Goal: Task Accomplishment & Management: Manage account settings

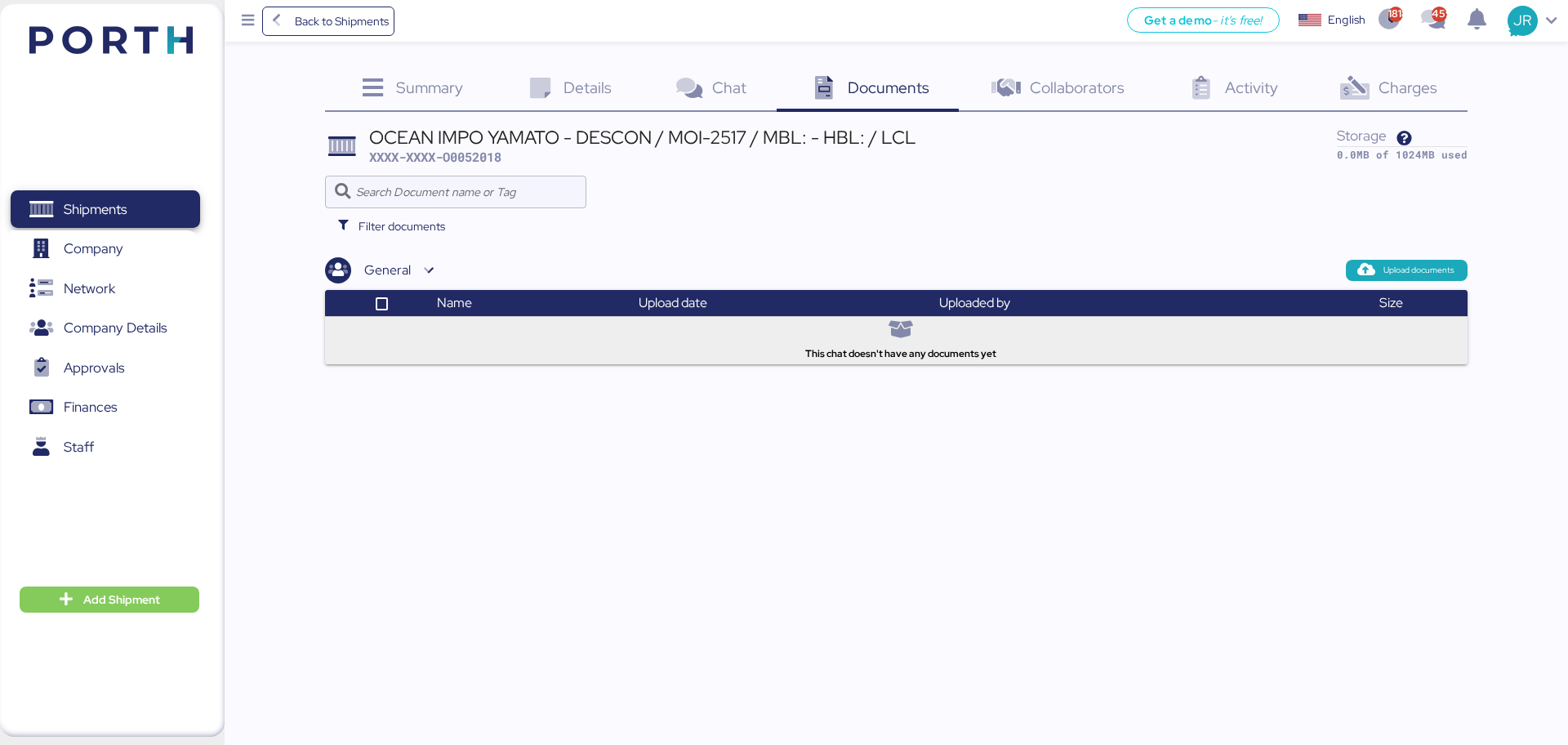
click at [120, 205] on span "Shipments" at bounding box center [95, 209] width 63 height 23
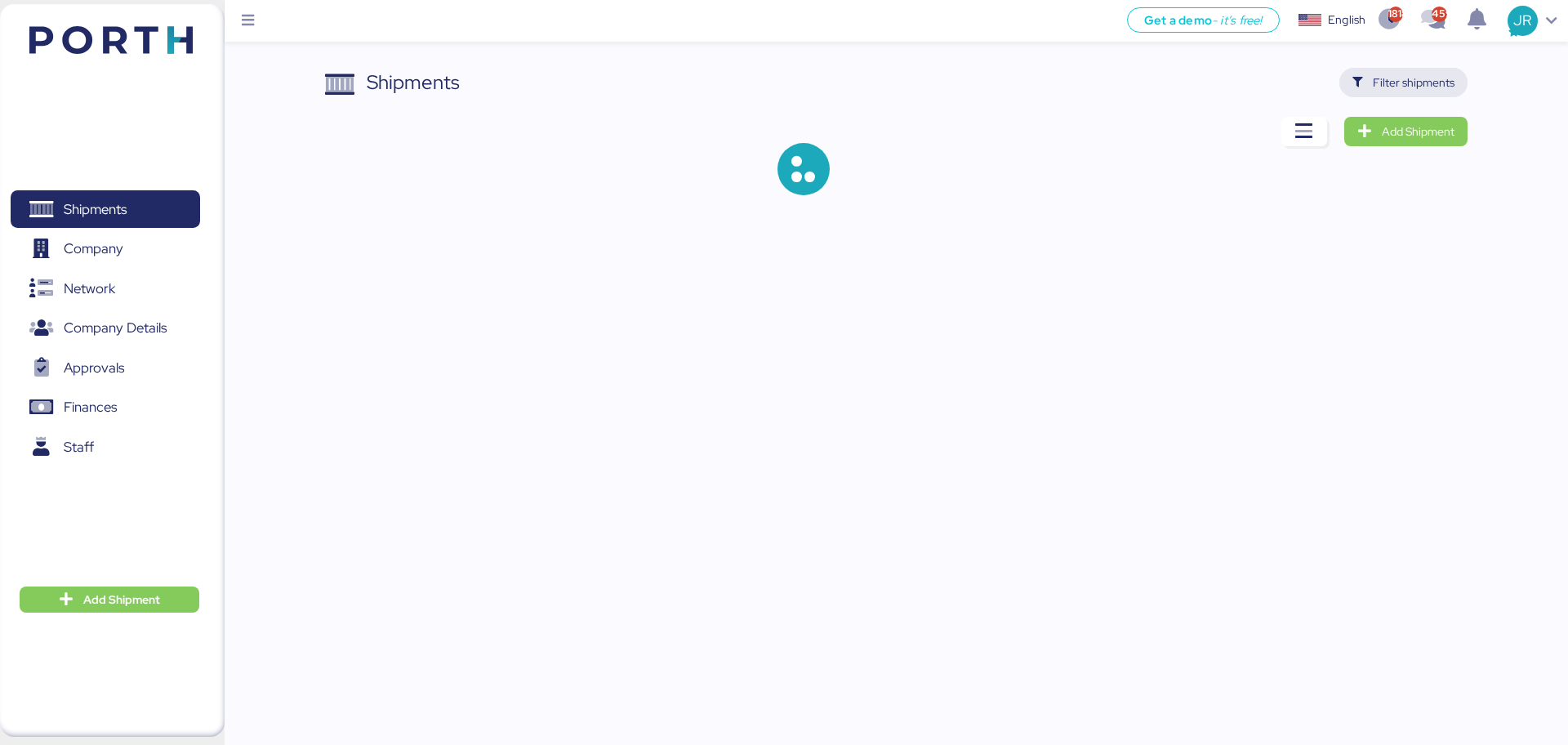
click at [1397, 84] on span "Filter shipments" at bounding box center [1414, 83] width 82 height 20
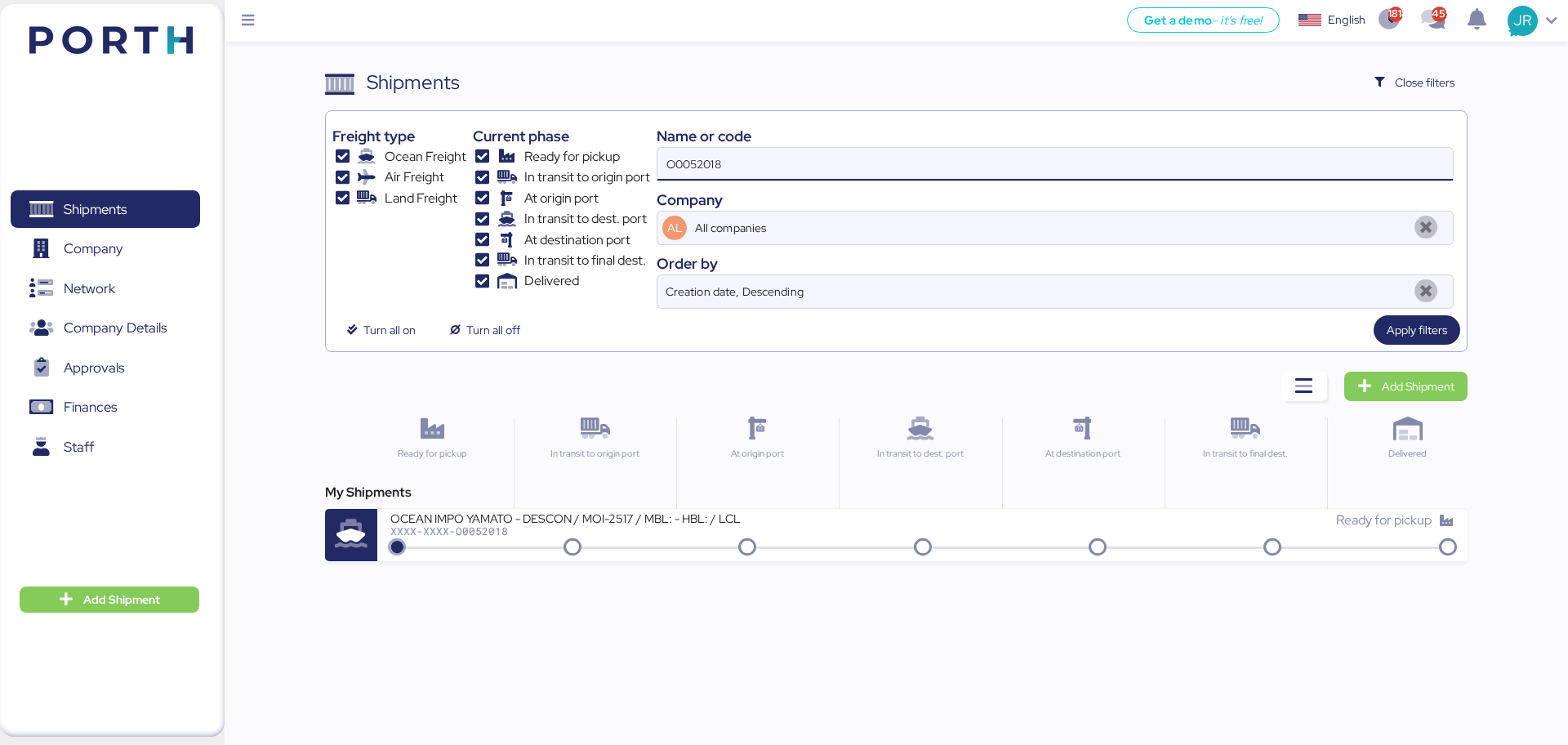
drag, startPoint x: 729, startPoint y: 168, endPoint x: 538, endPoint y: 168, distance: 191.0
click at [538, 168] on div "Freight type Ocean Freight Air Freight Land Freight Current phase Ready for pic…" at bounding box center [896, 213] width 1127 height 191
paste input "1896"
type input "O0051896"
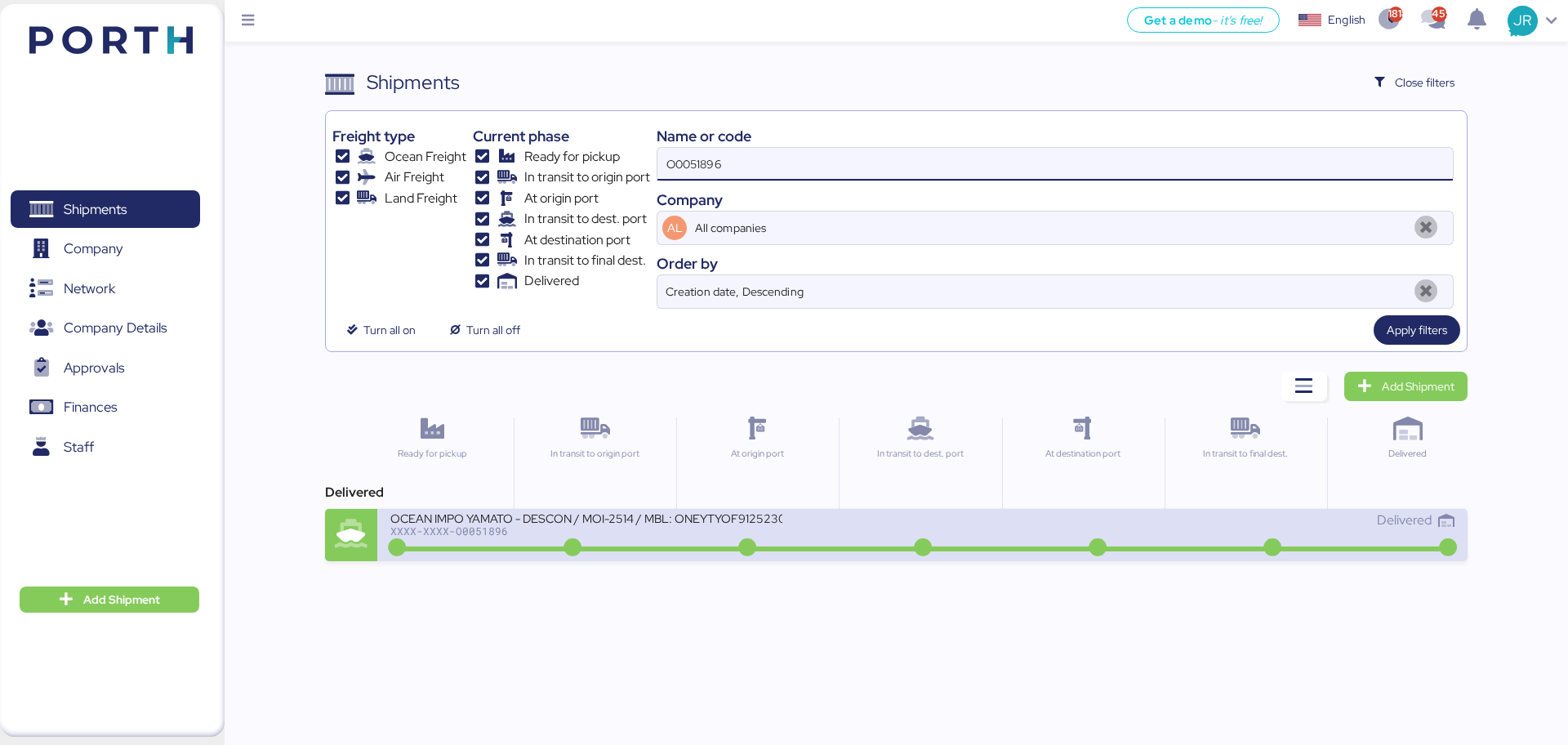
click at [459, 525] on div "XXXX-XXXX-O0051896" at bounding box center [586, 530] width 392 height 12
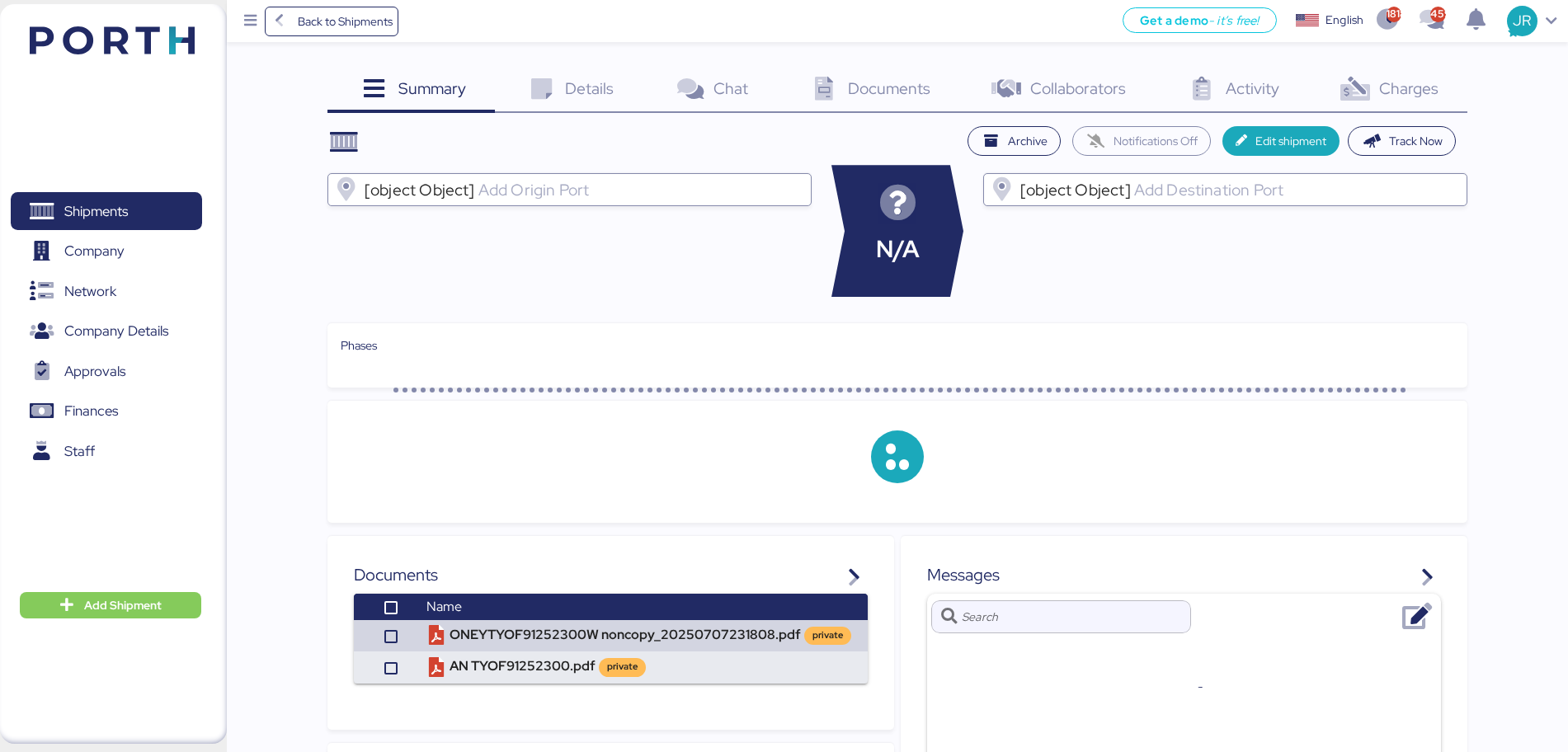
click at [1385, 80] on span "Charges" at bounding box center [1409, 89] width 60 height 22
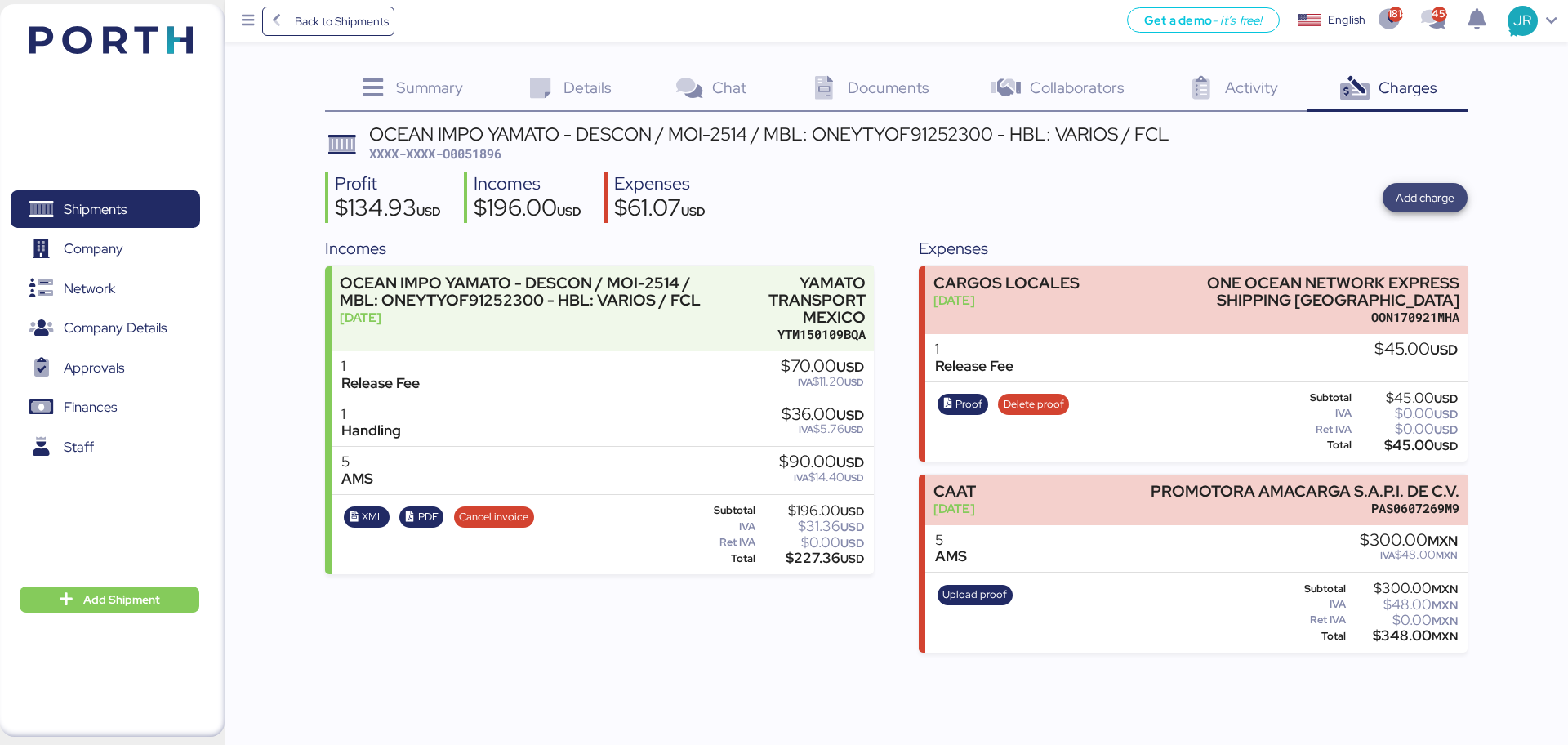
click at [1410, 196] on span "Add charge" at bounding box center [1425, 197] width 59 height 20
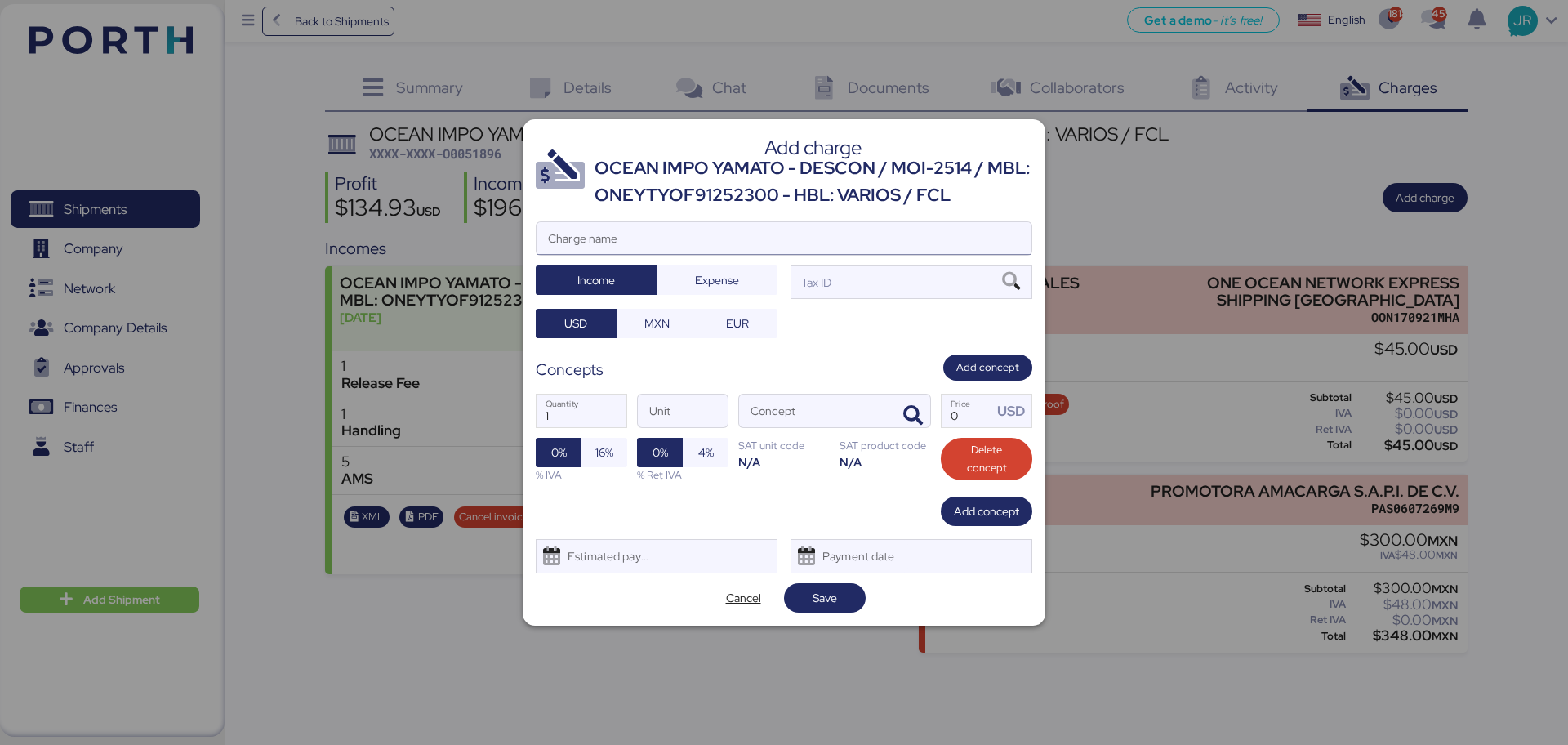
click at [595, 237] on input "Charge name" at bounding box center [784, 239] width 495 height 32
type input "DEMORAS"
click at [731, 278] on span "Expense" at bounding box center [717, 280] width 44 height 20
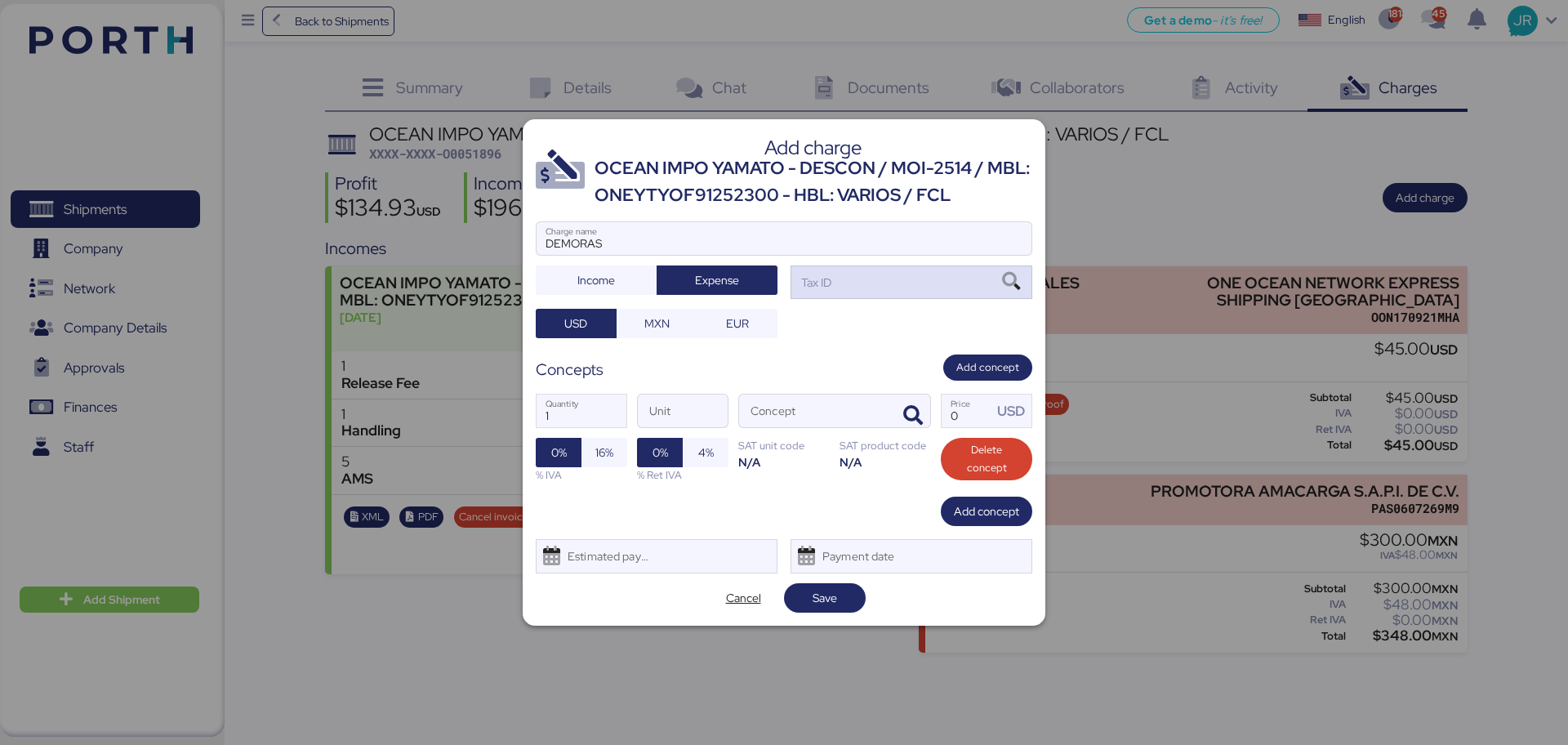
click at [1018, 284] on icon at bounding box center [1011, 282] width 28 height 18
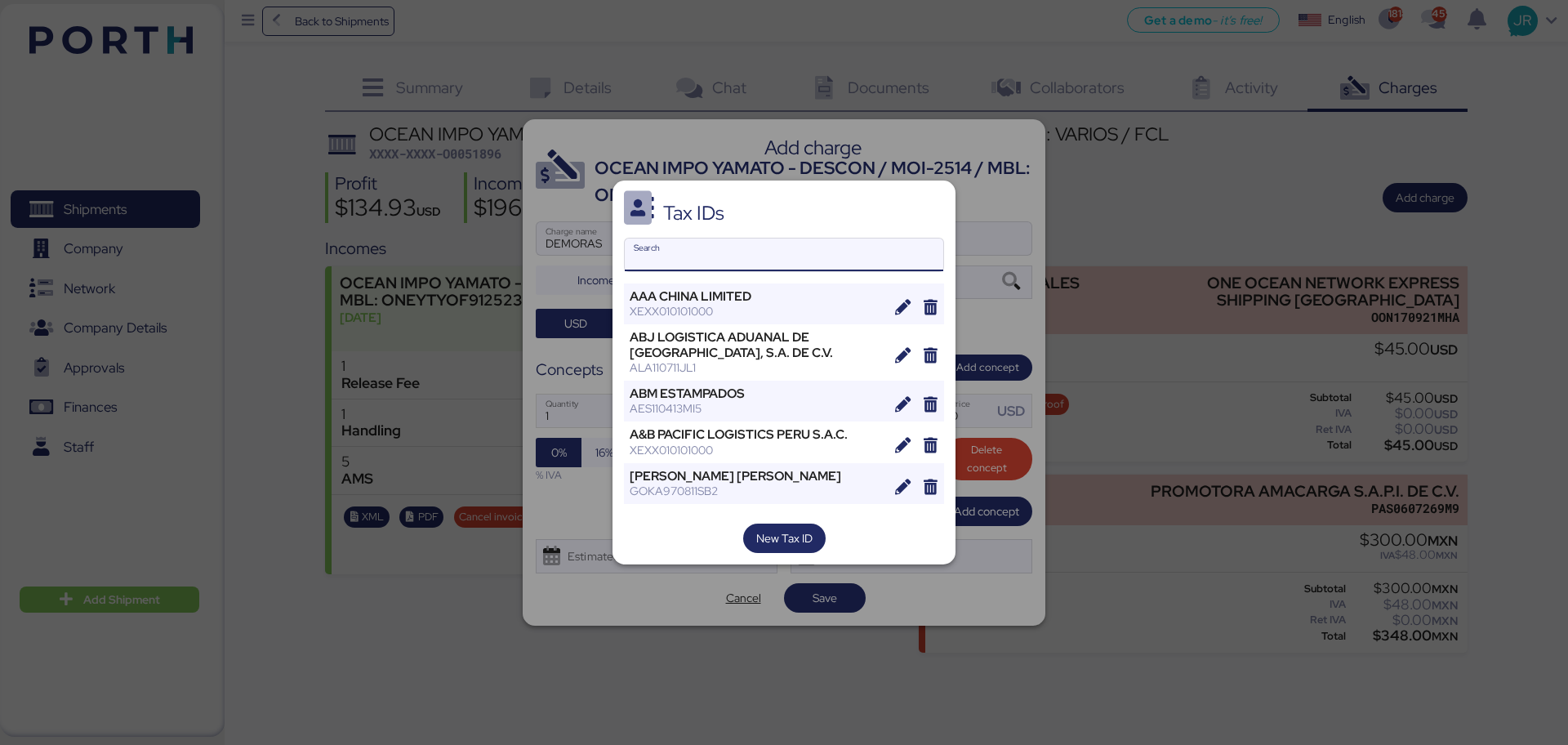
click at [683, 239] on input "Search" at bounding box center [784, 255] width 319 height 32
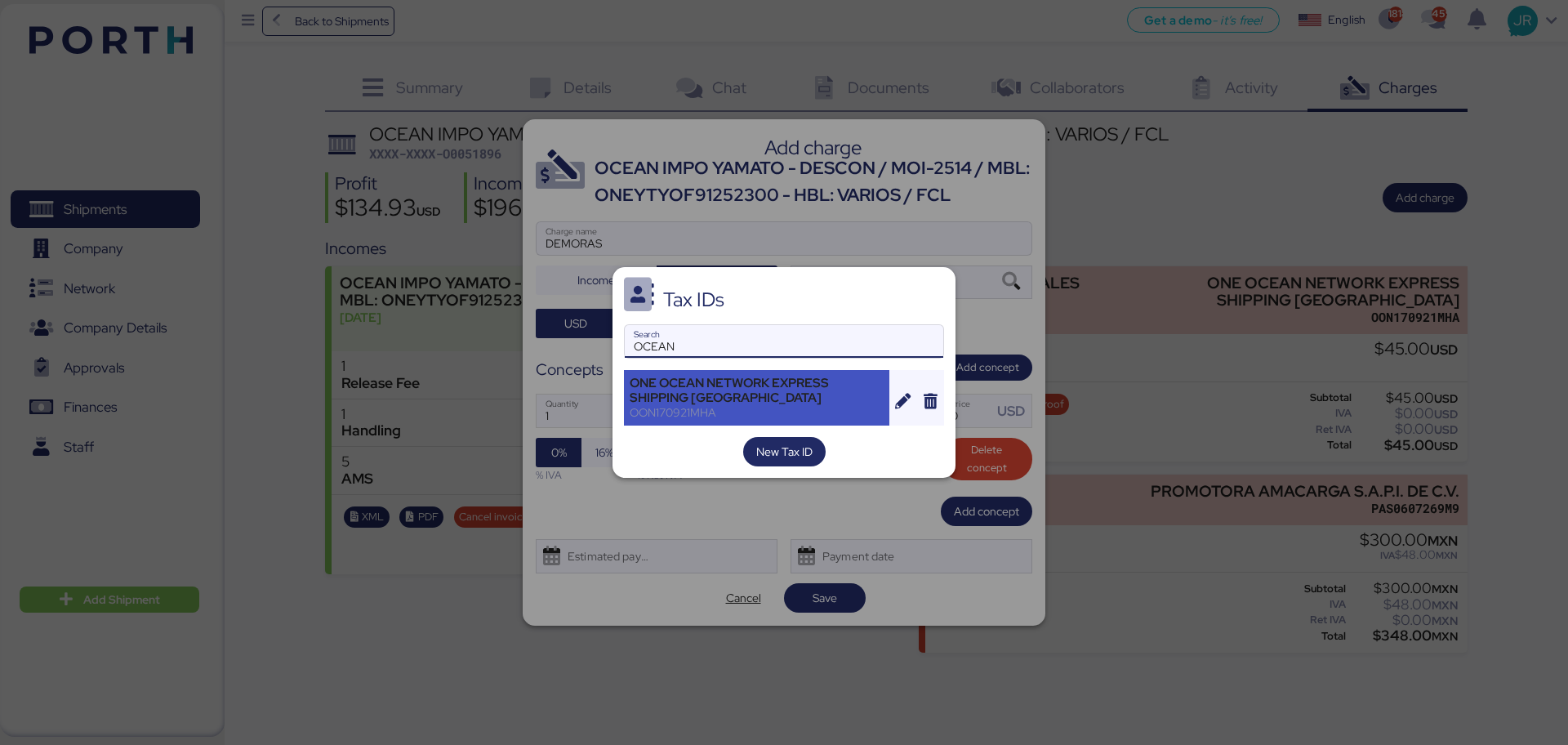
type input "OCEAN"
click at [650, 383] on div "ONE OCEAN NETWORK EXPRESS SHIPPING [GEOGRAPHIC_DATA]" at bounding box center [757, 390] width 254 height 30
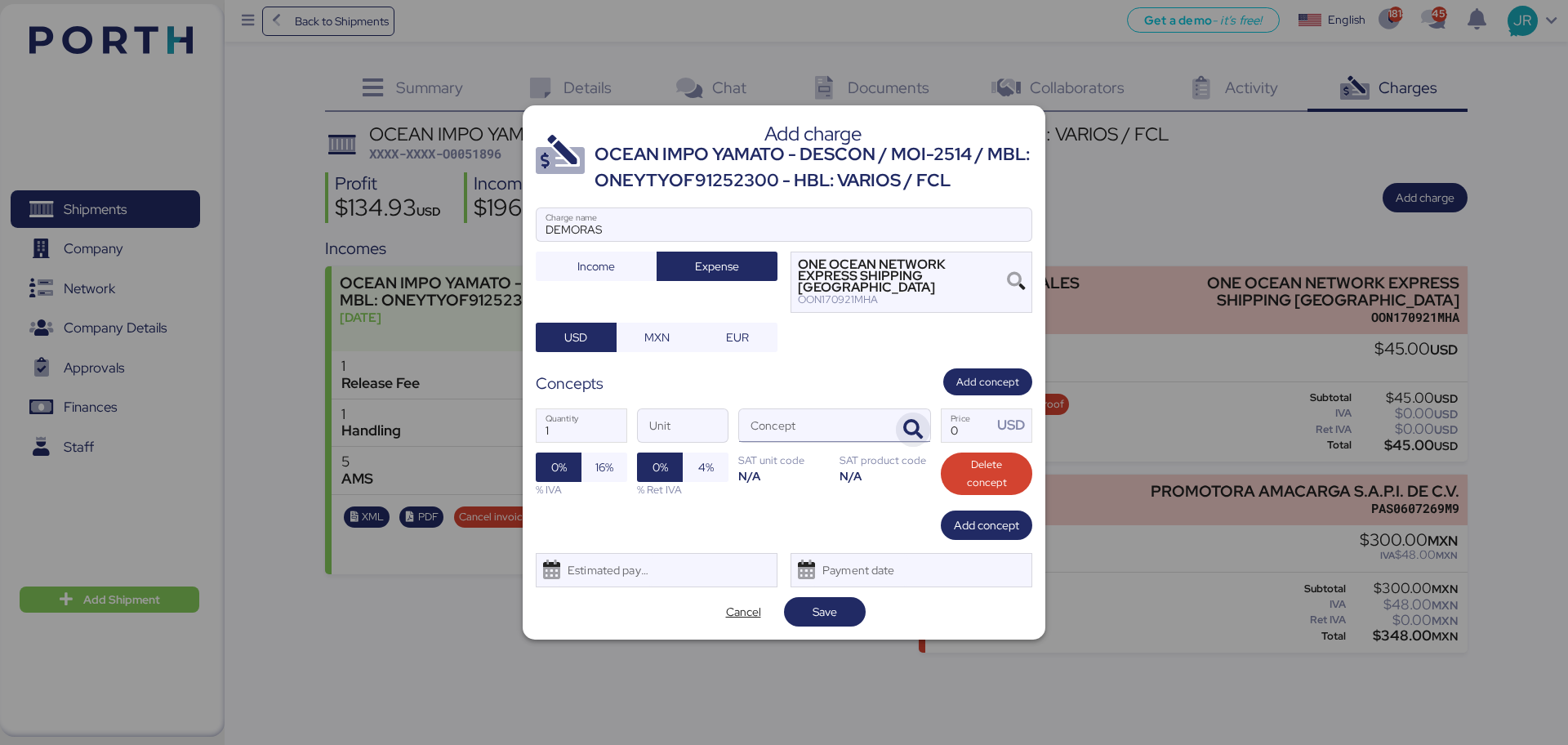
click at [915, 420] on icon "button" at bounding box center [914, 430] width 20 height 20
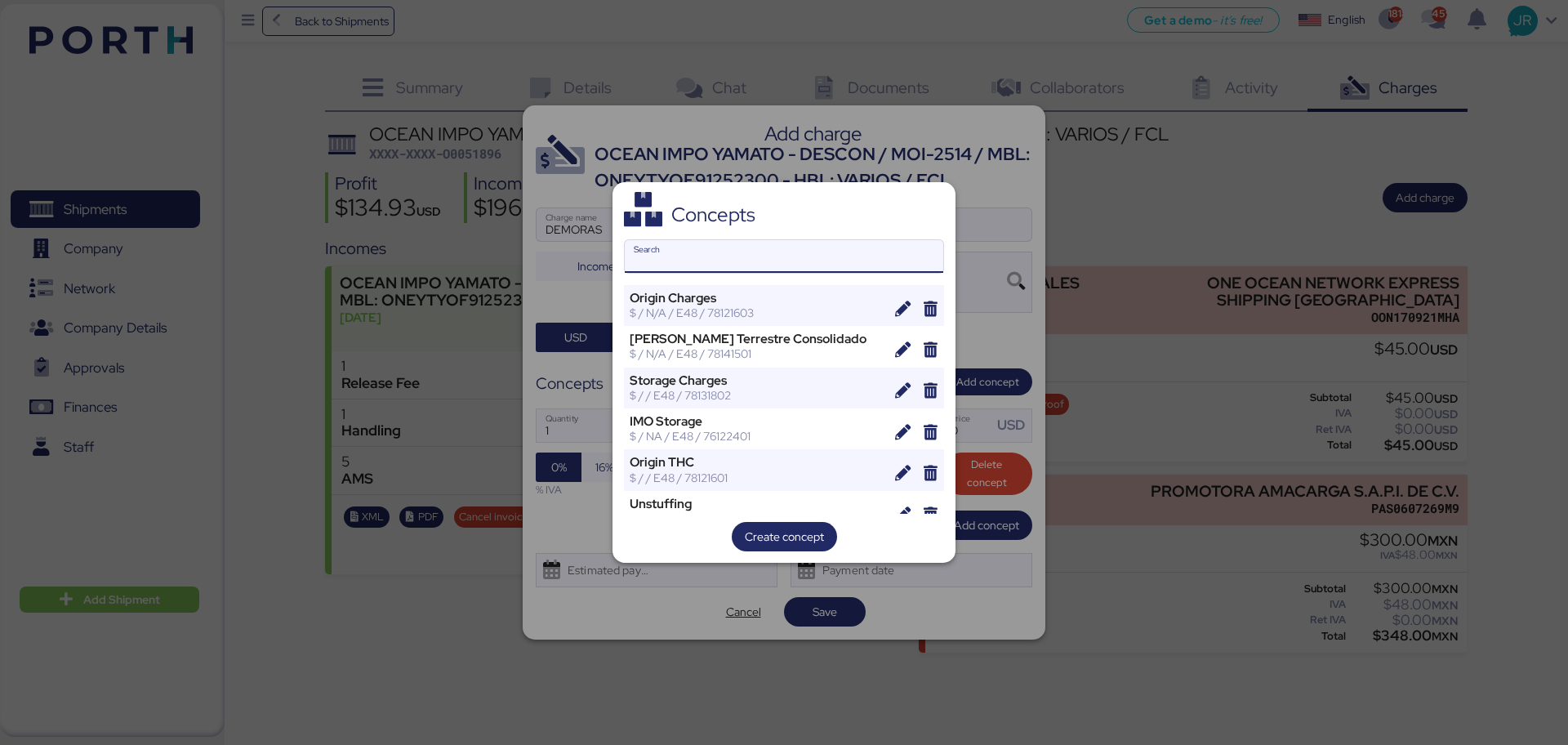
click at [706, 247] on input "Search" at bounding box center [784, 257] width 319 height 32
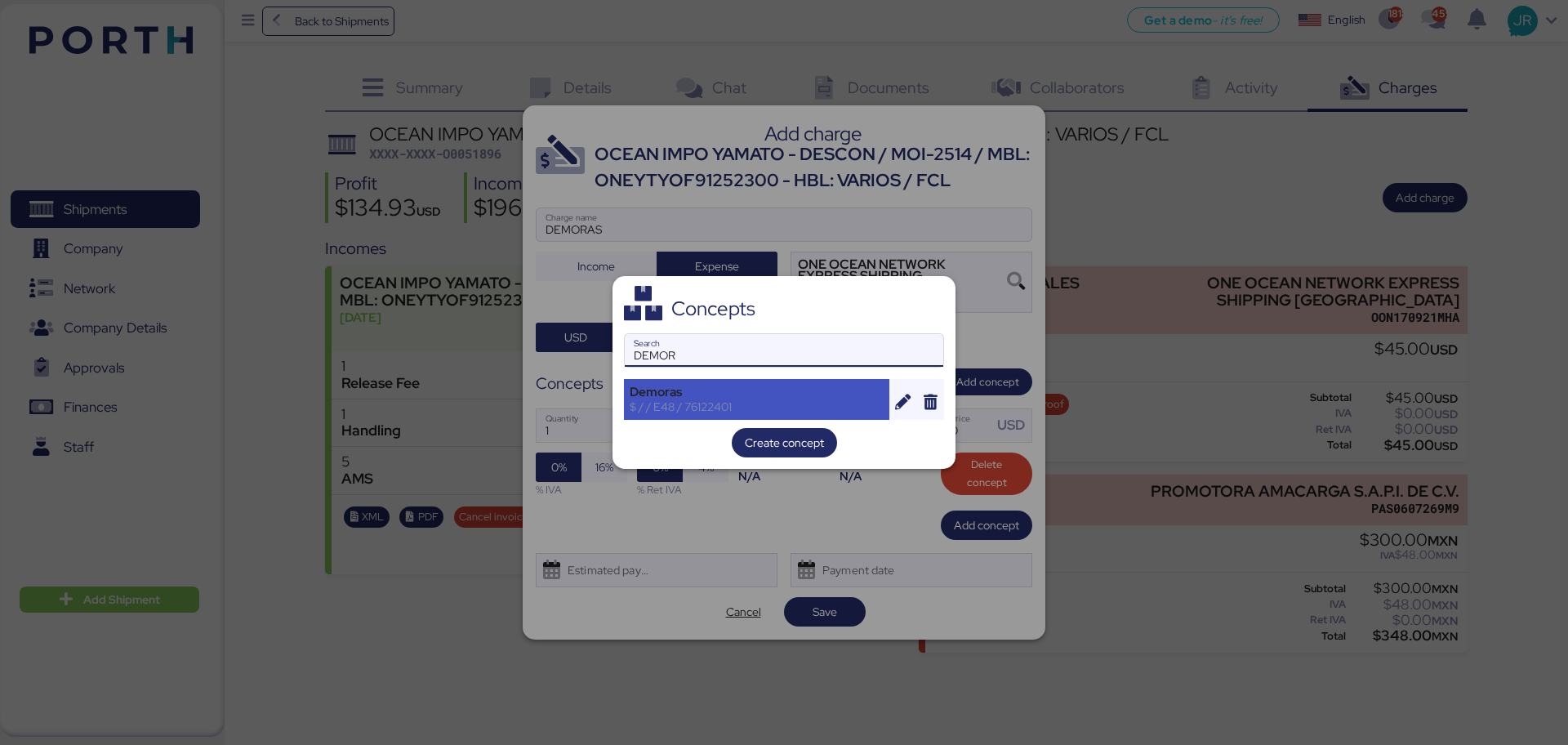
type input "DEMOR"
click at [709, 396] on div "Demoras" at bounding box center [757, 392] width 254 height 14
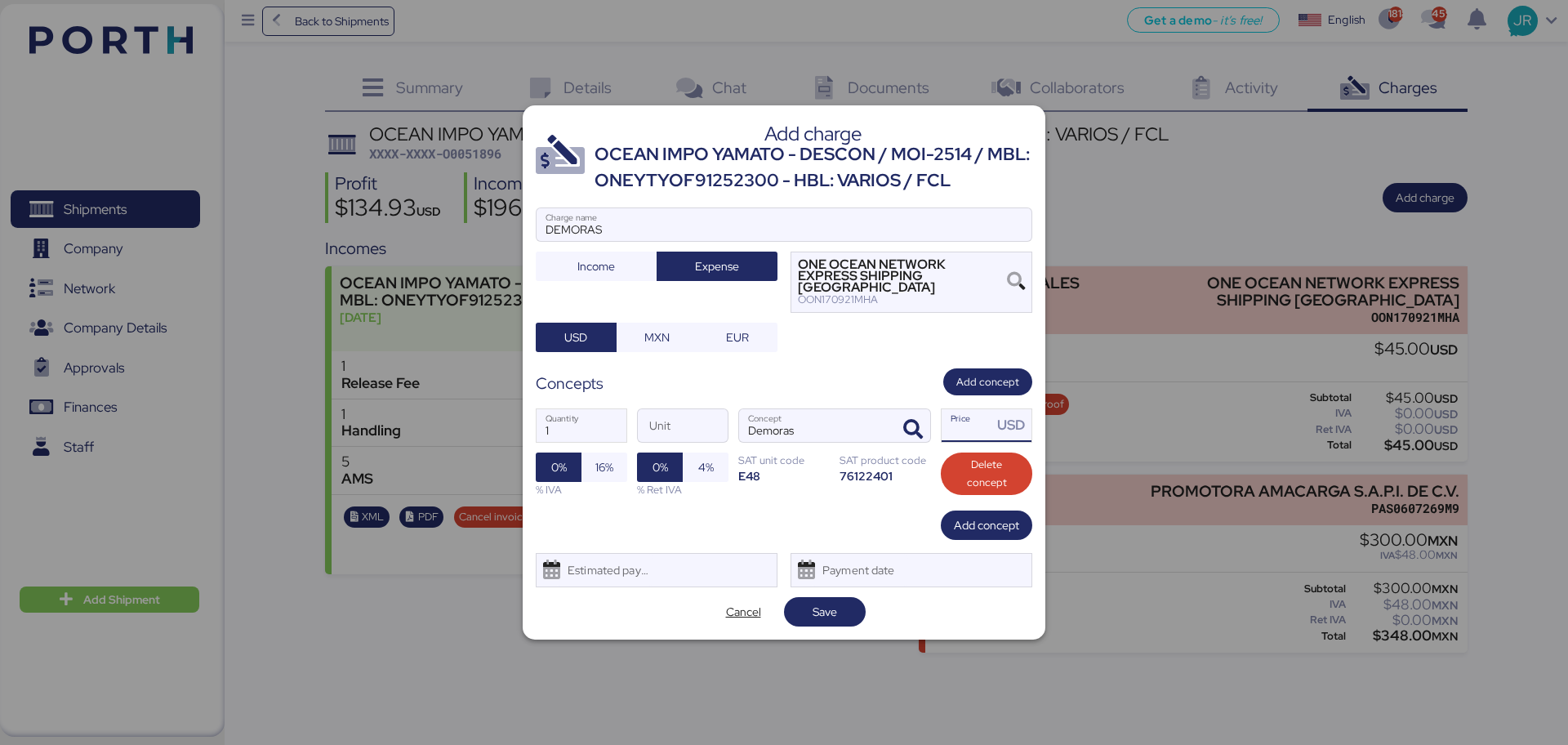
click at [956, 414] on input "Price USD" at bounding box center [967, 425] width 50 height 32
type input "435"
click at [659, 565] on div "Estimated payment date" at bounding box center [656, 570] width 241 height 34
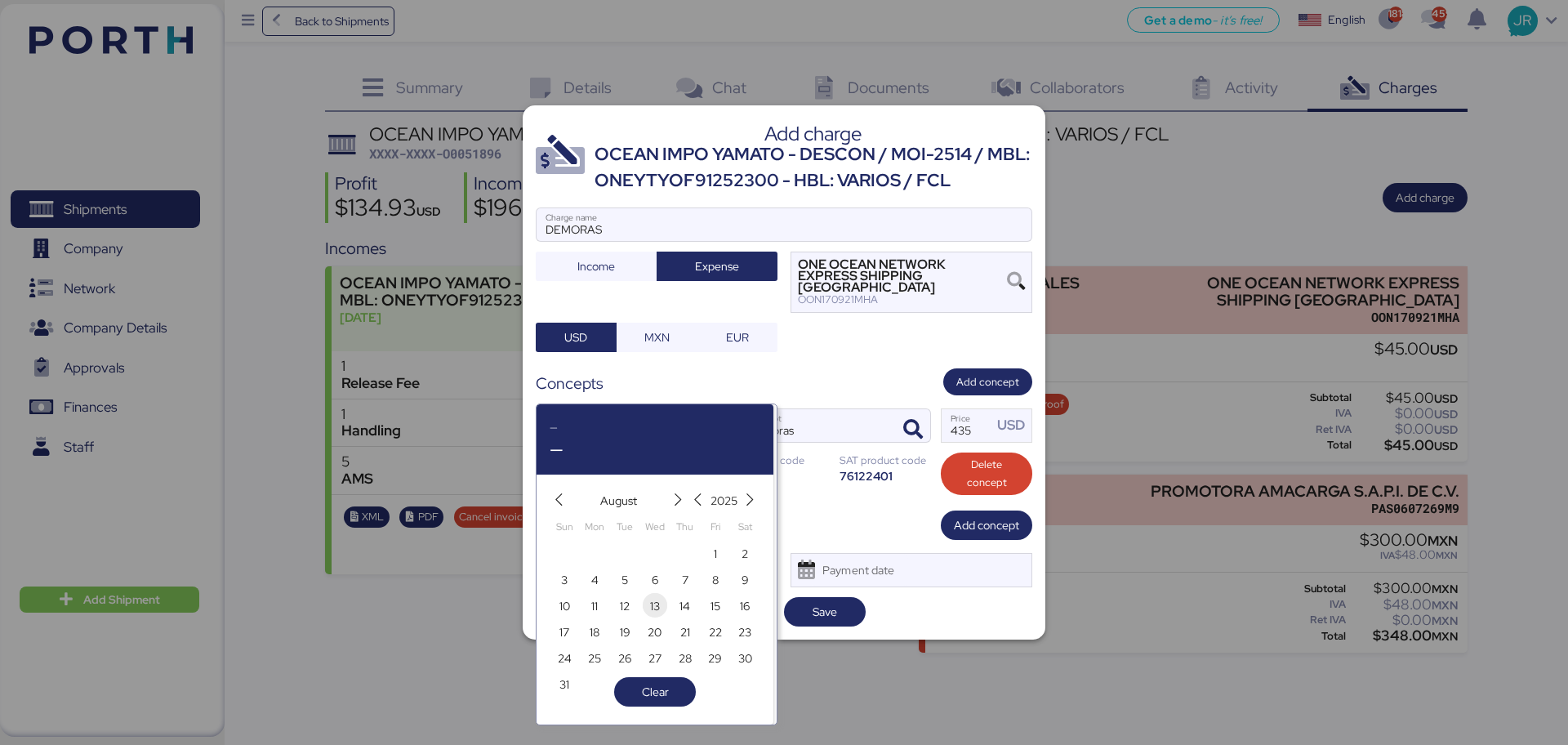
click at [655, 601] on span "13" at bounding box center [654, 606] width 10 height 20
type input "[DATE]"
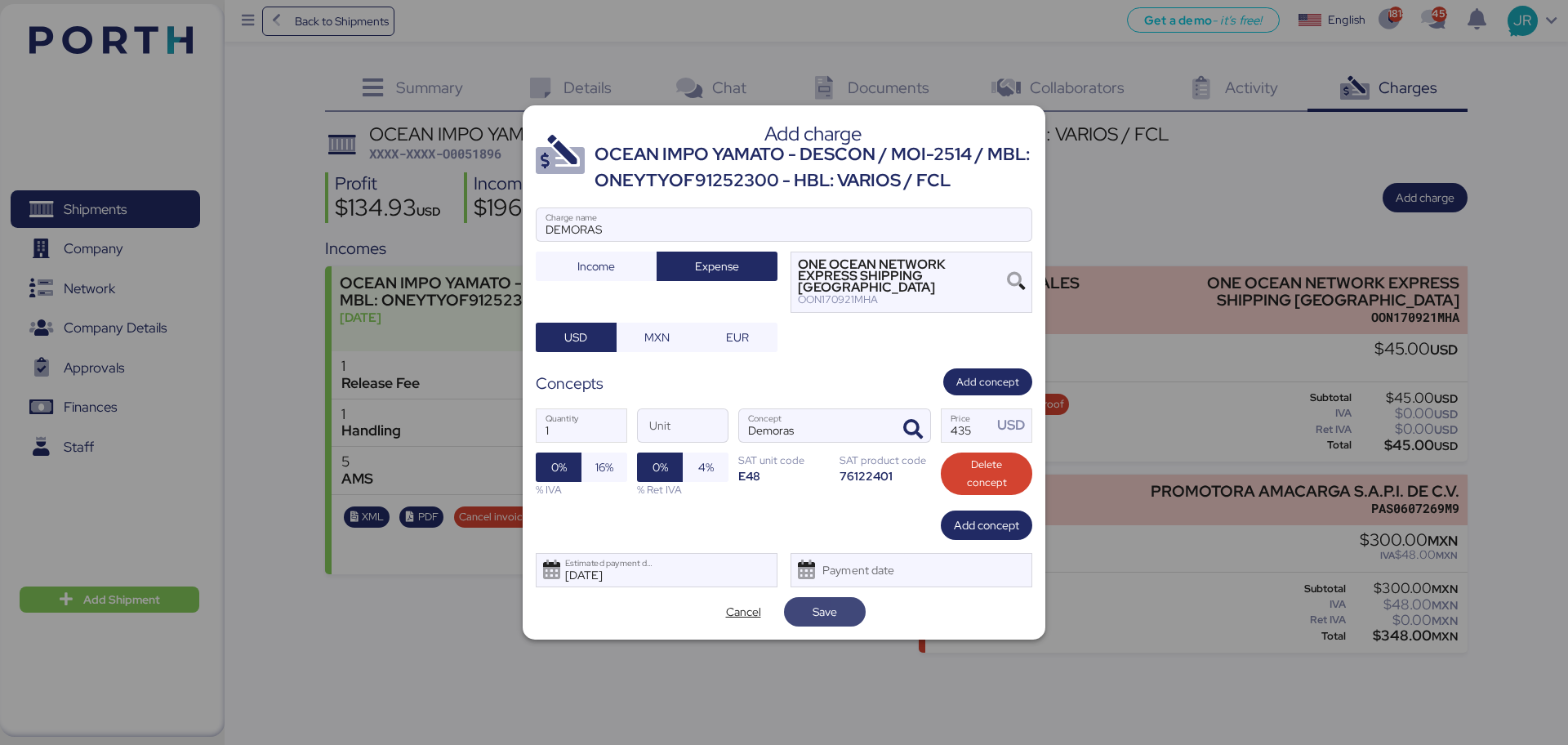
click at [810, 601] on span "Save" at bounding box center [825, 611] width 56 height 22
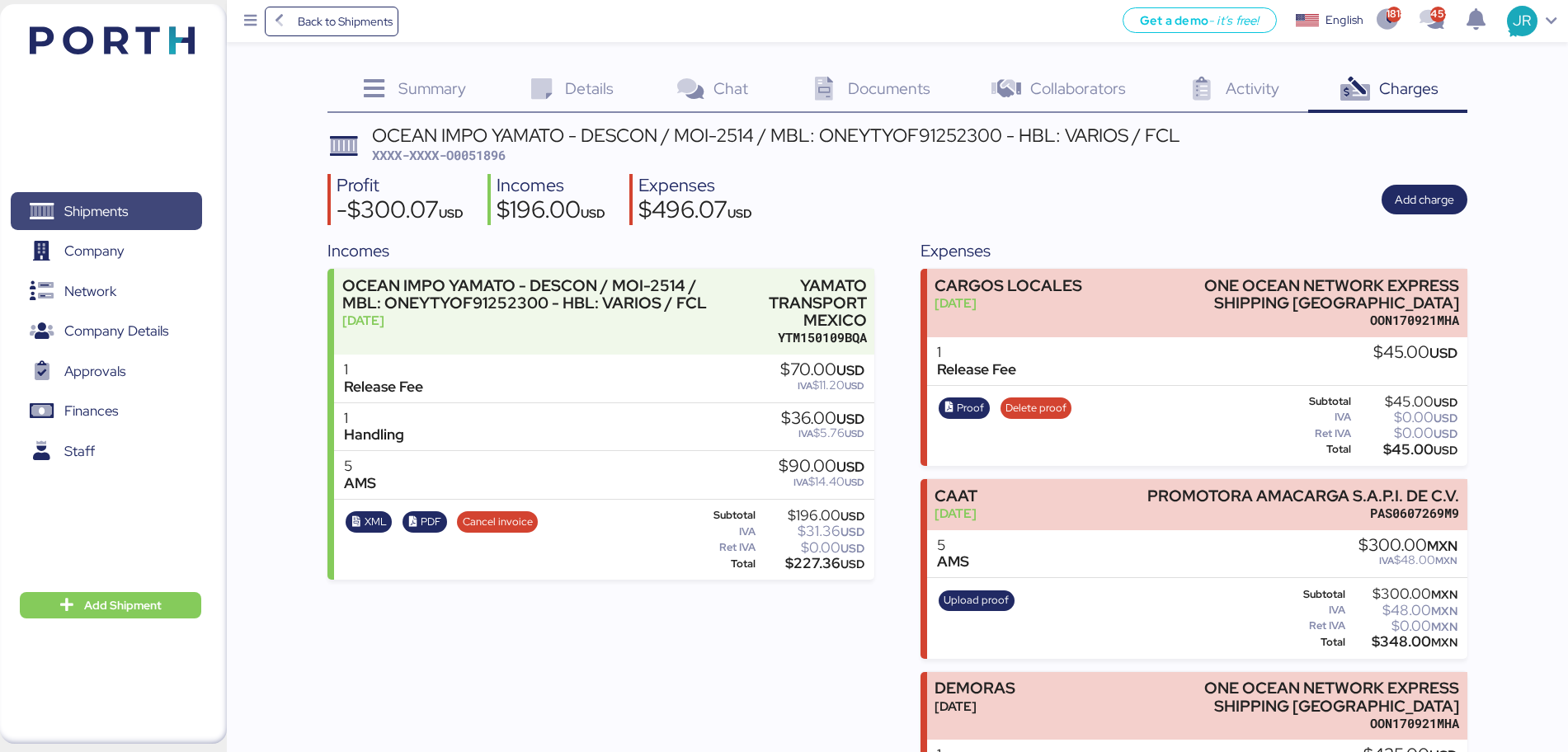
click at [128, 203] on span "Shipments" at bounding box center [96, 211] width 63 height 24
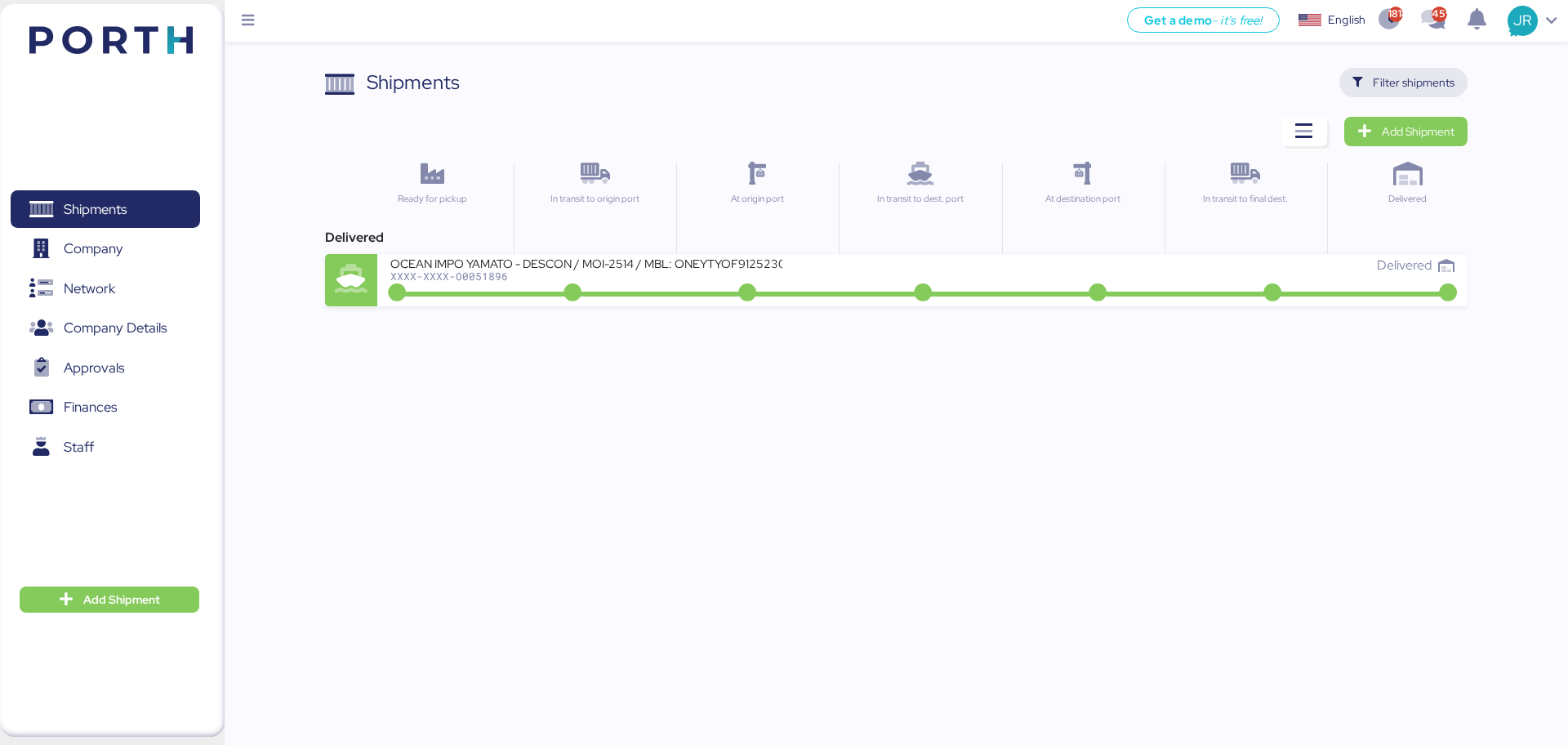
click at [1382, 92] on span "Filter shipments" at bounding box center [1404, 82] width 102 height 22
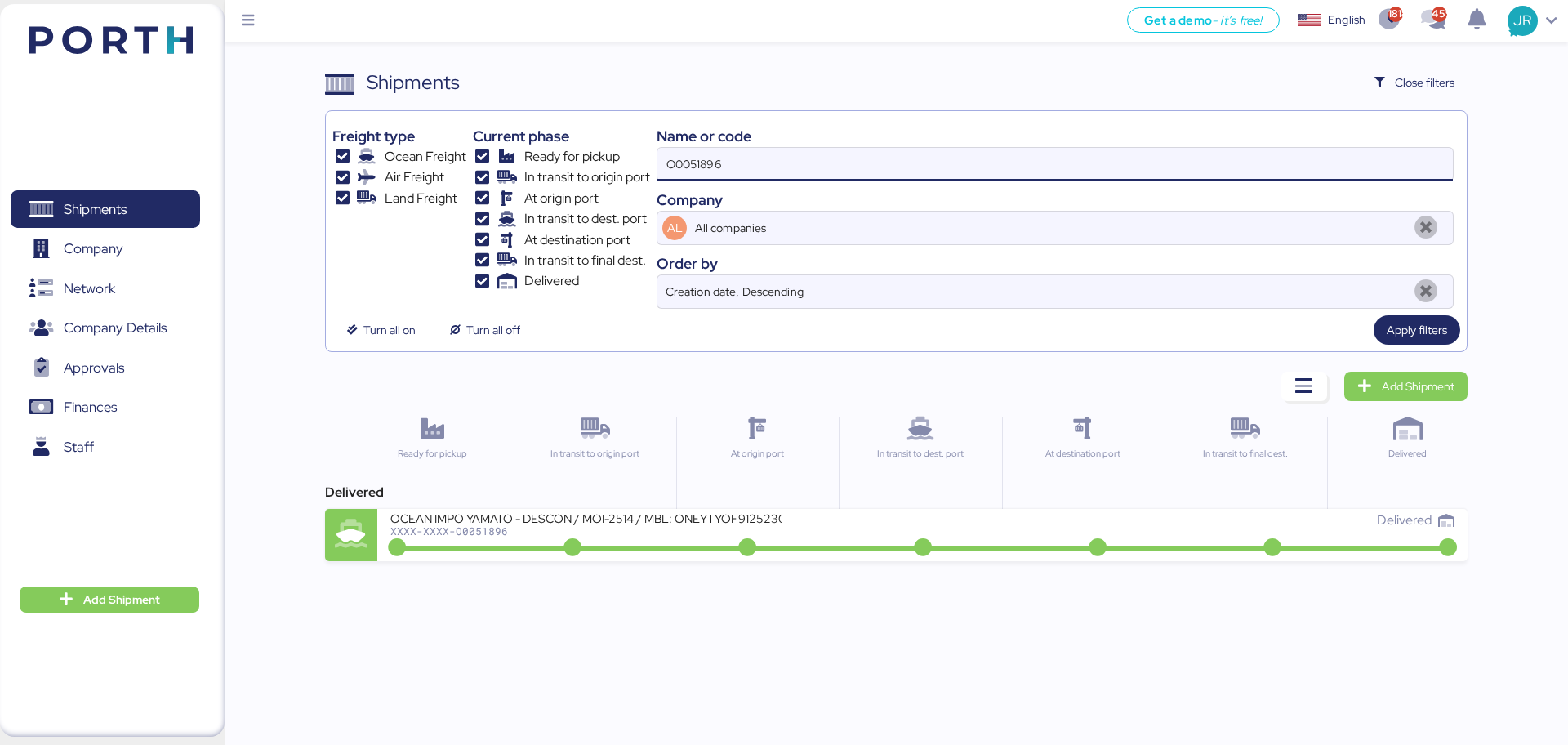
drag, startPoint x: 709, startPoint y: 177, endPoint x: 581, endPoint y: 171, distance: 128.1
click at [582, 171] on div "Freight type Ocean Freight Air Freight Land Freight Current phase Ready for pic…" at bounding box center [896, 213] width 1127 height 191
paste input "969"
type input "O0051969"
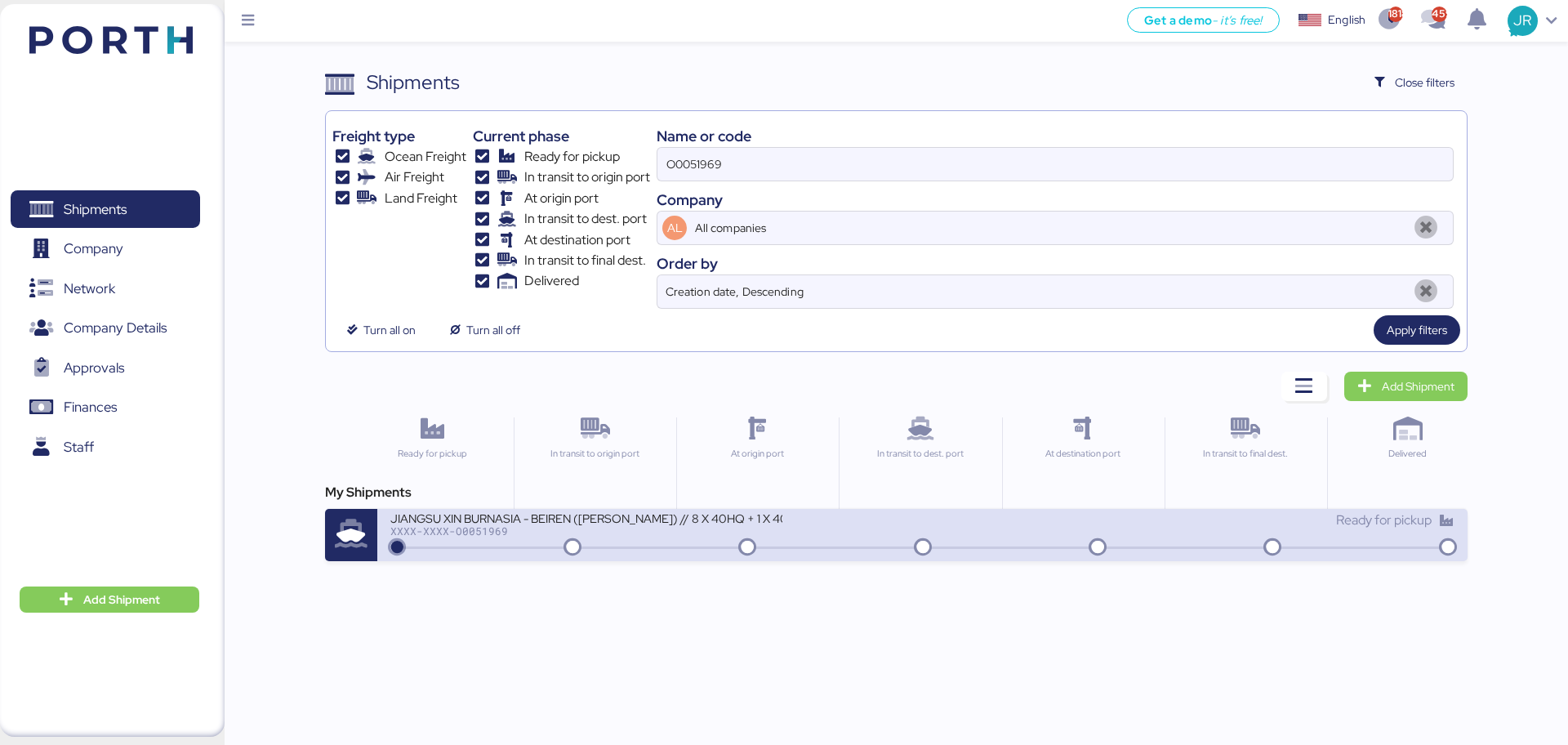
click at [478, 515] on div "JIANGSU XIN BURNASIA - BEIREN (KIRCHHOFF) // 8 X 40HQ + 1 X 40FR // SHANGHAI - …" at bounding box center [586, 517] width 392 height 13
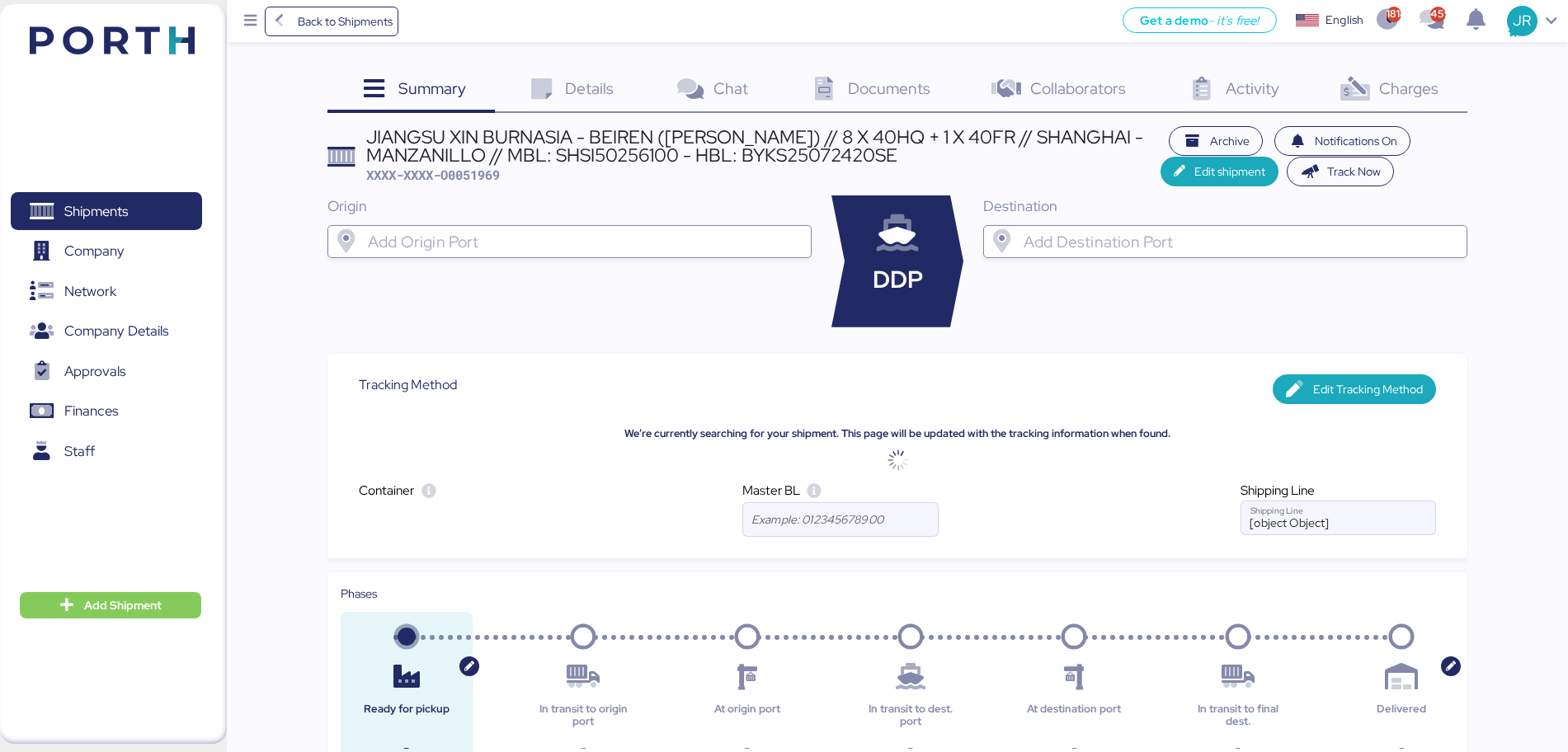
click at [885, 89] on span "Documents" at bounding box center [889, 89] width 82 height 22
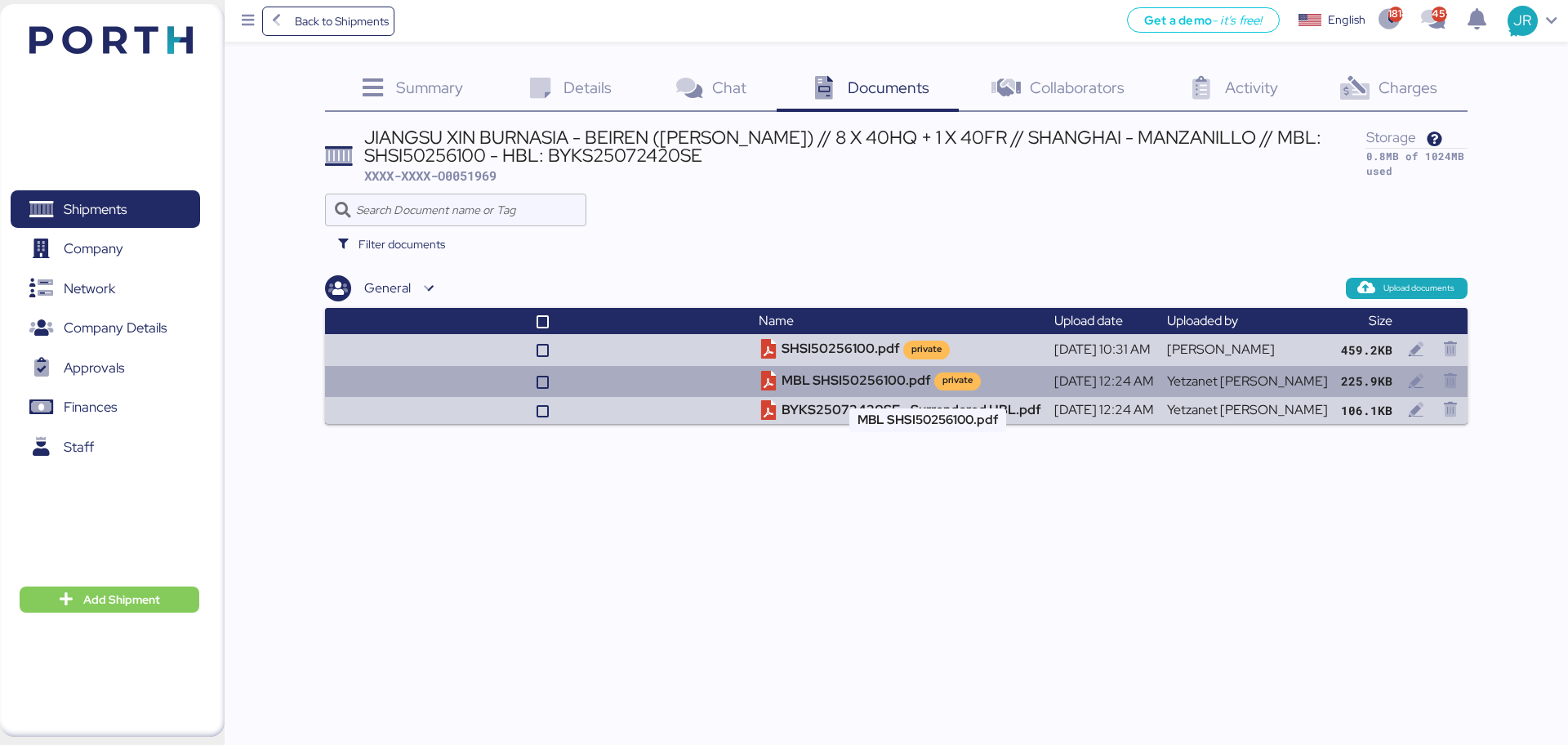
click at [849, 380] on td "MBL SHSI50256100.pdf private" at bounding box center [899, 381] width 295 height 31
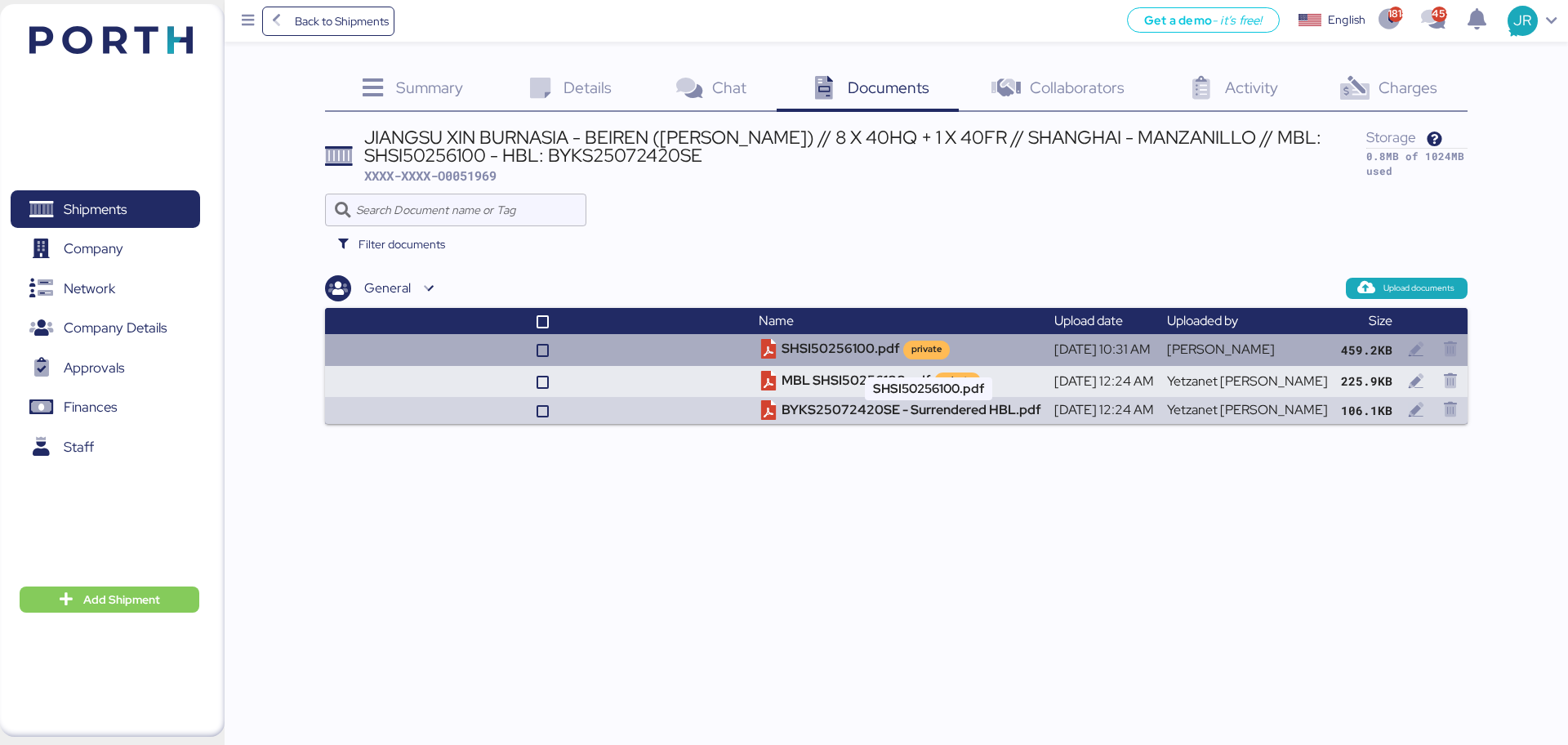
click at [840, 352] on td "SHSI50256100.pdf private" at bounding box center [899, 349] width 295 height 31
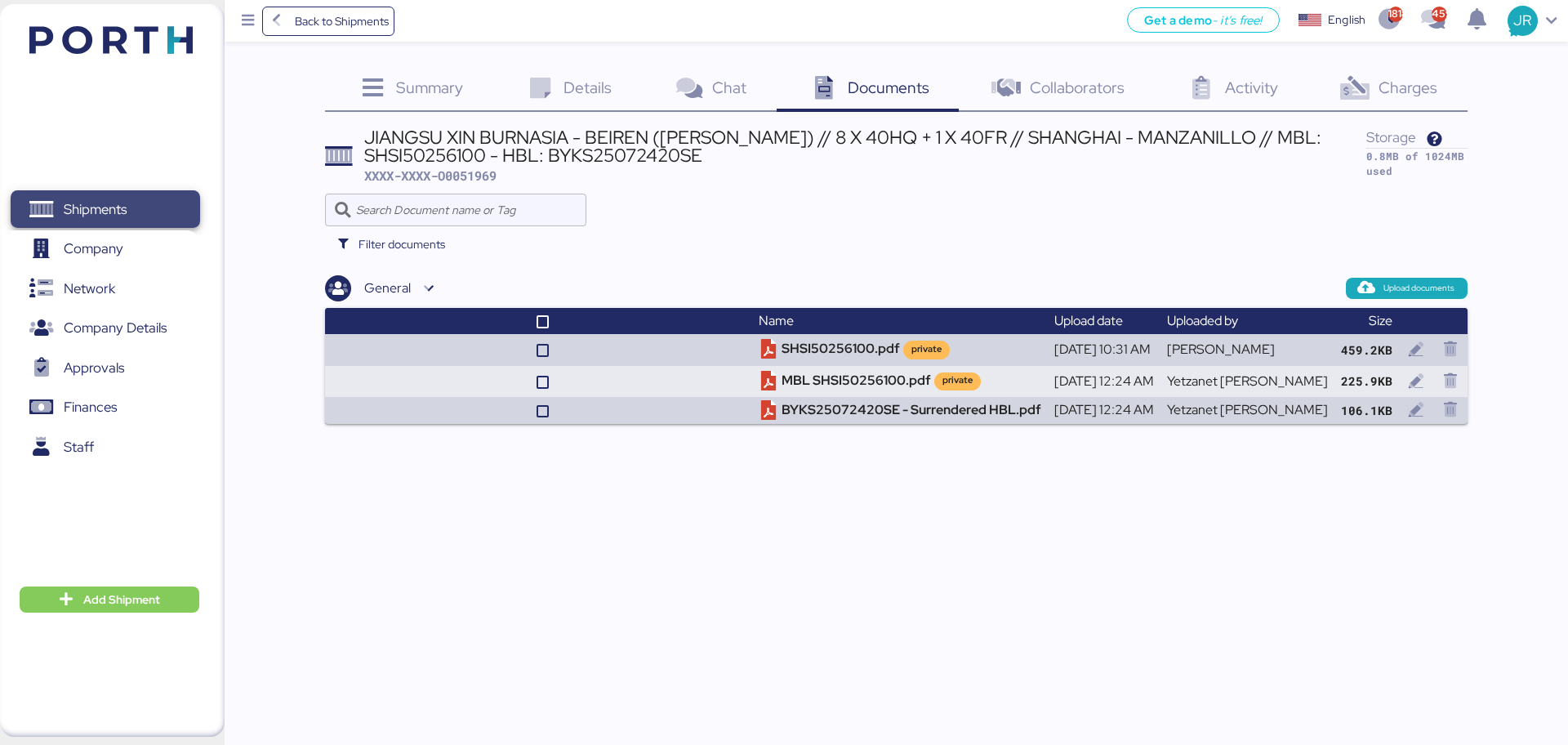
click at [146, 202] on span "Shipments" at bounding box center [105, 209] width 176 height 23
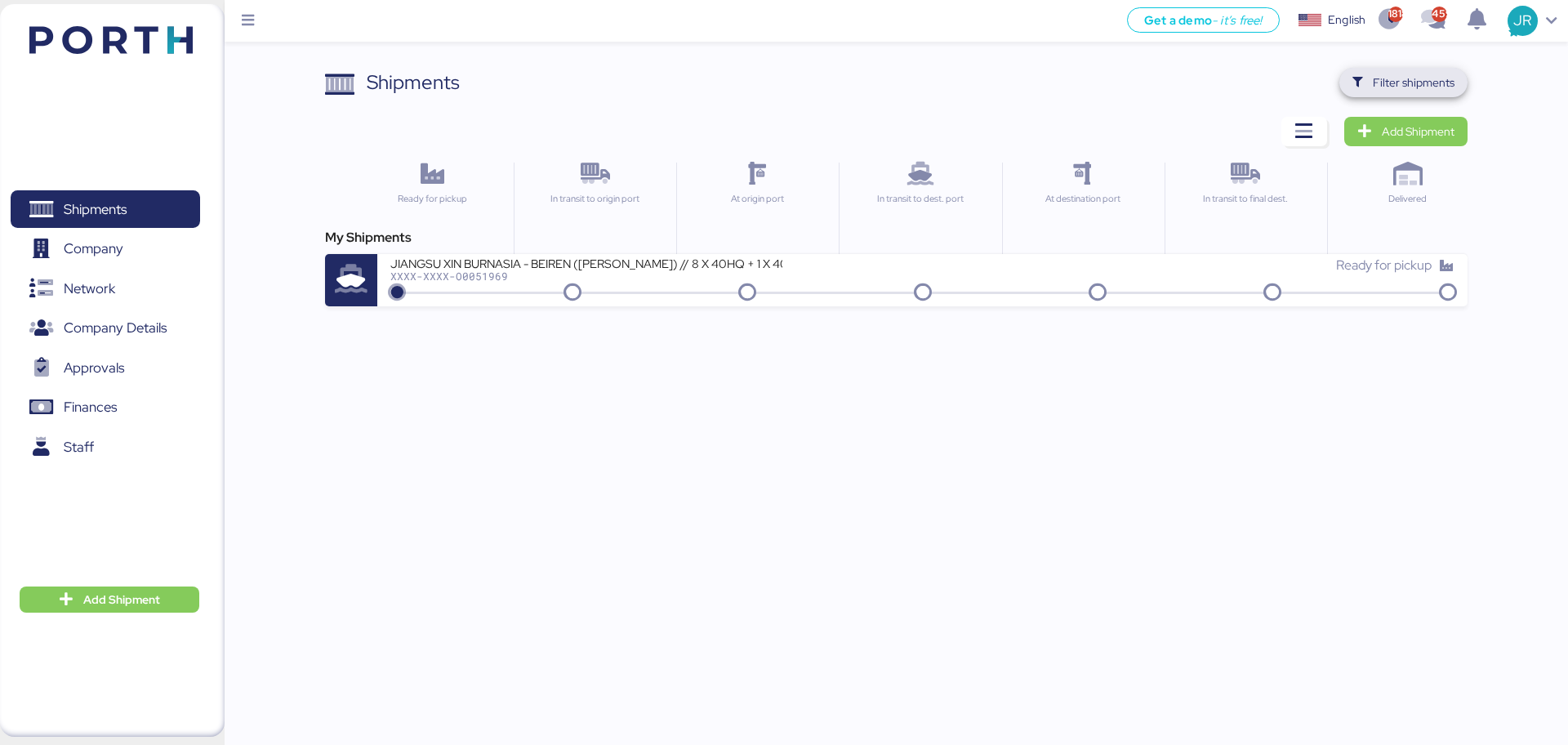
click at [1378, 81] on span "Filter shipments" at bounding box center [1414, 83] width 82 height 20
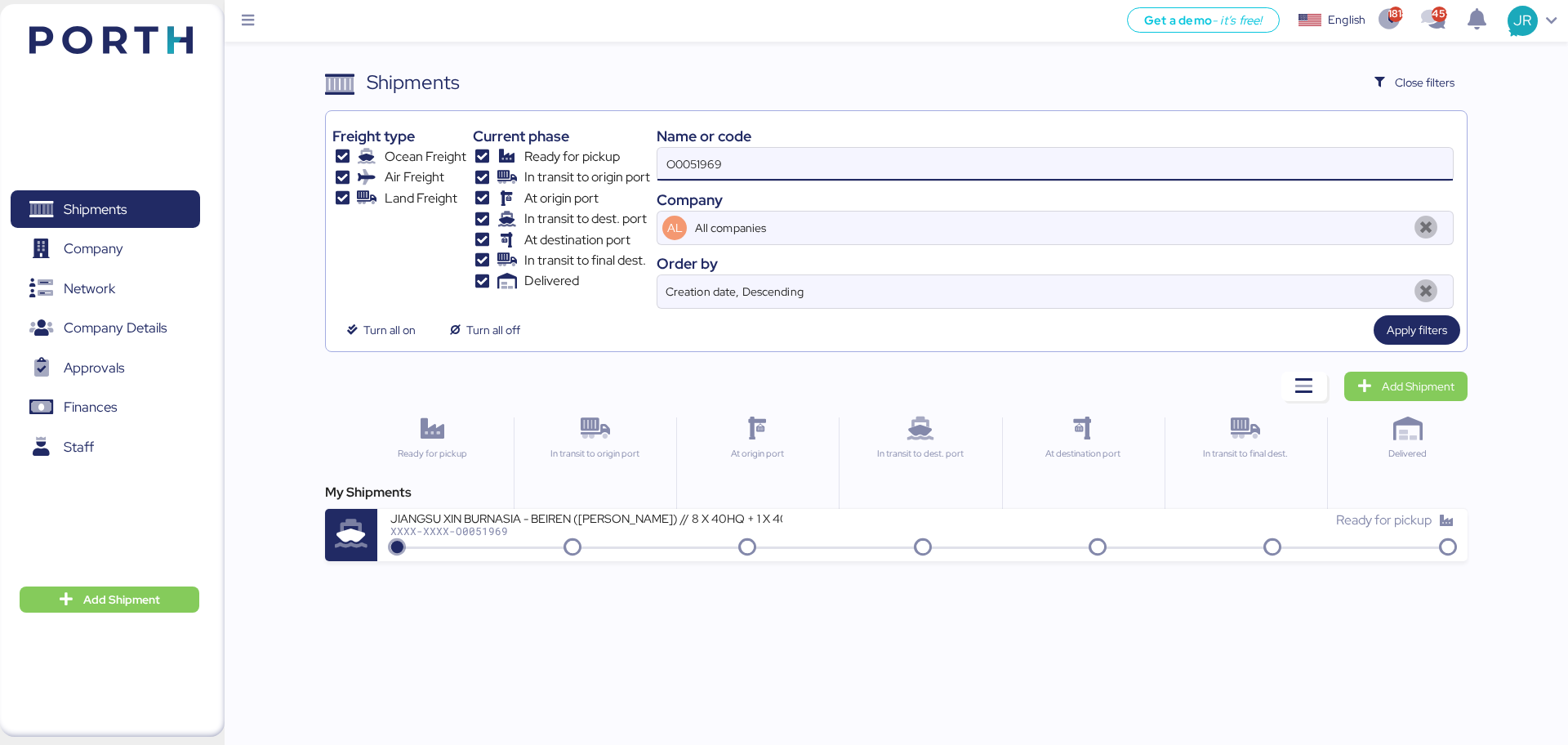
drag, startPoint x: 765, startPoint y: 158, endPoint x: 496, endPoint y: 162, distance: 269.0
click at [496, 162] on div "Freight type Ocean Freight Air Freight Land Freight Current phase Ready for pic…" at bounding box center [896, 213] width 1127 height 191
paste input "A0052020"
type input "A0052020"
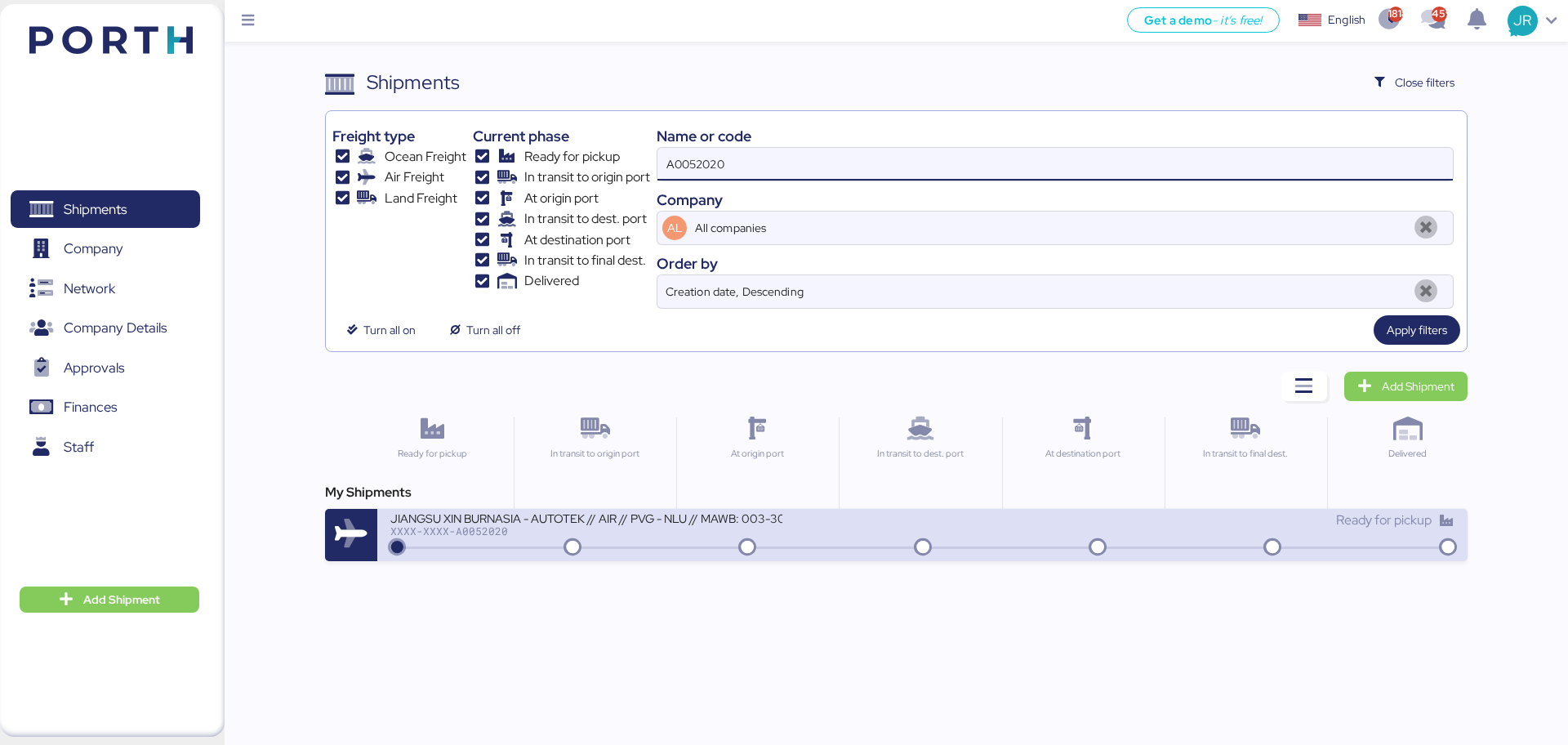
click at [452, 538] on div "JIANGSU XIN BURNASIA - AUTOTEK // AIR // PVG - NLU // MAWB: 003-30545970 - HAWB…" at bounding box center [656, 528] width 531 height 35
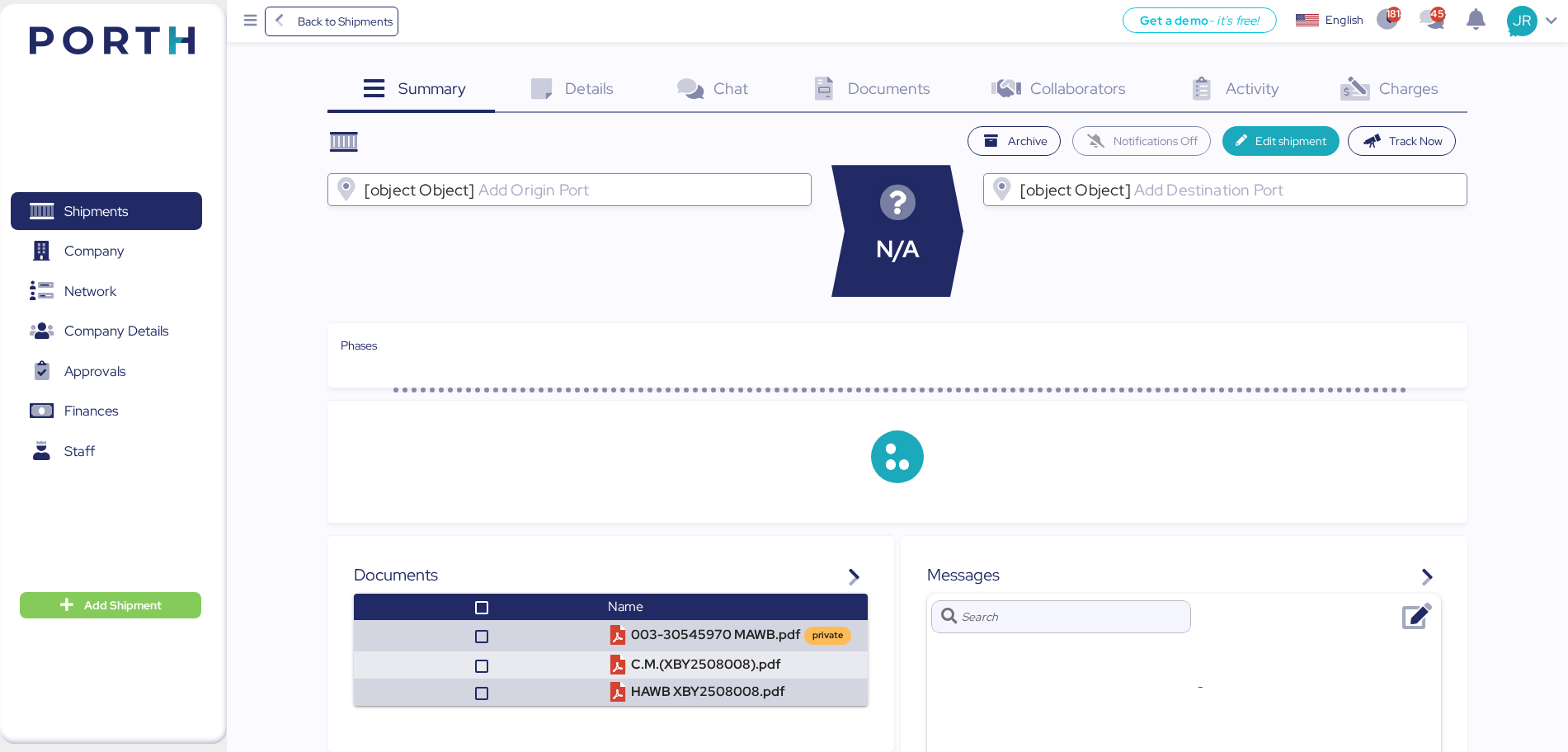
click at [1423, 92] on span "Charges" at bounding box center [1409, 89] width 60 height 22
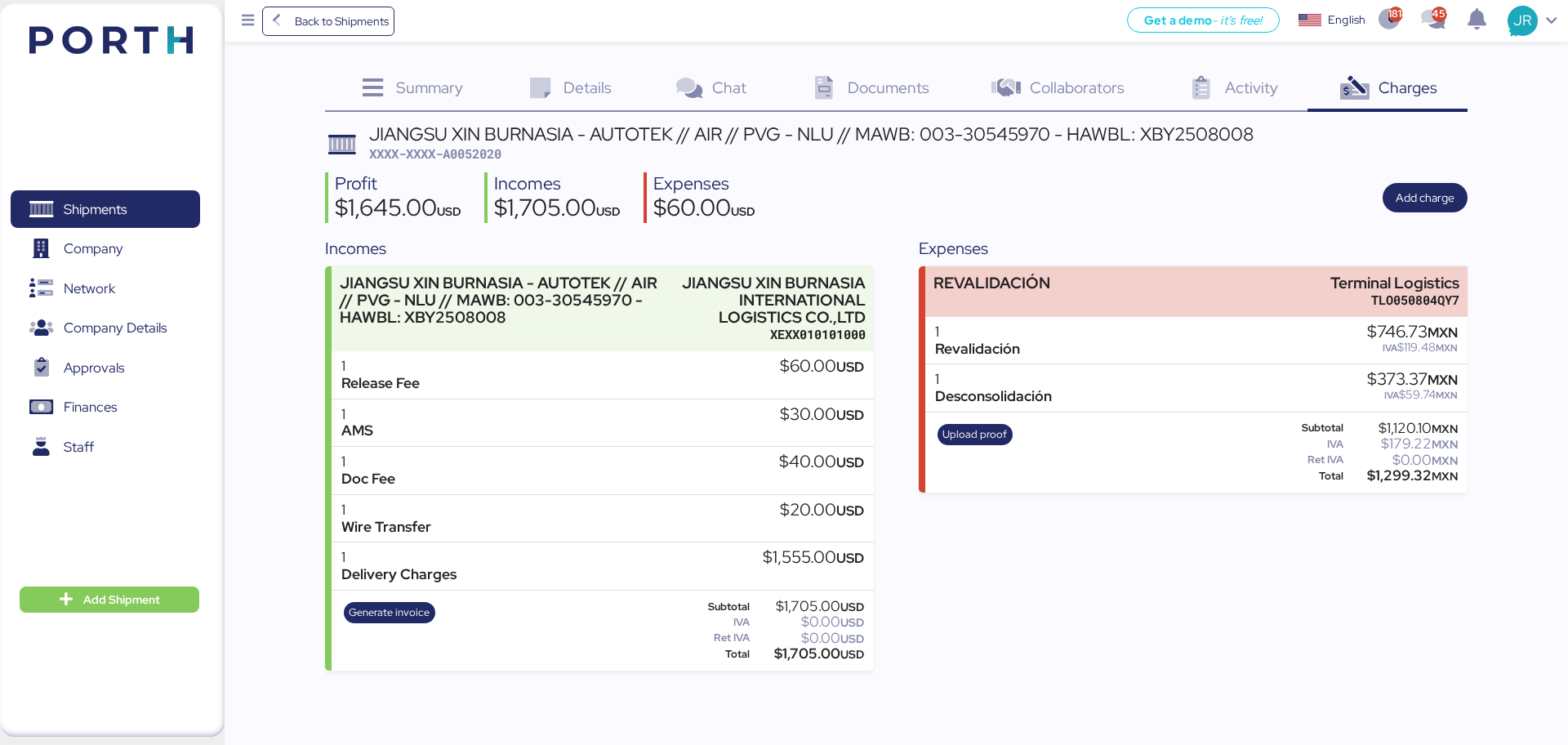
drag, startPoint x: 1371, startPoint y: 472, endPoint x: 1442, endPoint y: 472, distance: 71.0
click at [1442, 472] on div "$1,299.32 MXN" at bounding box center [1403, 476] width 111 height 13
copy div "1,299.32 M"
click at [472, 153] on span "XXXX-XXXX-A0052020" at bounding box center [434, 153] width 132 height 16
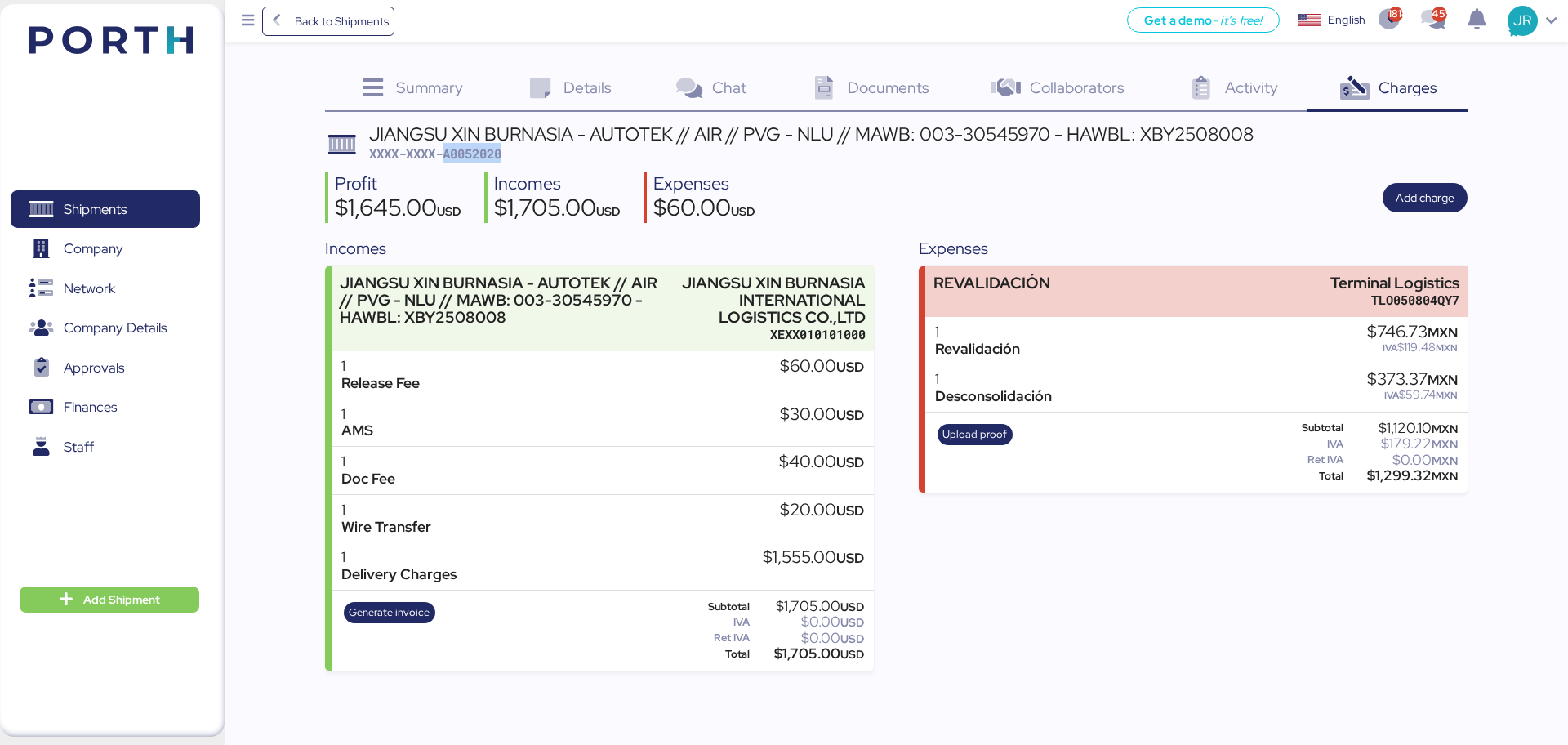
copy span "A0052020"
click at [1438, 198] on span "Add charge" at bounding box center [1425, 197] width 59 height 20
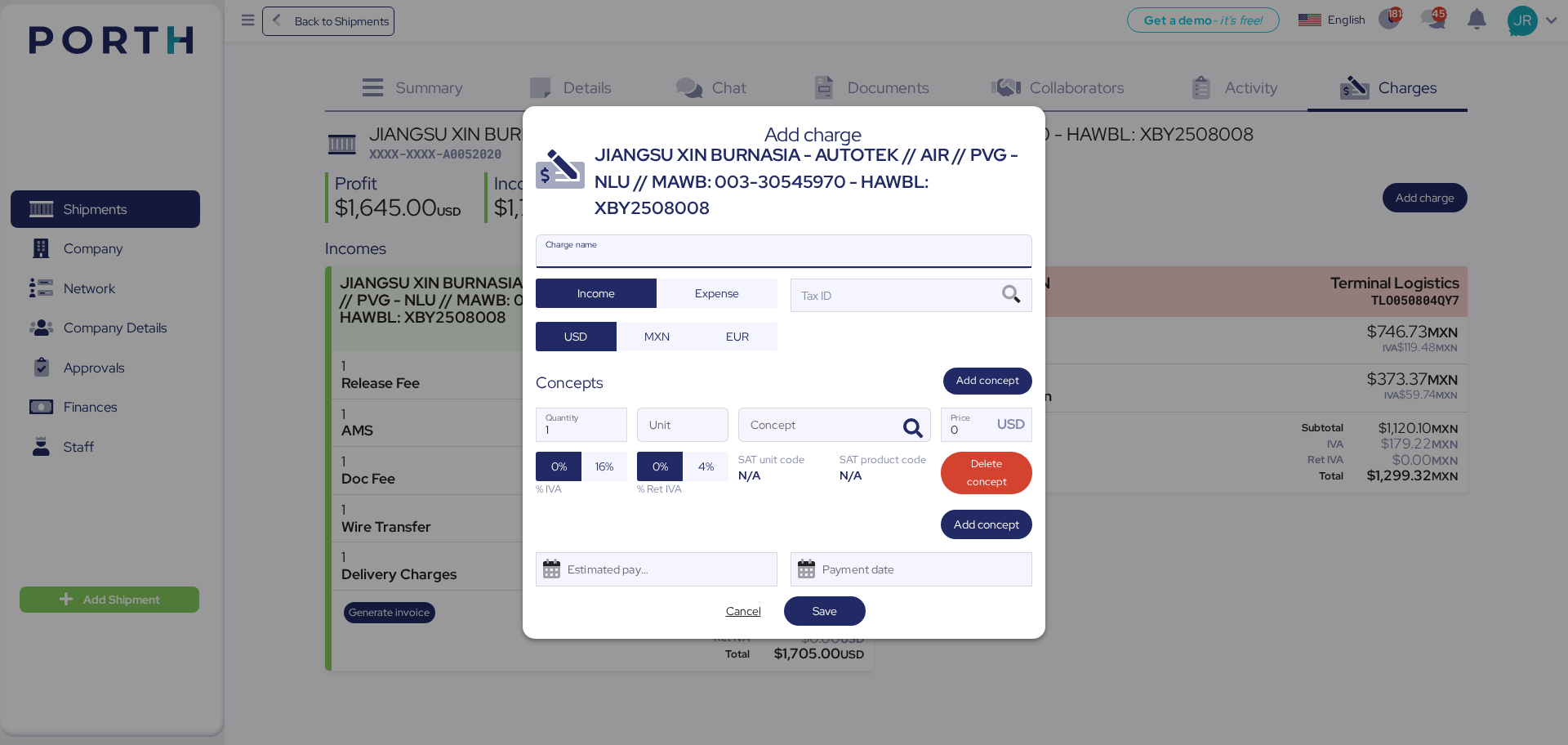
click at [597, 242] on input "Charge name" at bounding box center [784, 251] width 495 height 32
type input "REVALIDACION 2"
click at [729, 300] on span "Expense" at bounding box center [717, 294] width 44 height 20
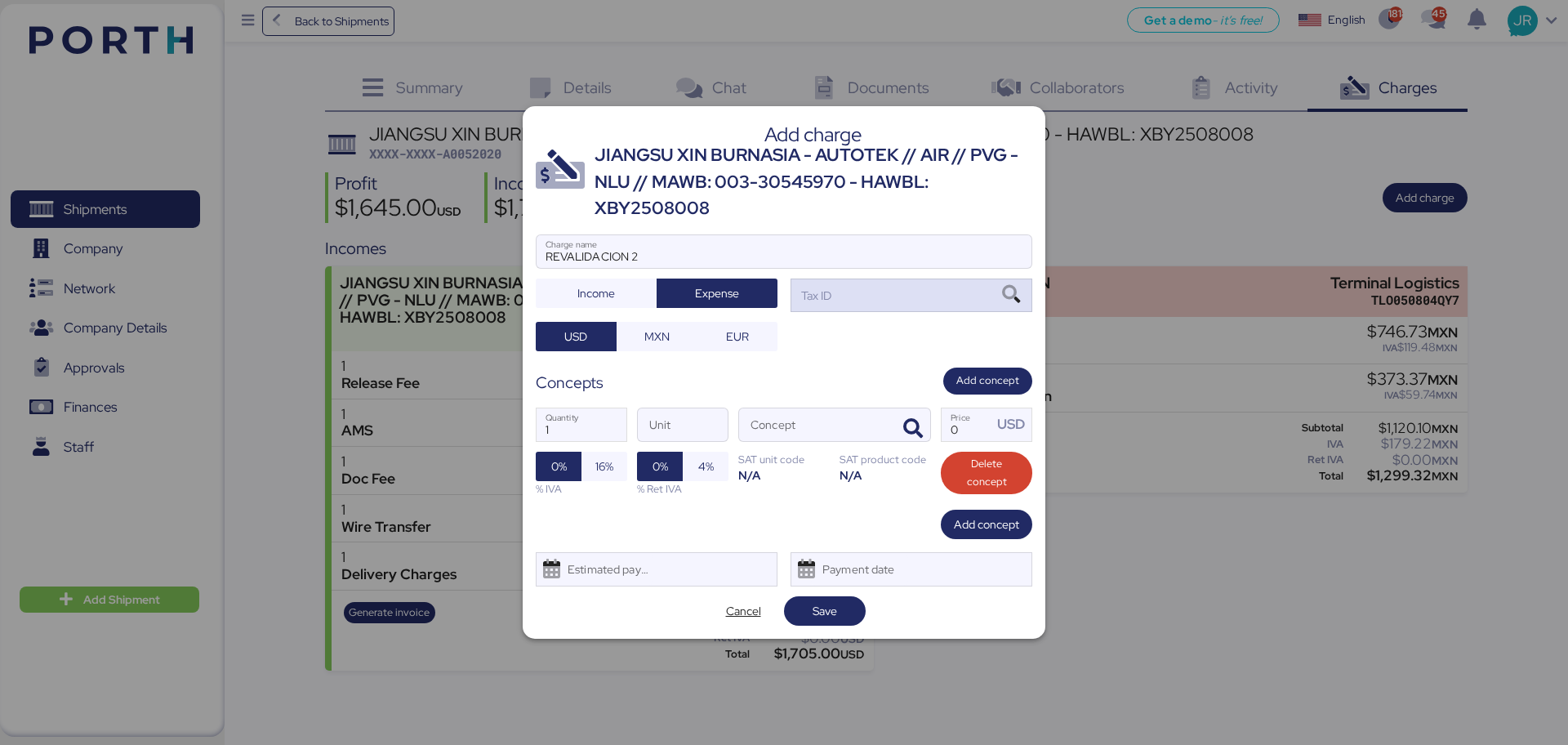
click at [1000, 293] on icon at bounding box center [1011, 295] width 28 height 18
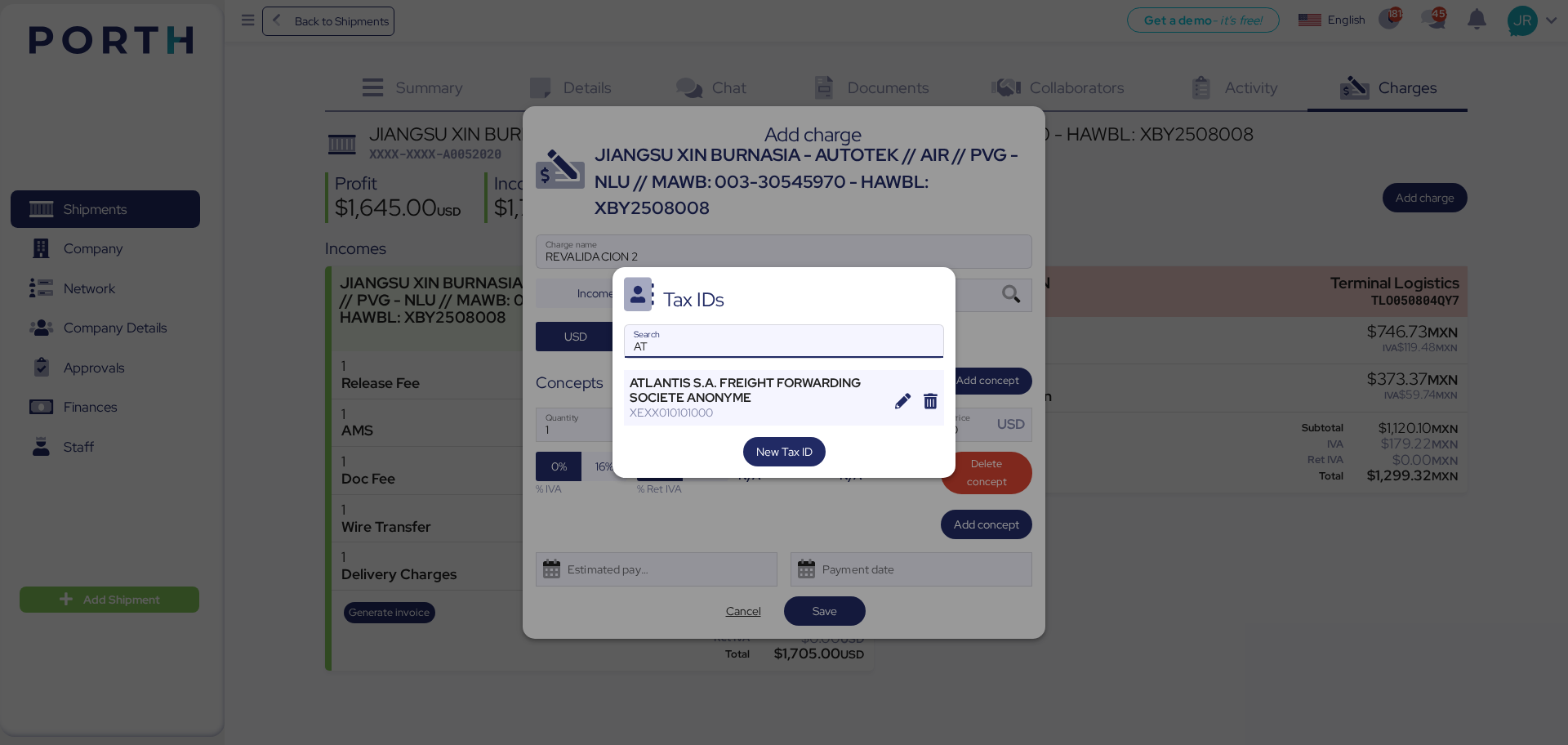
type input "A"
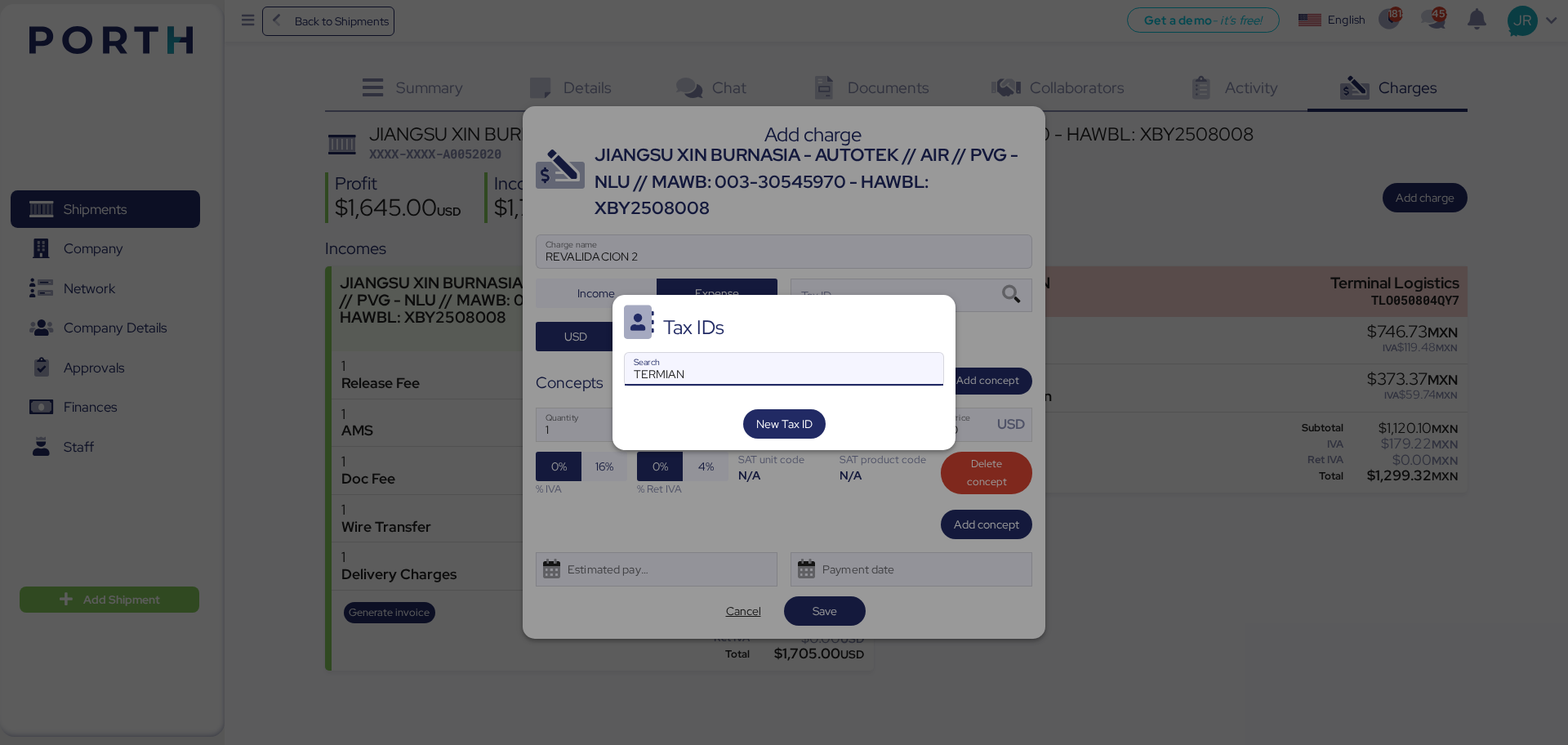
click at [722, 377] on input "TERMIAN" at bounding box center [784, 369] width 319 height 32
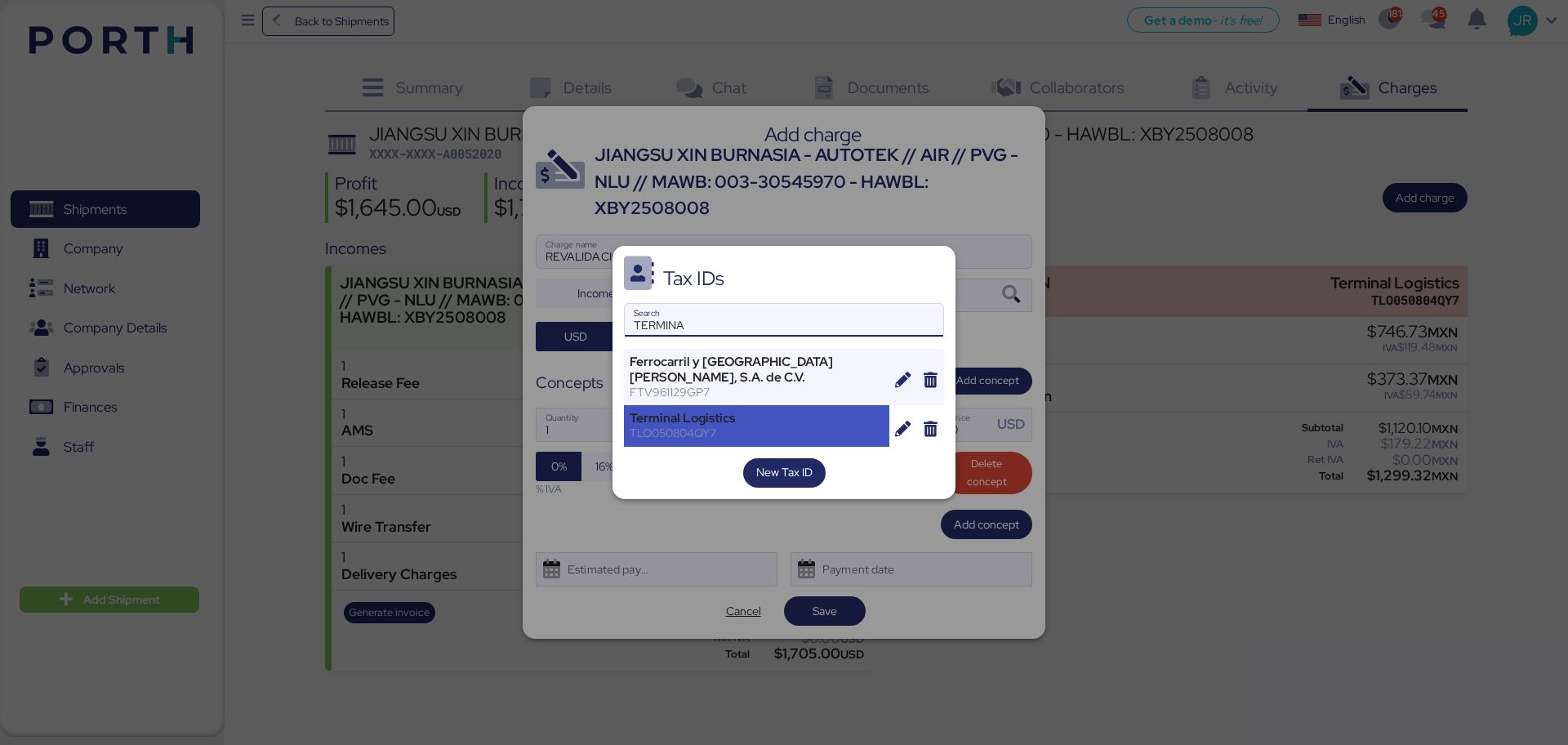
type input "TERMINA"
click at [716, 423] on div "Terminal Logistics" at bounding box center [757, 418] width 254 height 14
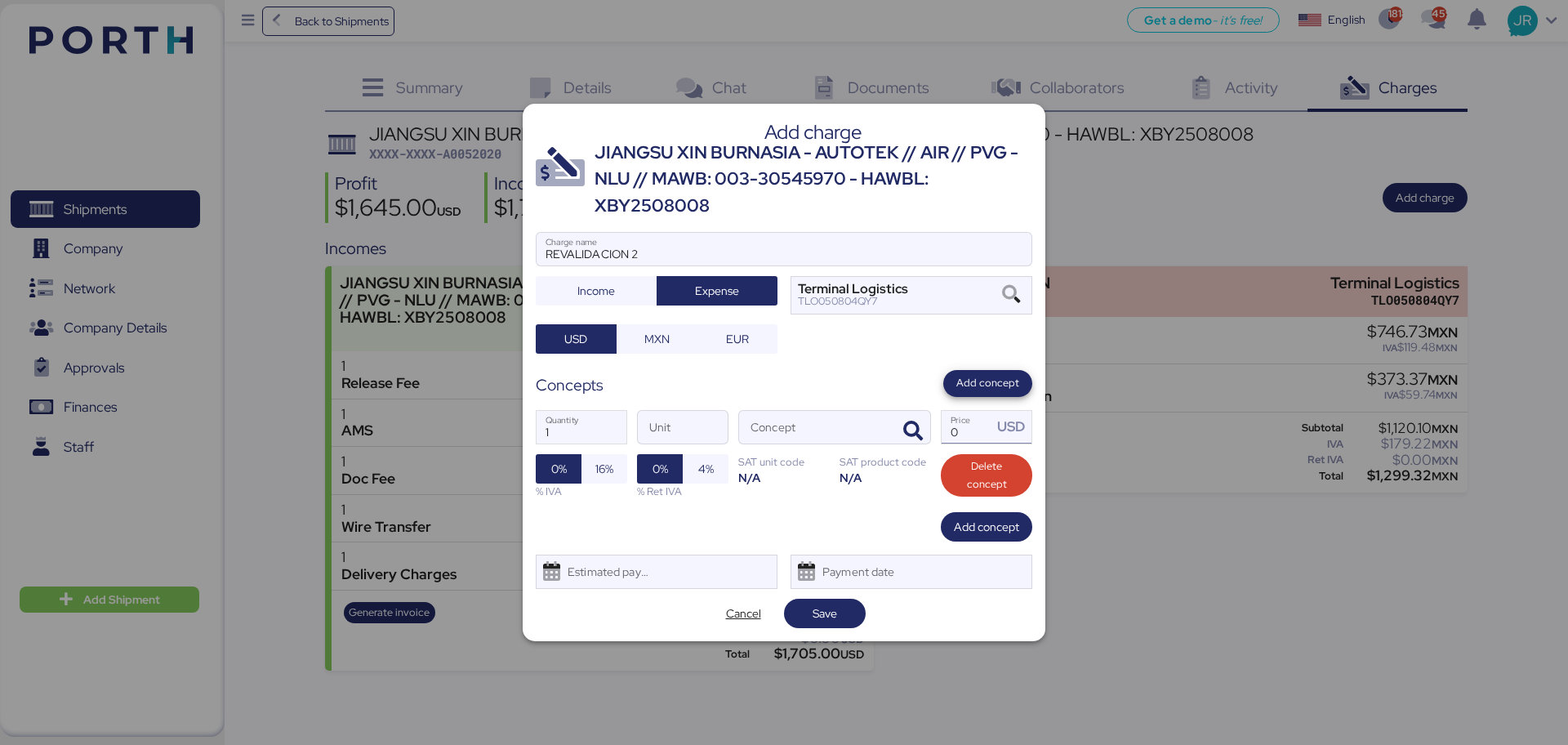
click at [959, 373] on span "Add concept" at bounding box center [987, 383] width 89 height 27
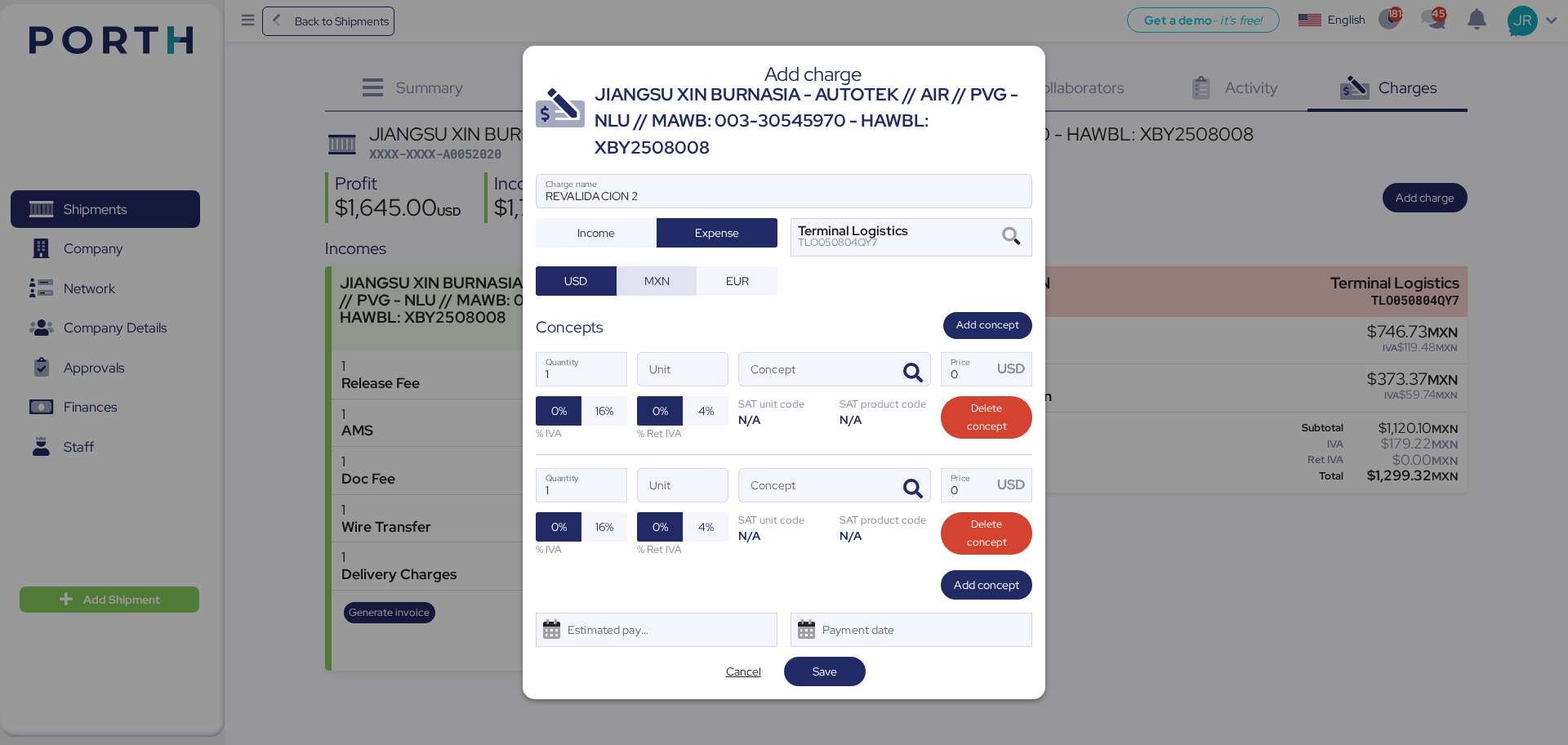
click at [675, 277] on span "MXN" at bounding box center [657, 280] width 55 height 22
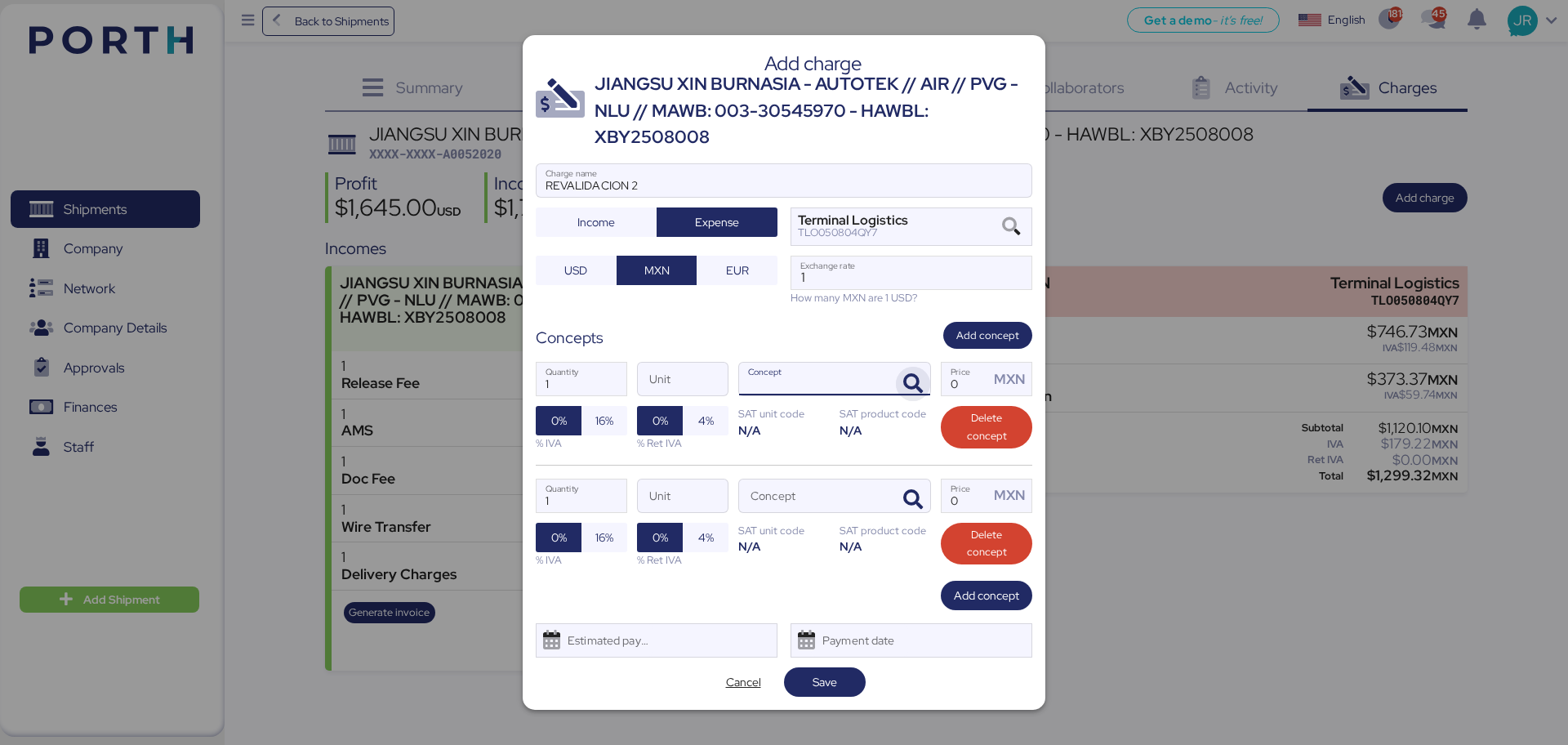
click at [912, 381] on icon "button" at bounding box center [914, 384] width 20 height 20
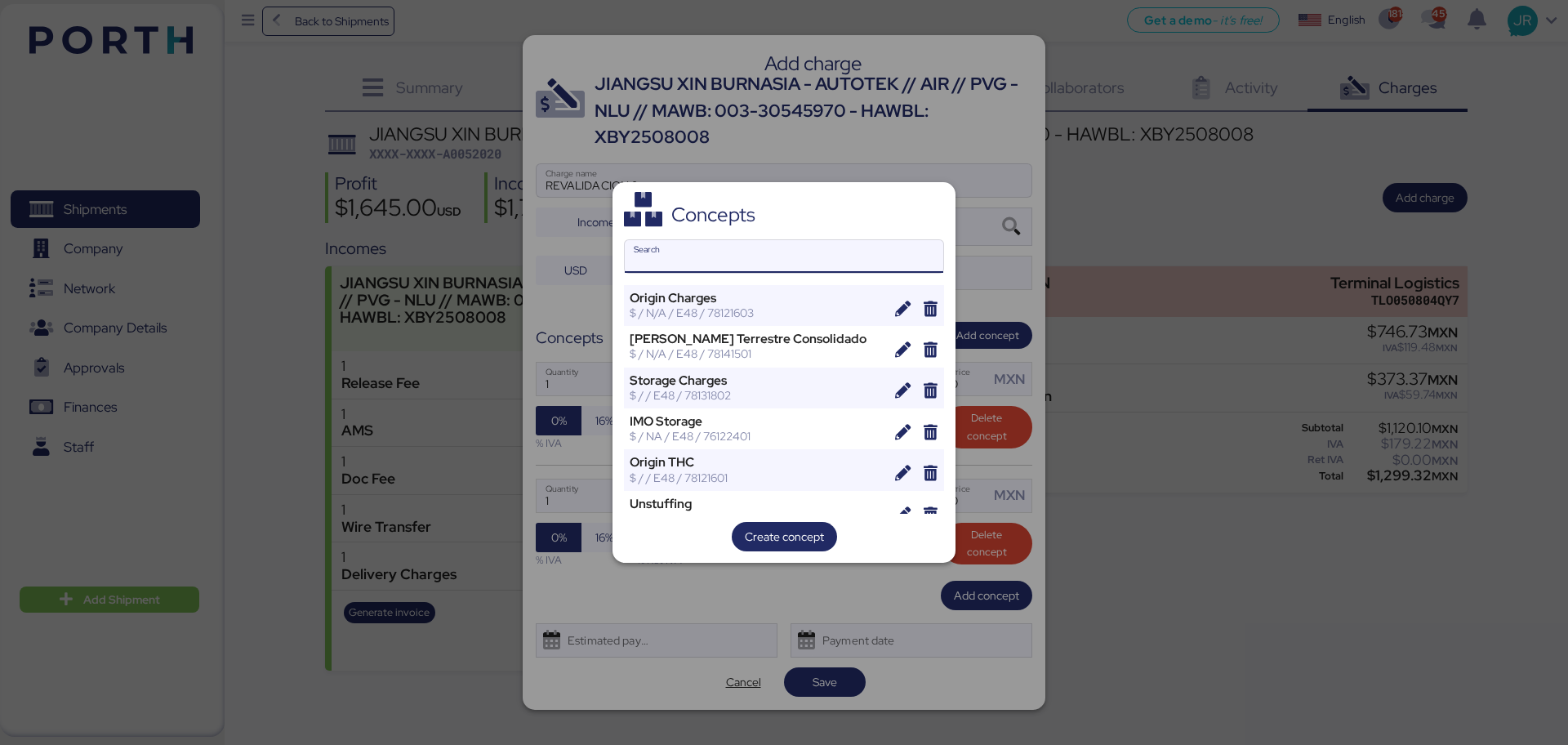
click at [664, 265] on input "Search" at bounding box center [784, 257] width 319 height 32
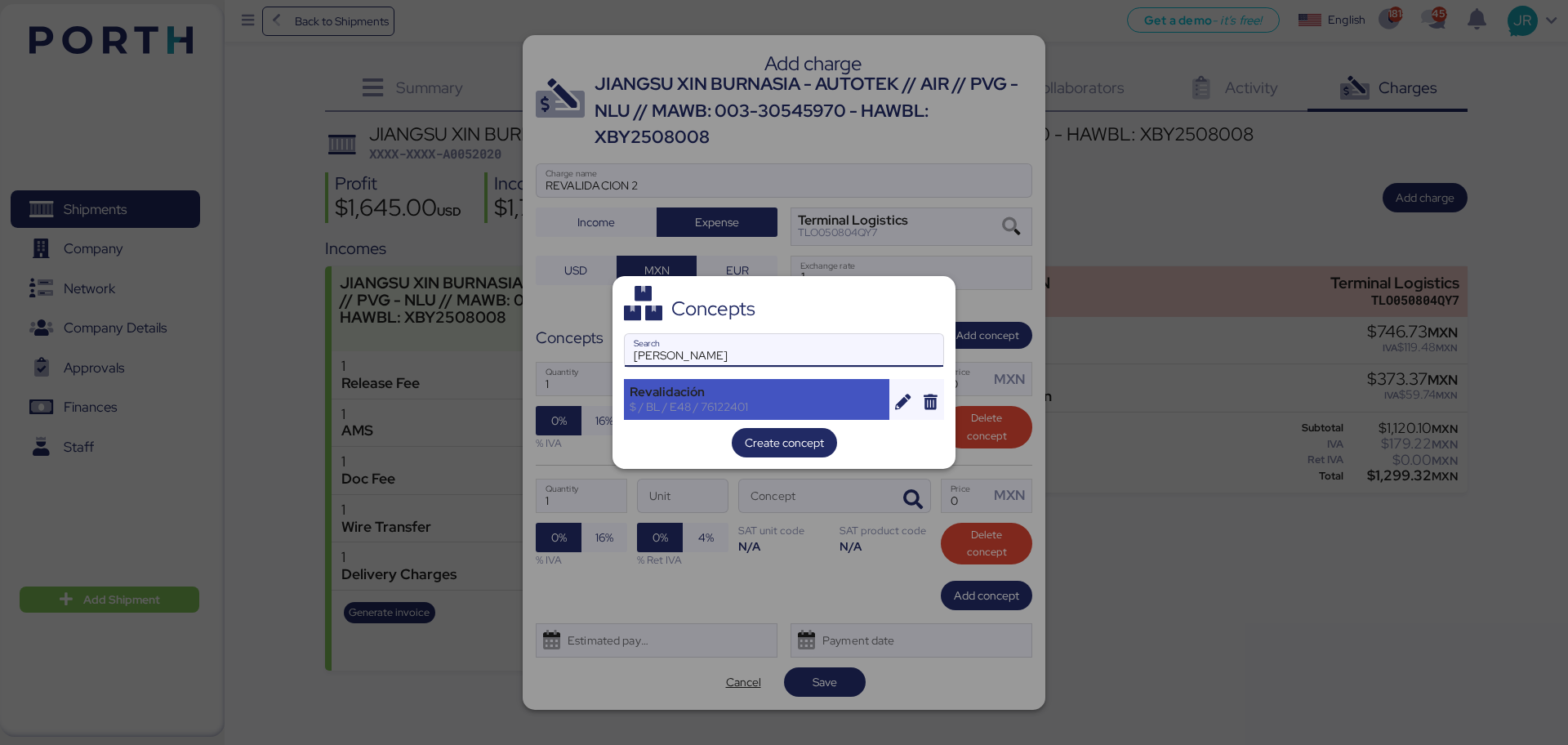
type input "REVA"
click at [705, 408] on div "$ / BL / E48 / 76122401" at bounding box center [757, 407] width 254 height 14
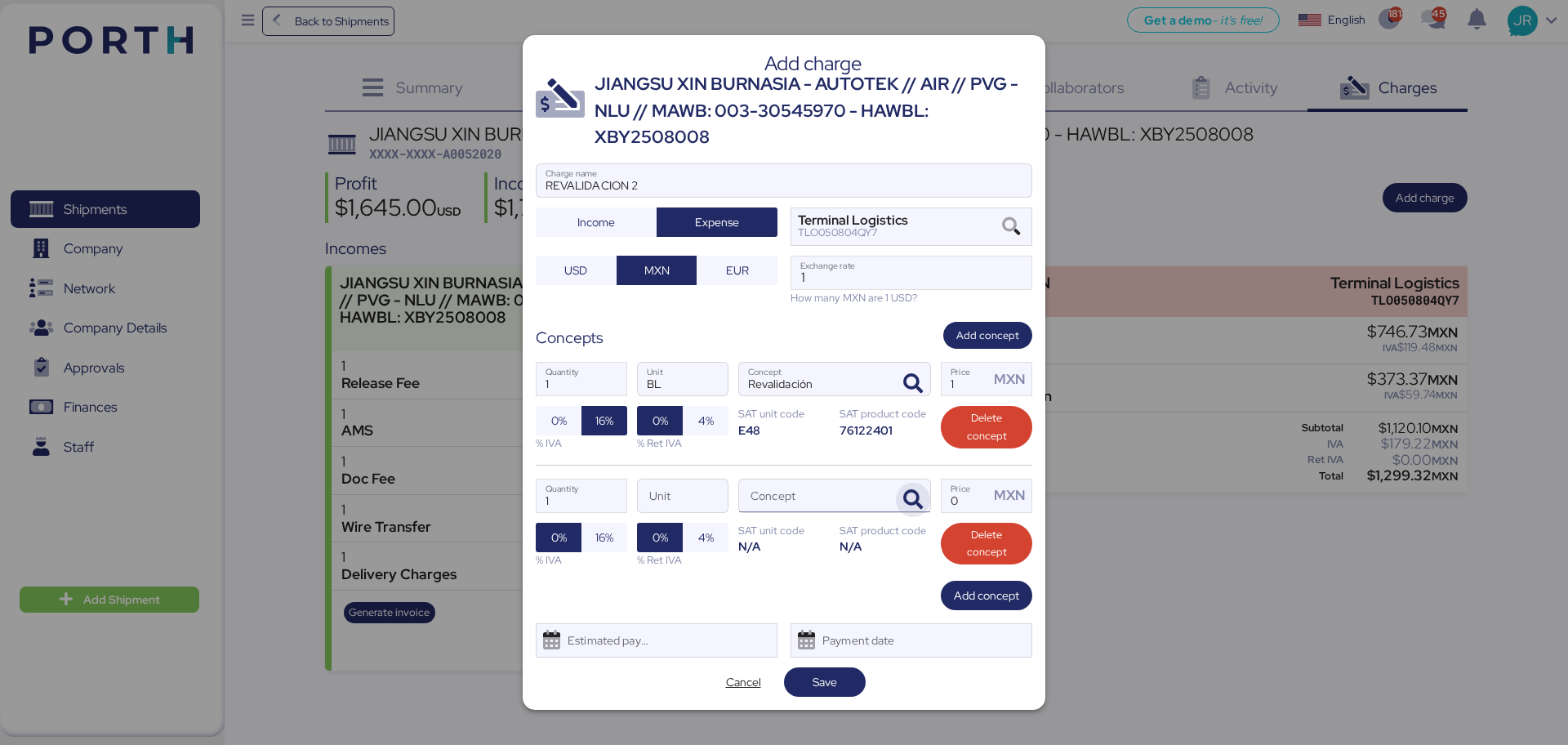
click at [911, 504] on icon "button" at bounding box center [914, 500] width 20 height 20
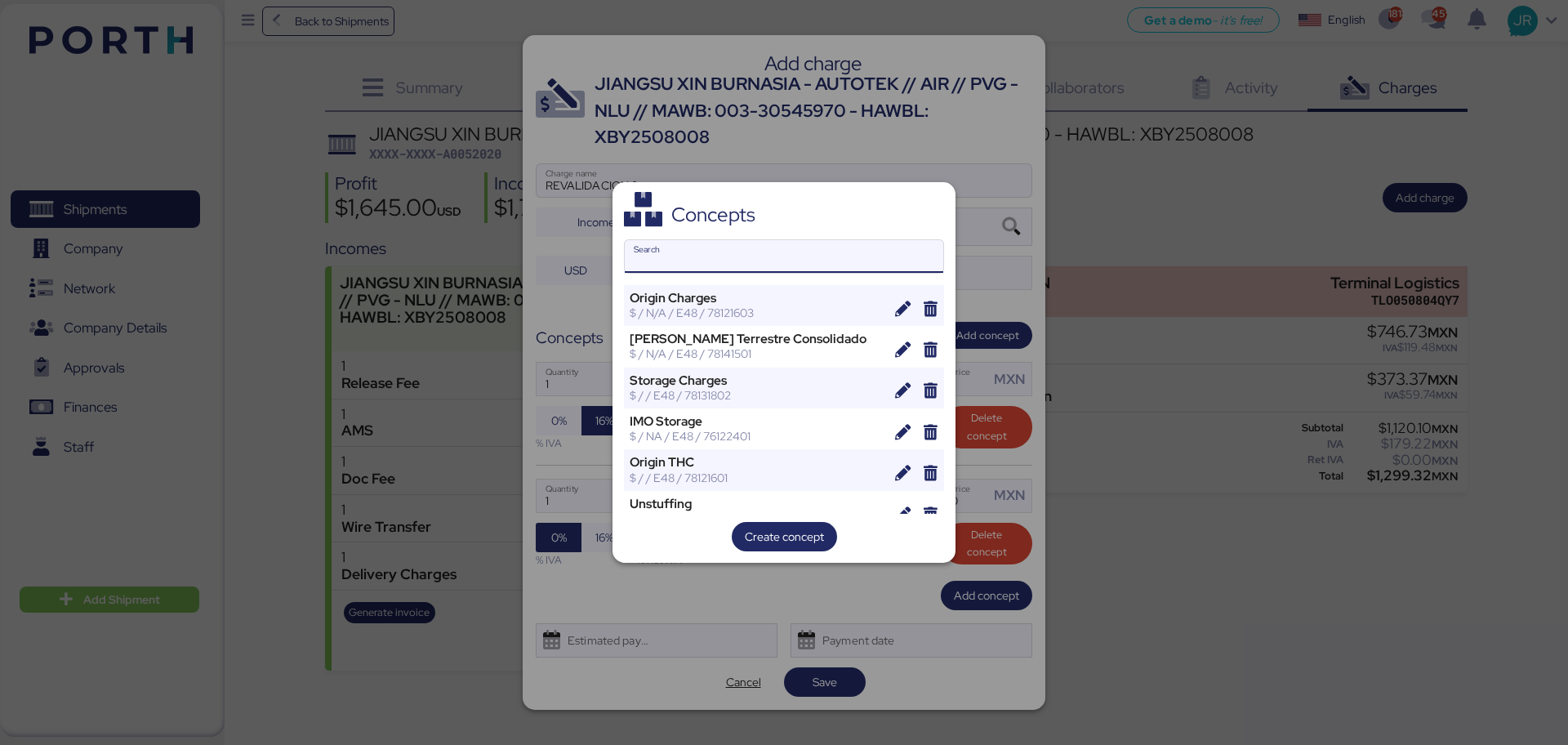
click at [758, 259] on input "Search" at bounding box center [784, 257] width 319 height 32
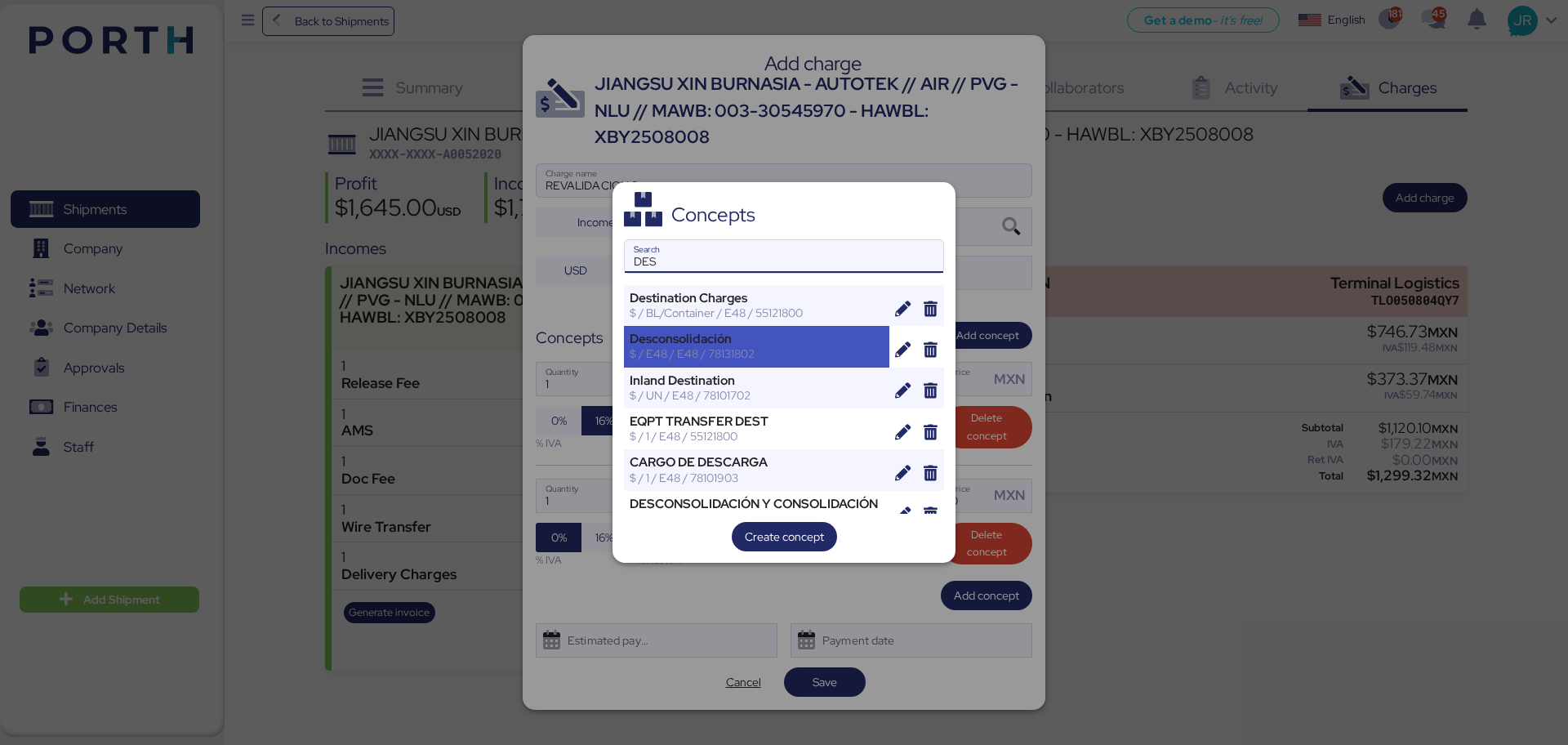
type input "DES"
click at [717, 353] on div "$ / E48 / E48 / 78131802" at bounding box center [757, 354] width 254 height 14
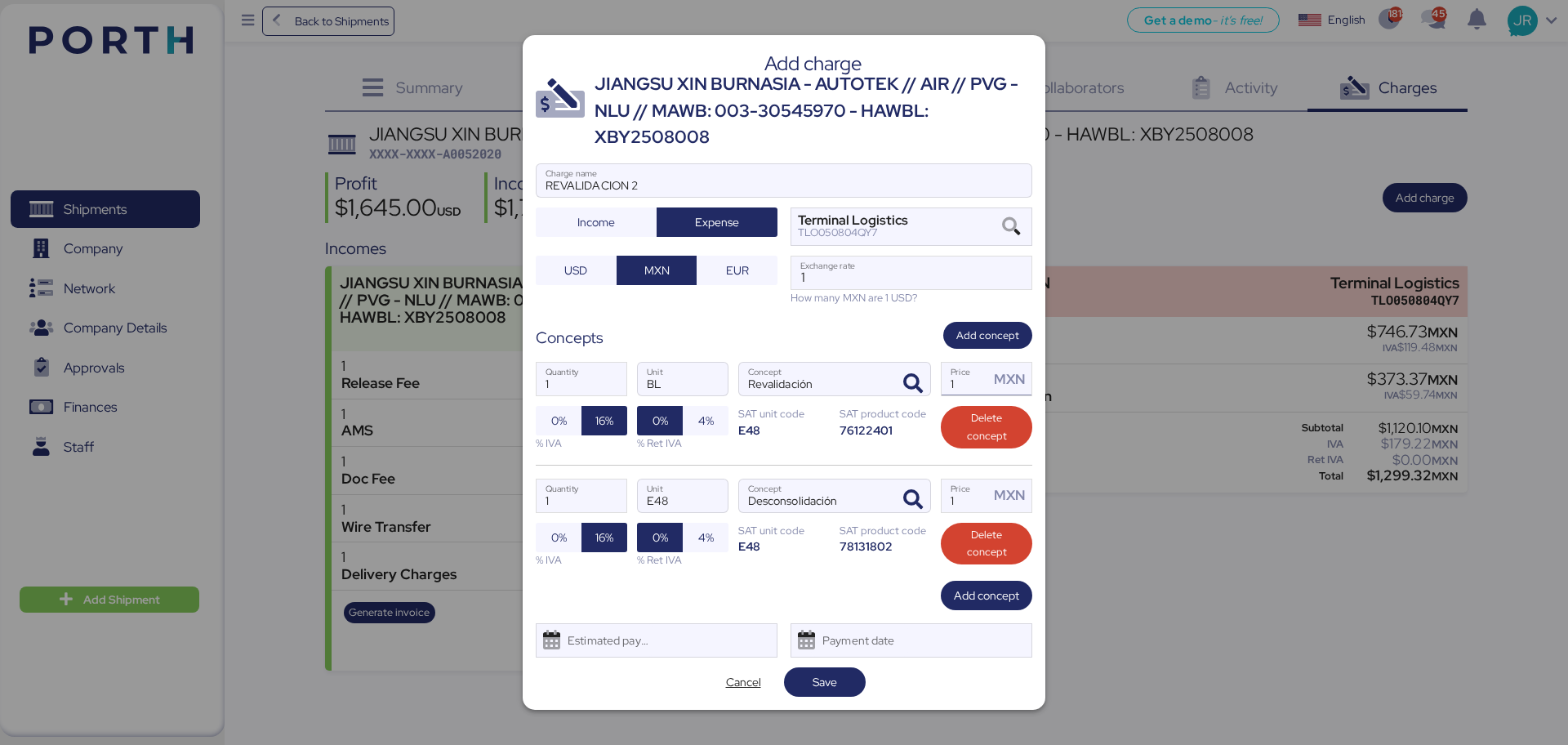
click at [977, 382] on input "1" at bounding box center [965, 379] width 48 height 32
type input "950"
drag, startPoint x: 972, startPoint y: 493, endPoint x: 1067, endPoint y: 456, distance: 102.0
click at [991, 489] on div "1 Price MXN" at bounding box center [986, 495] width 90 height 32
click at [989, 489] on input "1" at bounding box center [965, 495] width 48 height 32
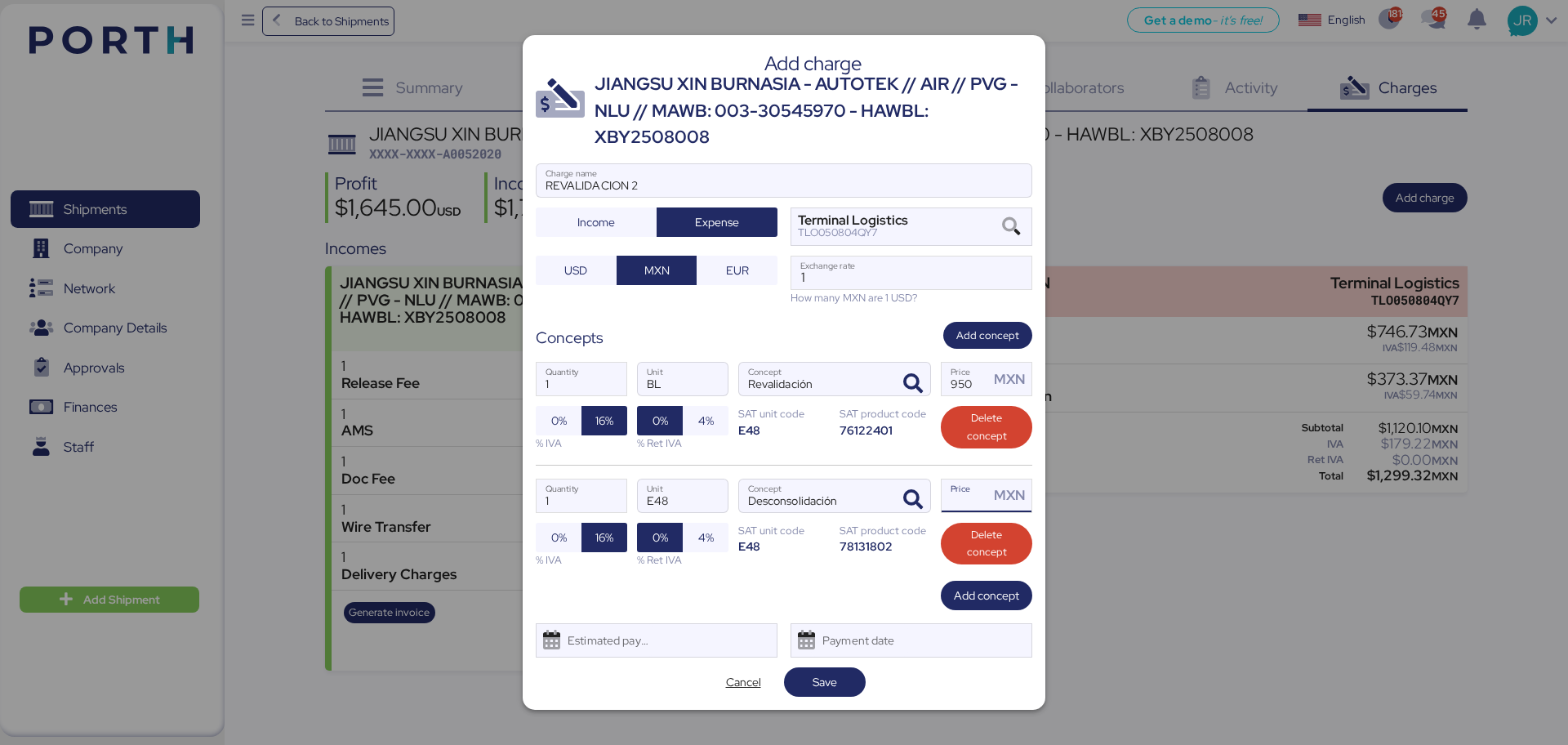
paste input "354.6977"
type input "354.6977"
click at [800, 681] on span "Save" at bounding box center [825, 681] width 56 height 22
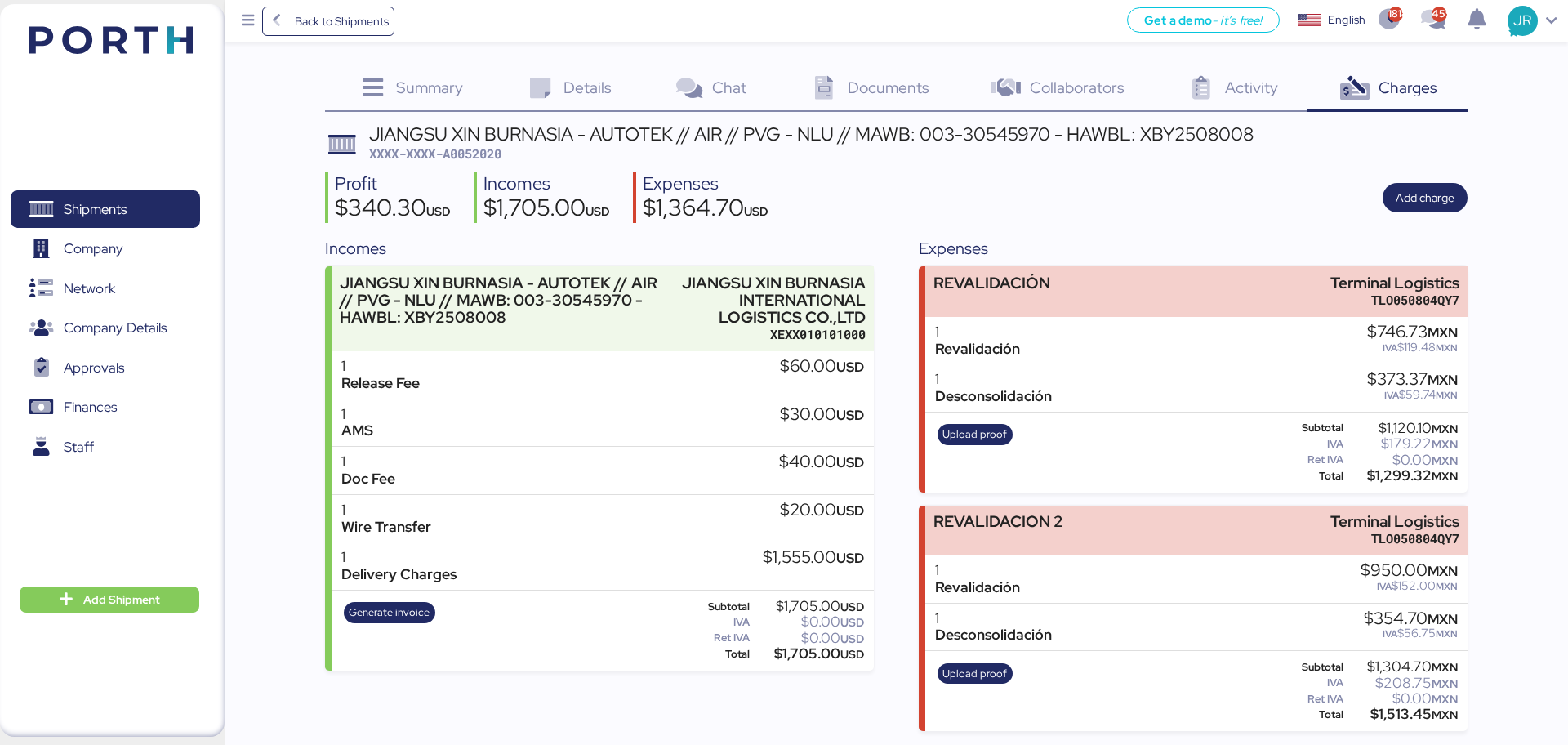
click at [122, 211] on span "Shipments" at bounding box center [95, 209] width 63 height 23
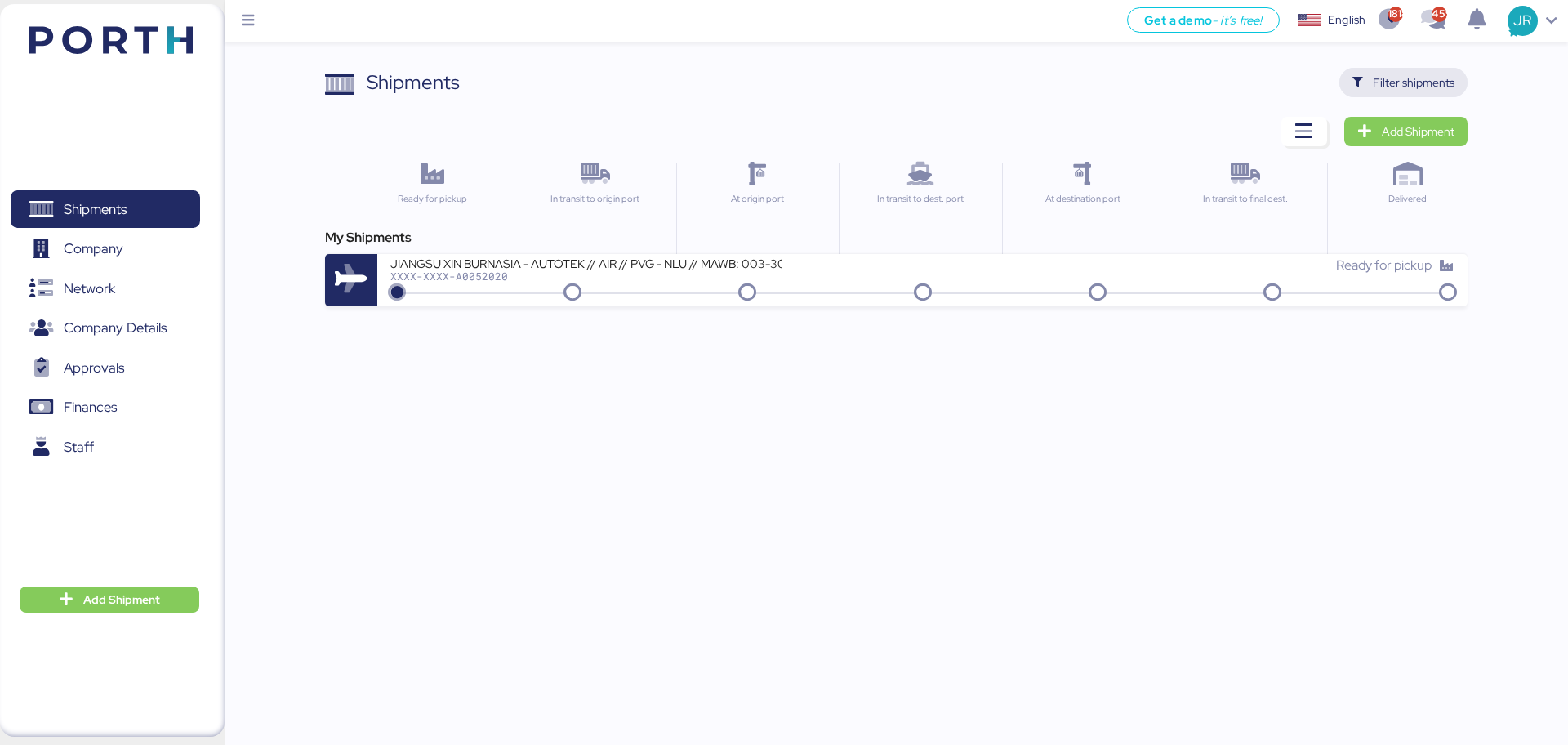
click at [1387, 84] on span "Filter shipments" at bounding box center [1414, 83] width 82 height 20
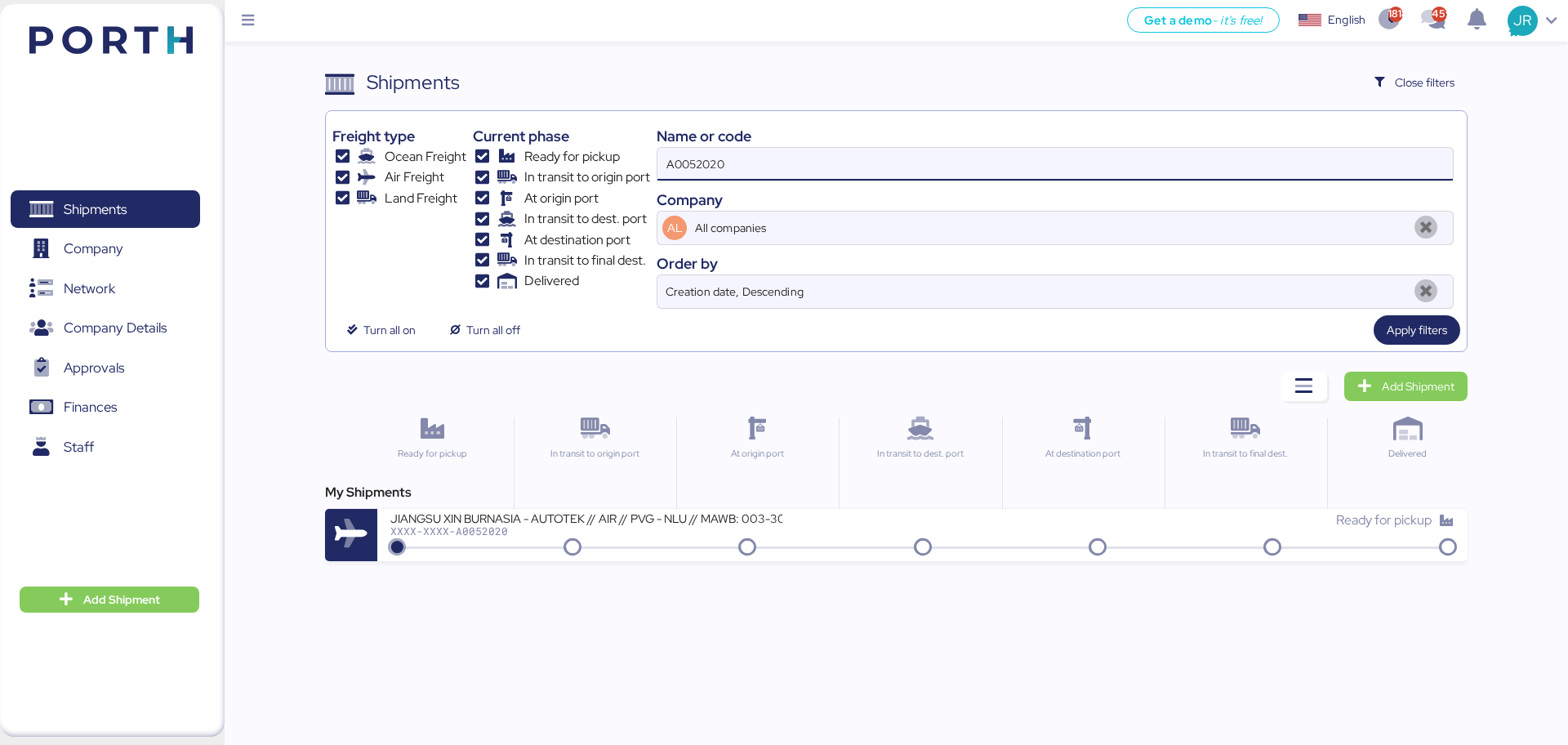
drag, startPoint x: 793, startPoint y: 173, endPoint x: 550, endPoint y: 172, distance: 243.0
click at [557, 173] on div "Freight type Ocean Freight Air Freight Land Freight Current phase Ready for pic…" at bounding box center [896, 213] width 1127 height 191
paste input "O0051896"
type input "O0051896"
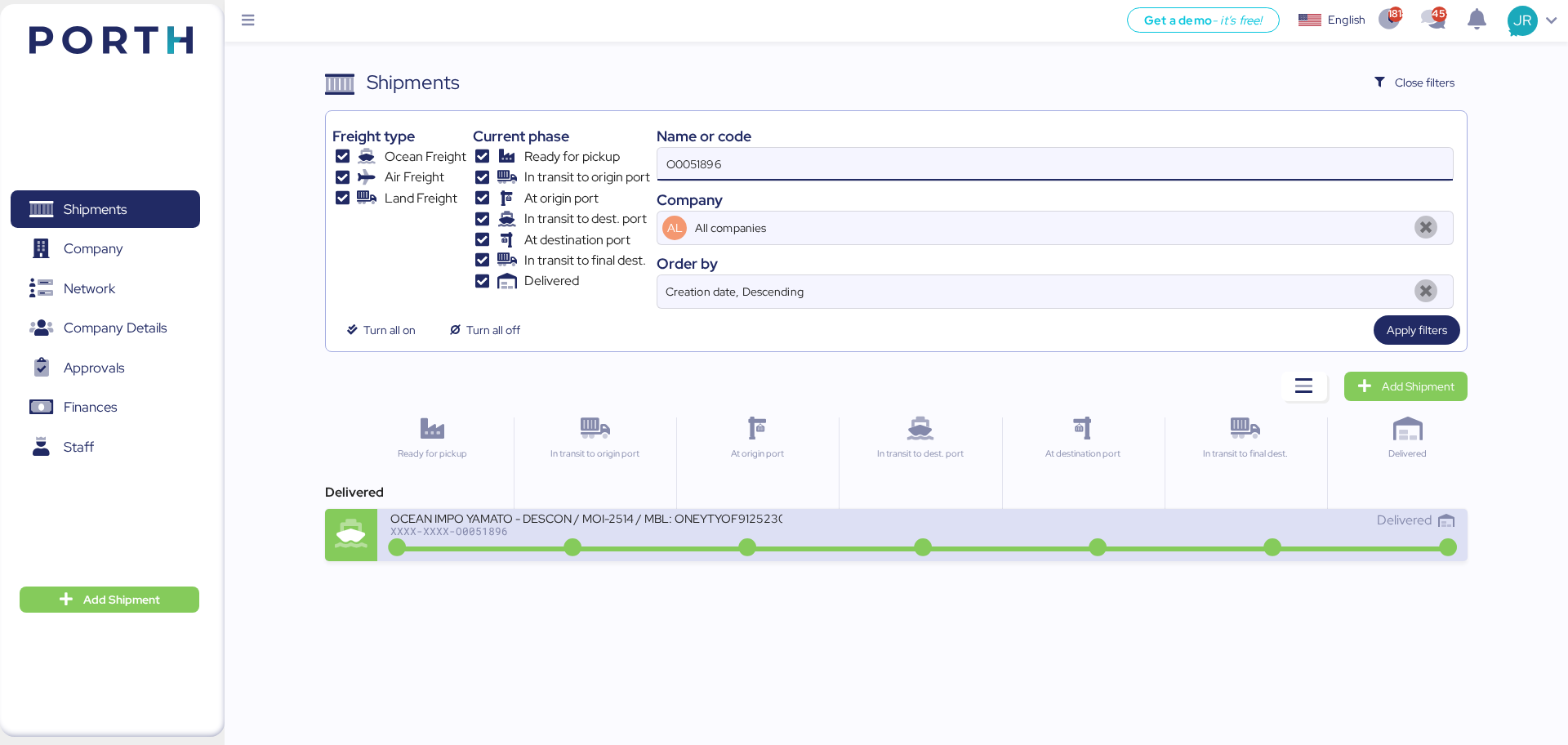
click at [430, 525] on div "XXXX-XXXX-O0051896" at bounding box center [586, 530] width 392 height 12
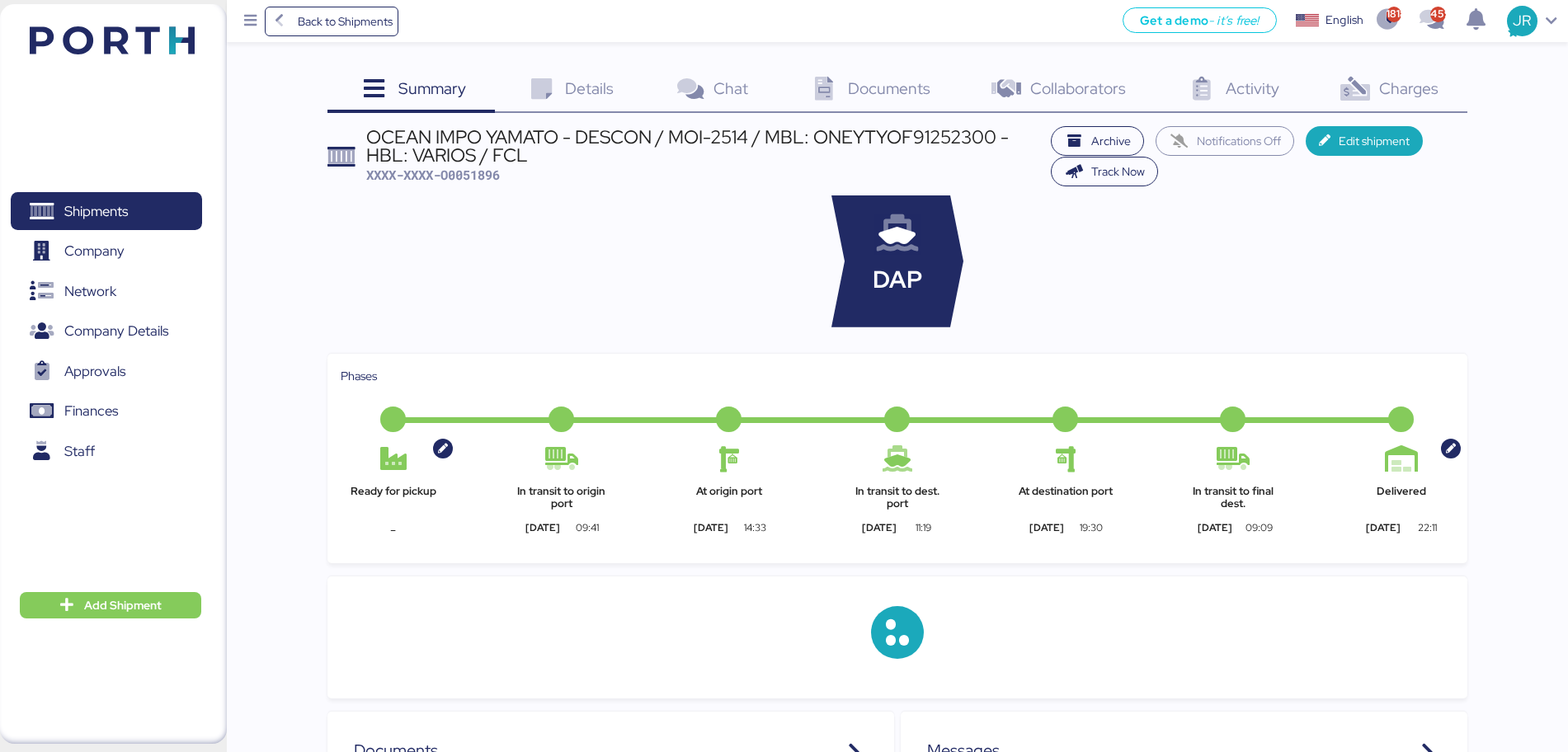
click at [1375, 83] on div "Charges 0" at bounding box center [1388, 91] width 160 height 44
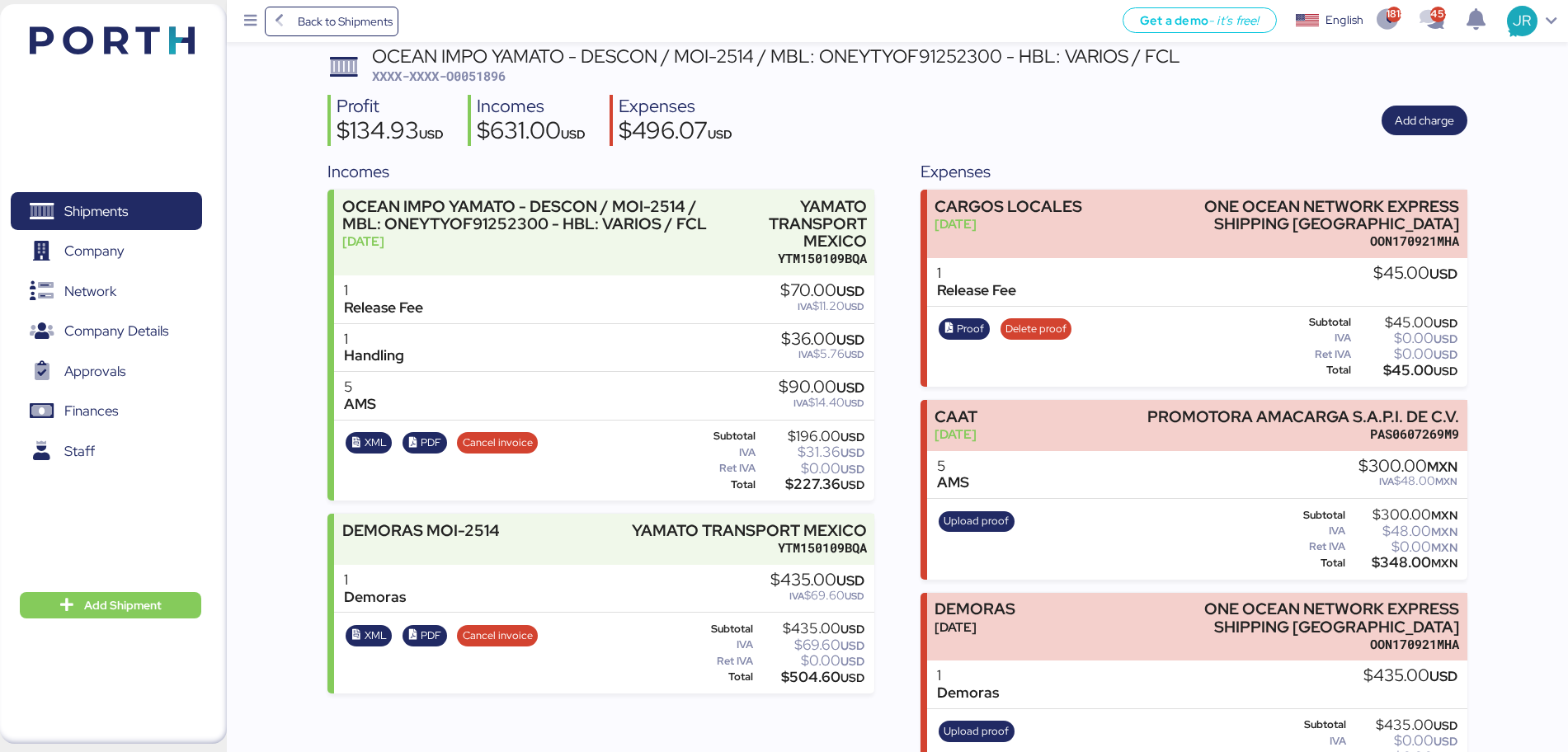
scroll to position [130, 0]
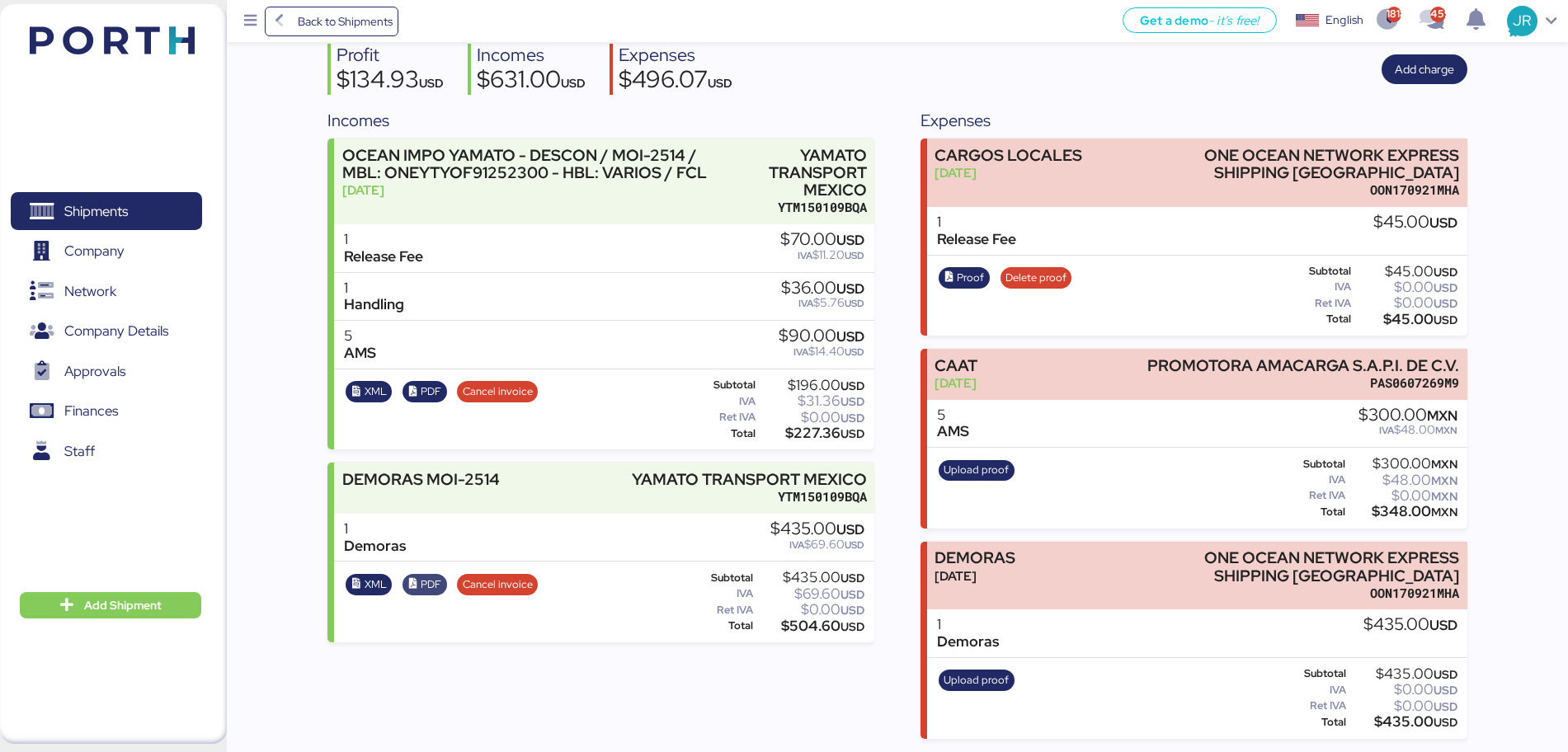
click at [415, 582] on icon "button" at bounding box center [413, 584] width 11 height 11
click at [361, 581] on icon "button" at bounding box center [357, 584] width 11 height 11
click at [88, 204] on span "Shipments" at bounding box center [96, 211] width 63 height 24
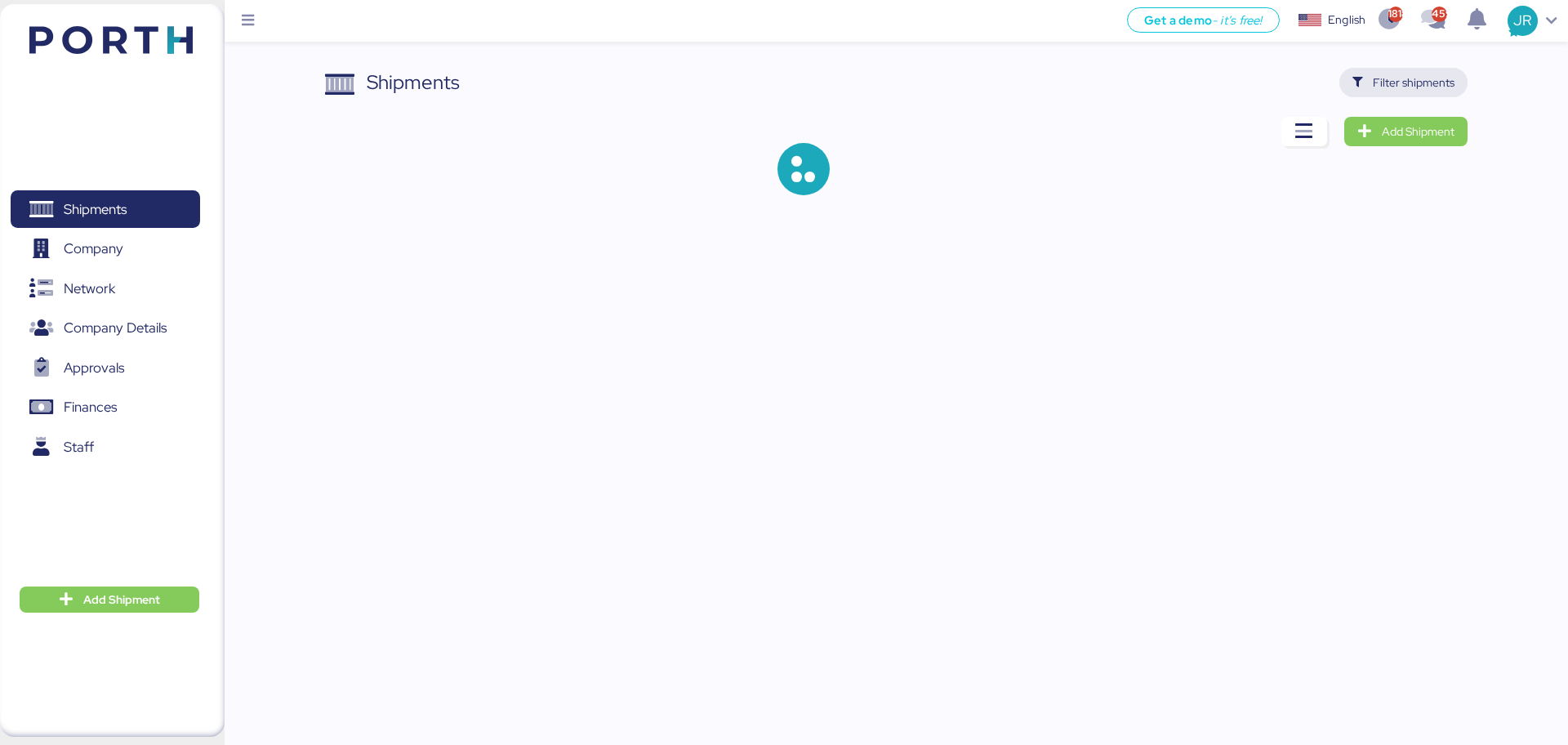
click at [1392, 90] on span "Filter shipments" at bounding box center [1414, 83] width 82 height 20
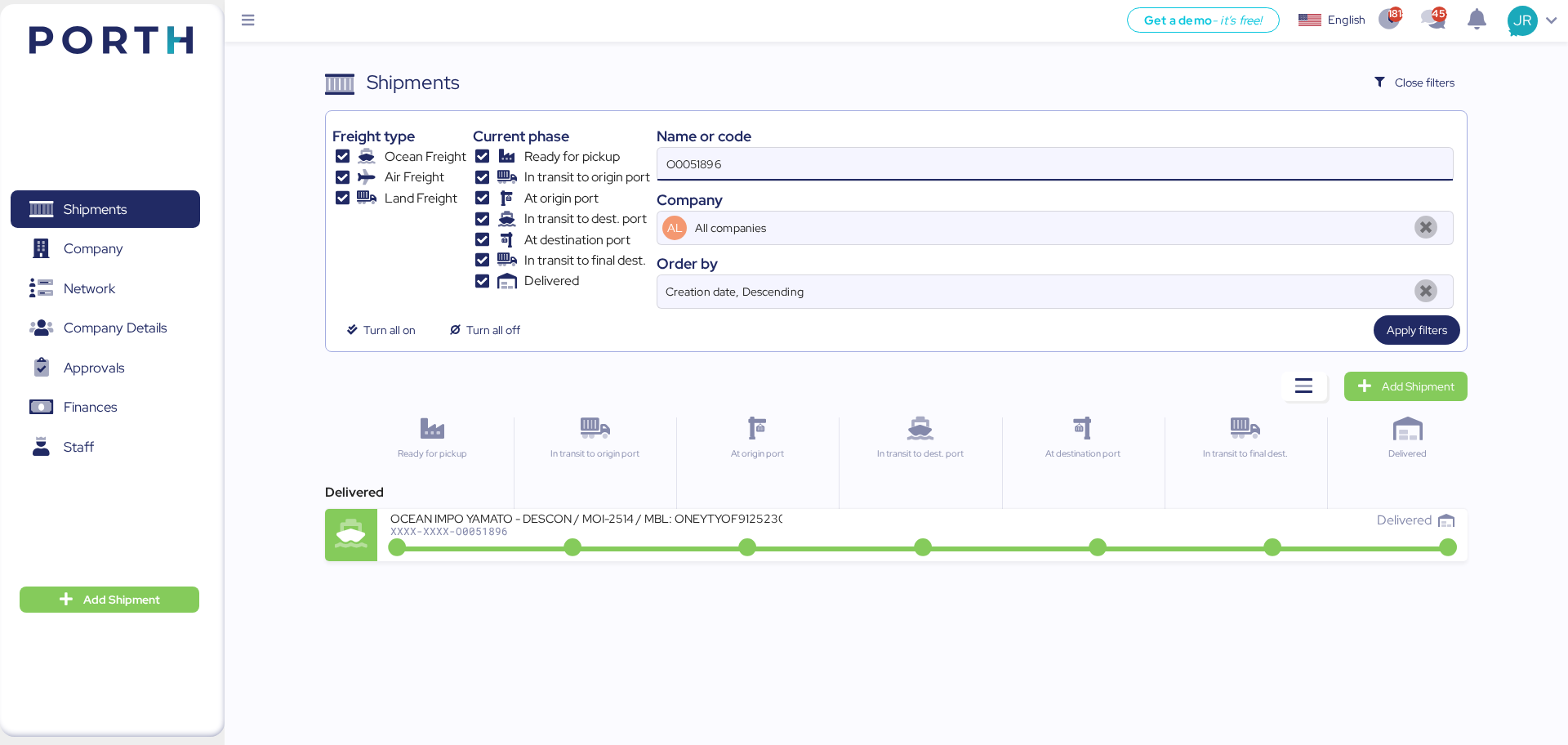
drag, startPoint x: 745, startPoint y: 165, endPoint x: 493, endPoint y: 179, distance: 252.4
click at [495, 179] on div "Freight type Ocean Freight Air Freight Land Freight Current phase Ready for pic…" at bounding box center [896, 213] width 1127 height 191
paste input "900"
type input "O0051900"
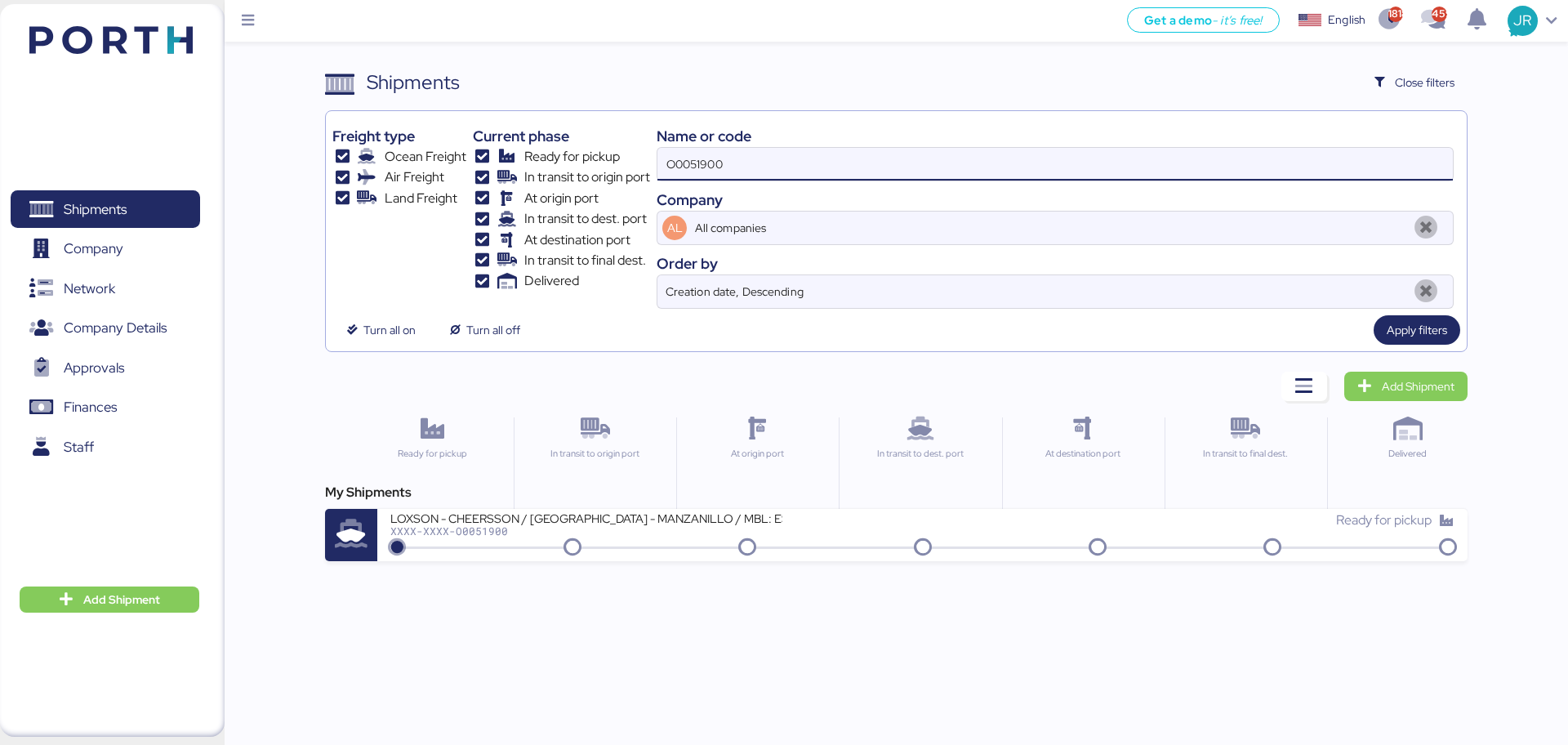
click at [480, 503] on div "My Shipments LOXSON - CHEERSSON / [GEOGRAPHIC_DATA] - MANZANILLO / MBL: ESLCHNS…" at bounding box center [896, 522] width 1142 height 78
click at [481, 513] on div "LOXSON - CHEERSSON / [GEOGRAPHIC_DATA] - MANZANILLO / MBL: ESLCHNSHG038926 - HB…" at bounding box center [586, 517] width 392 height 13
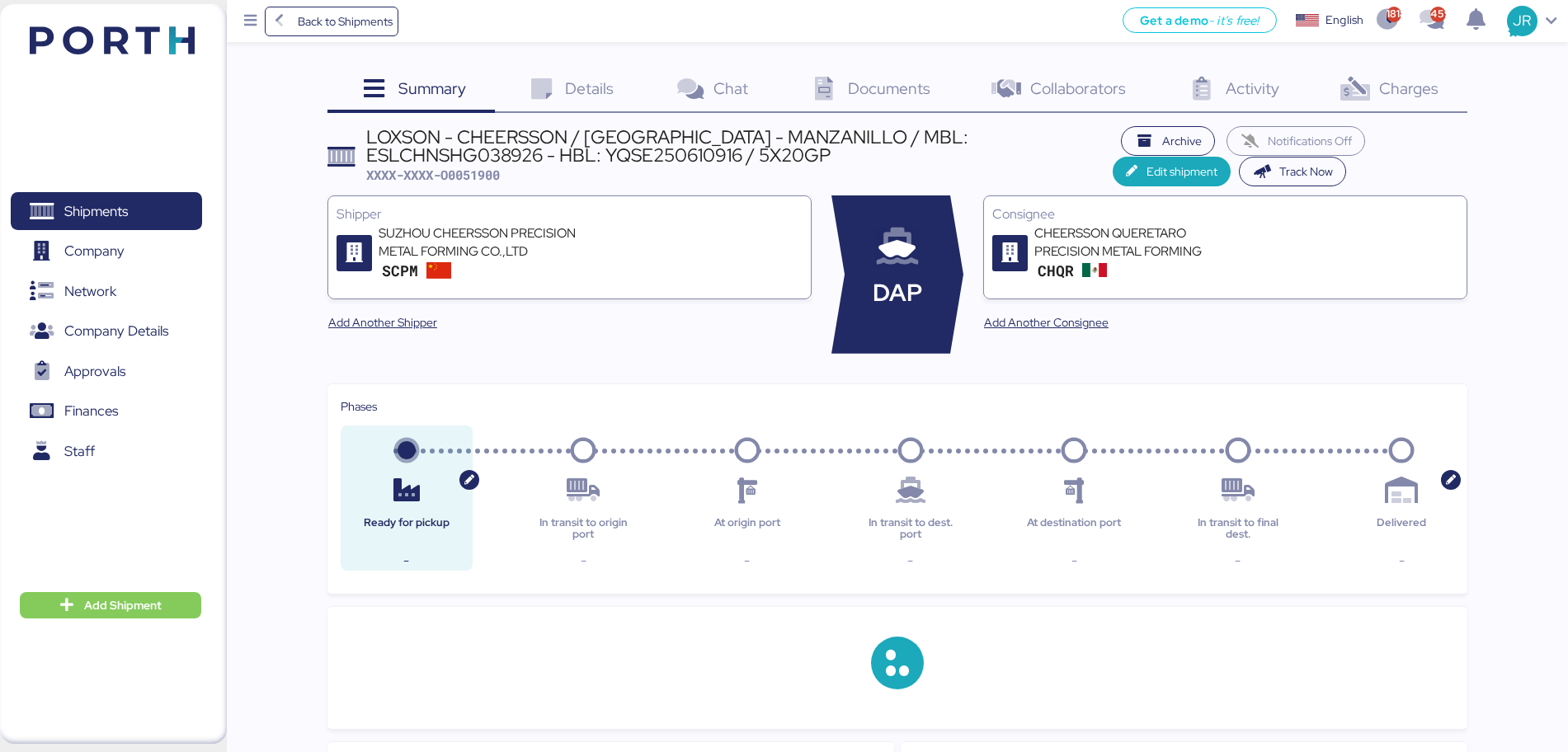
click at [1399, 88] on span "Charges" at bounding box center [1409, 89] width 60 height 22
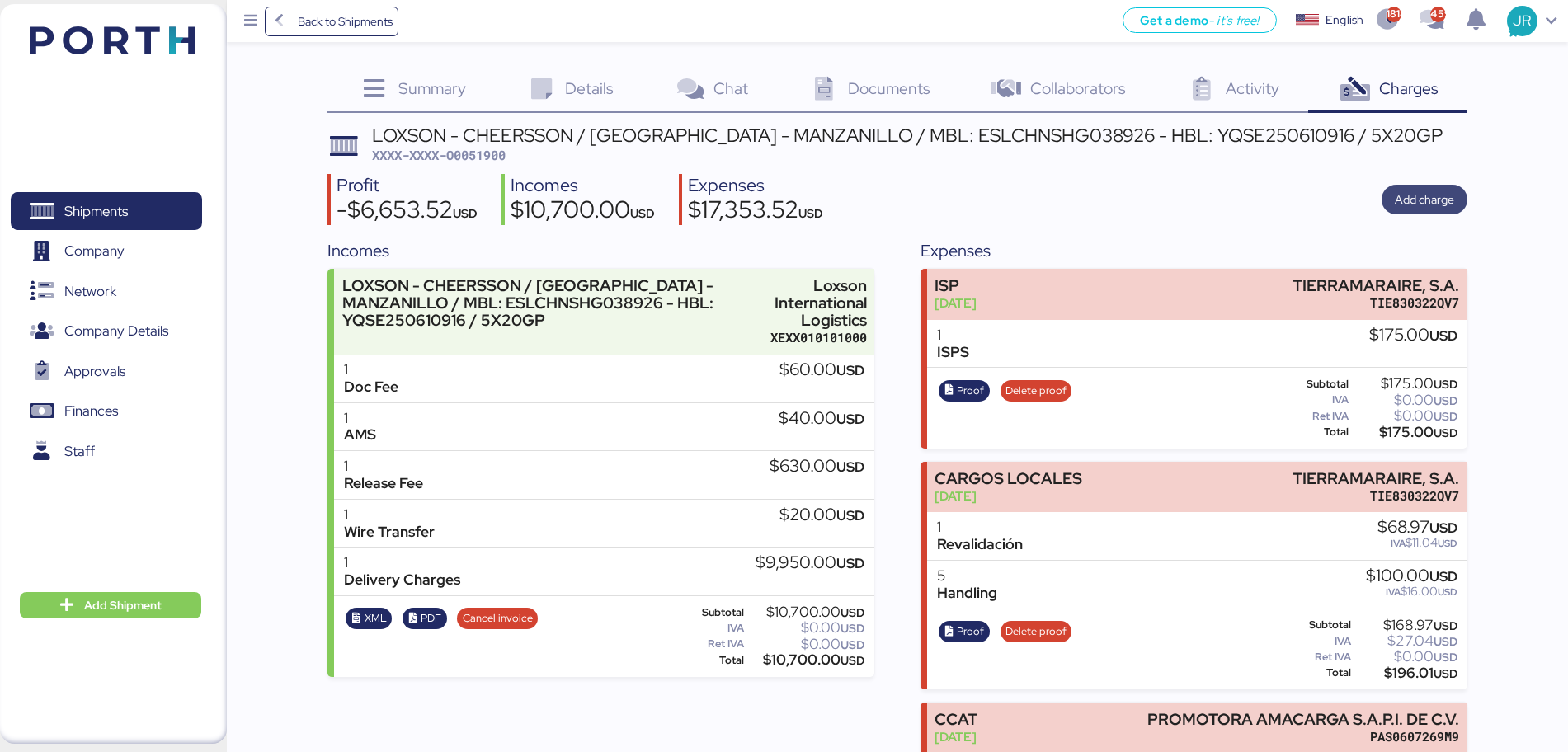
click at [1408, 198] on span "Add charge" at bounding box center [1425, 199] width 60 height 20
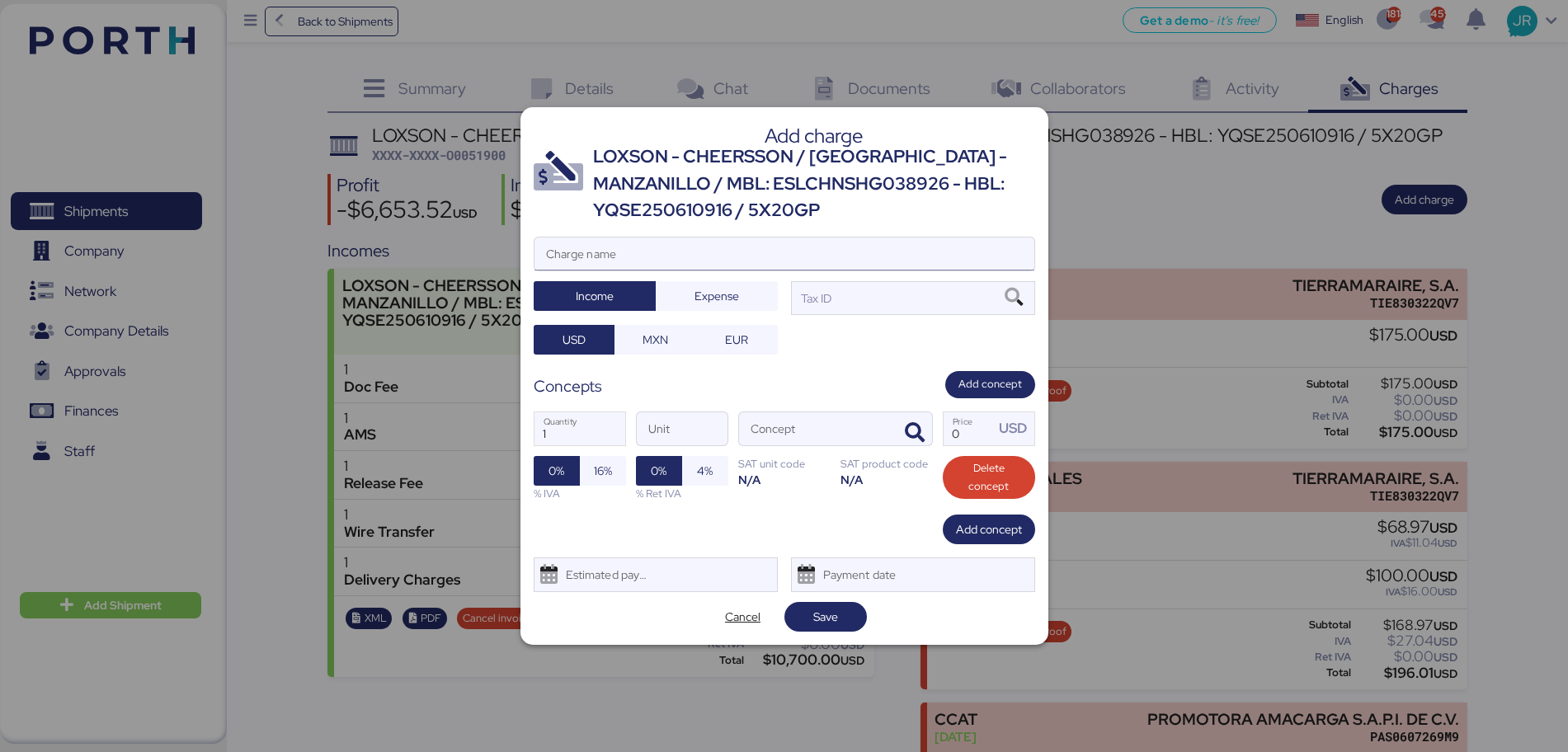
click at [619, 257] on input "Charge name" at bounding box center [785, 254] width 500 height 33
drag, startPoint x: 707, startPoint y: 291, endPoint x: 694, endPoint y: 304, distance: 18.4
click at [707, 293] on span "Expense" at bounding box center [716, 296] width 44 height 20
click at [669, 333] on span "MXN" at bounding box center [655, 339] width 55 height 23
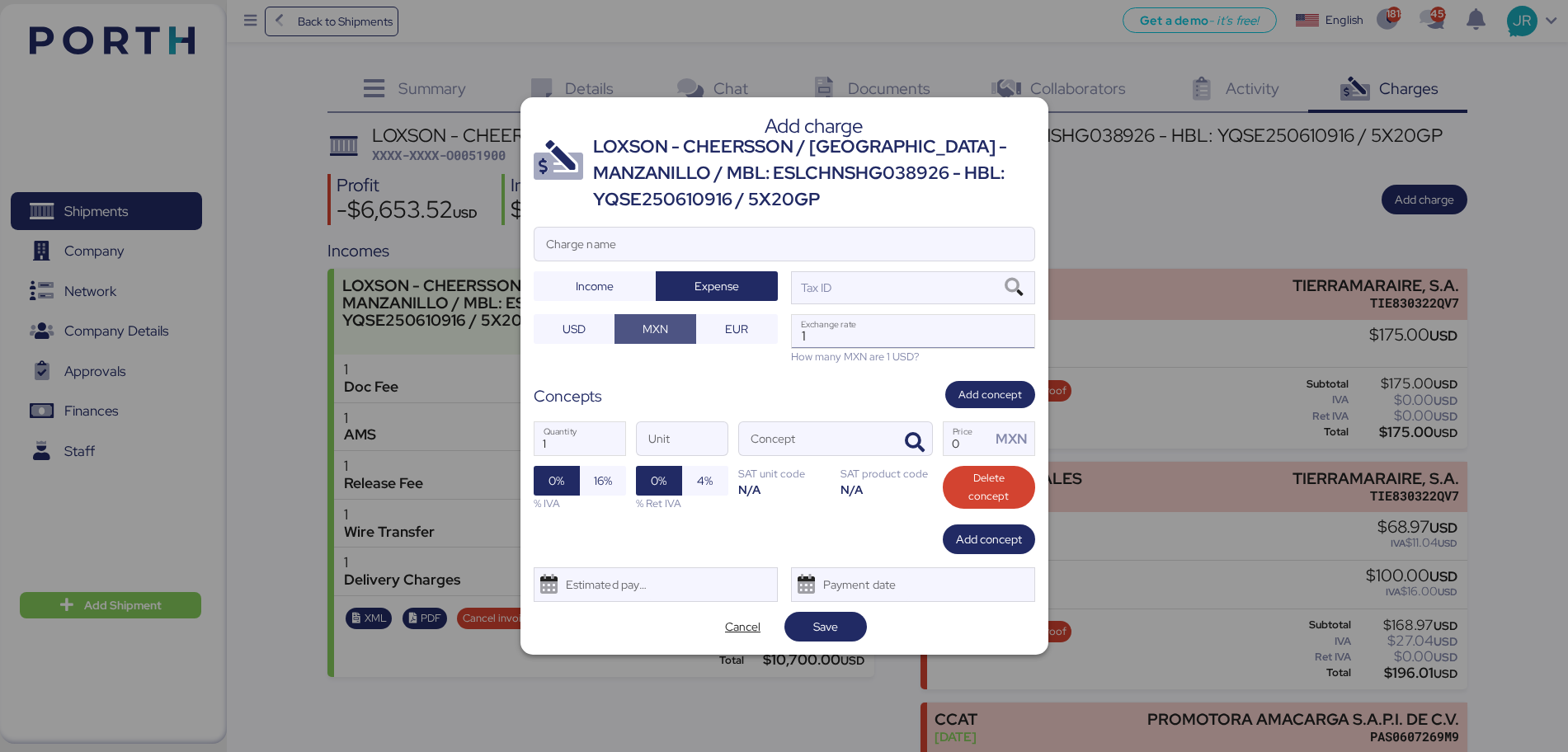
click at [861, 330] on input "1" at bounding box center [914, 332] width 243 height 33
paste input "18.6800"
type input "18.68"
click at [876, 234] on input "Charge name" at bounding box center [785, 244] width 500 height 33
paste input "PERNOCTA LUNES 11 Y [PERSON_NAME] 12 #DRYU2910770,TCKU2076691"
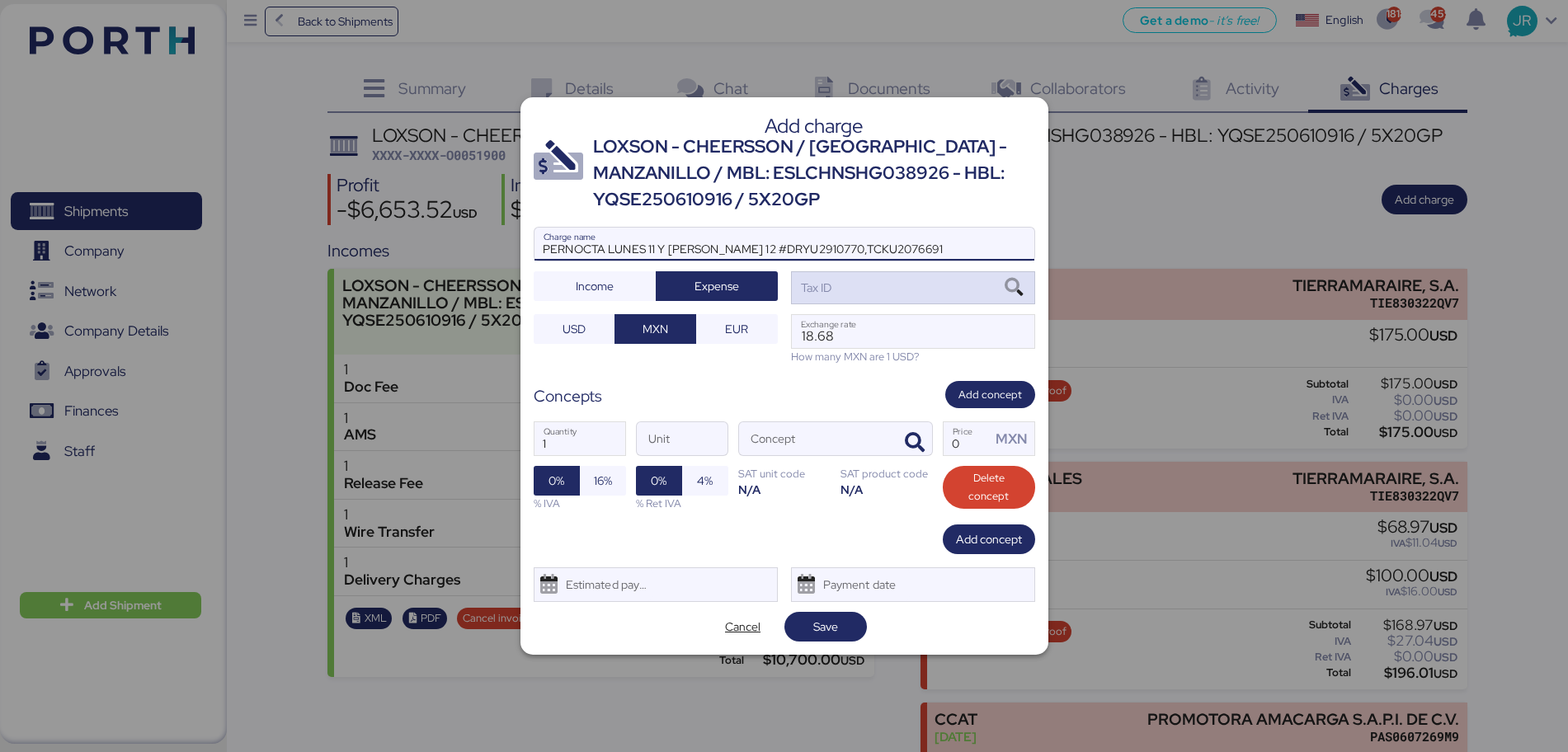
type input "PERNOCTA LUNES 11 Y [PERSON_NAME] 12 #DRYU2910770,TCKU2076691"
click at [886, 289] on div "Tax ID" at bounding box center [913, 287] width 244 height 33
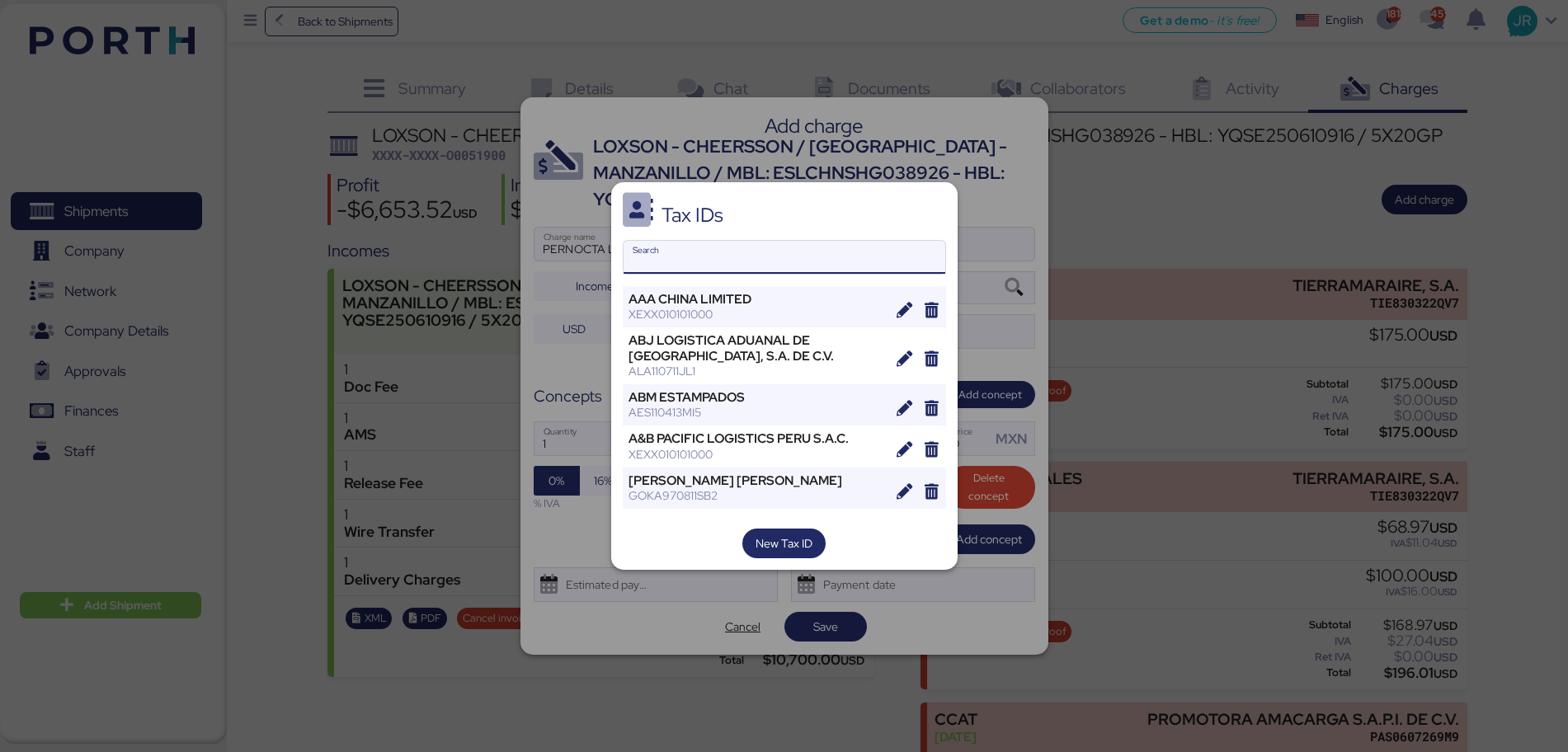
click at [669, 271] on input "Search" at bounding box center [784, 257] width 322 height 33
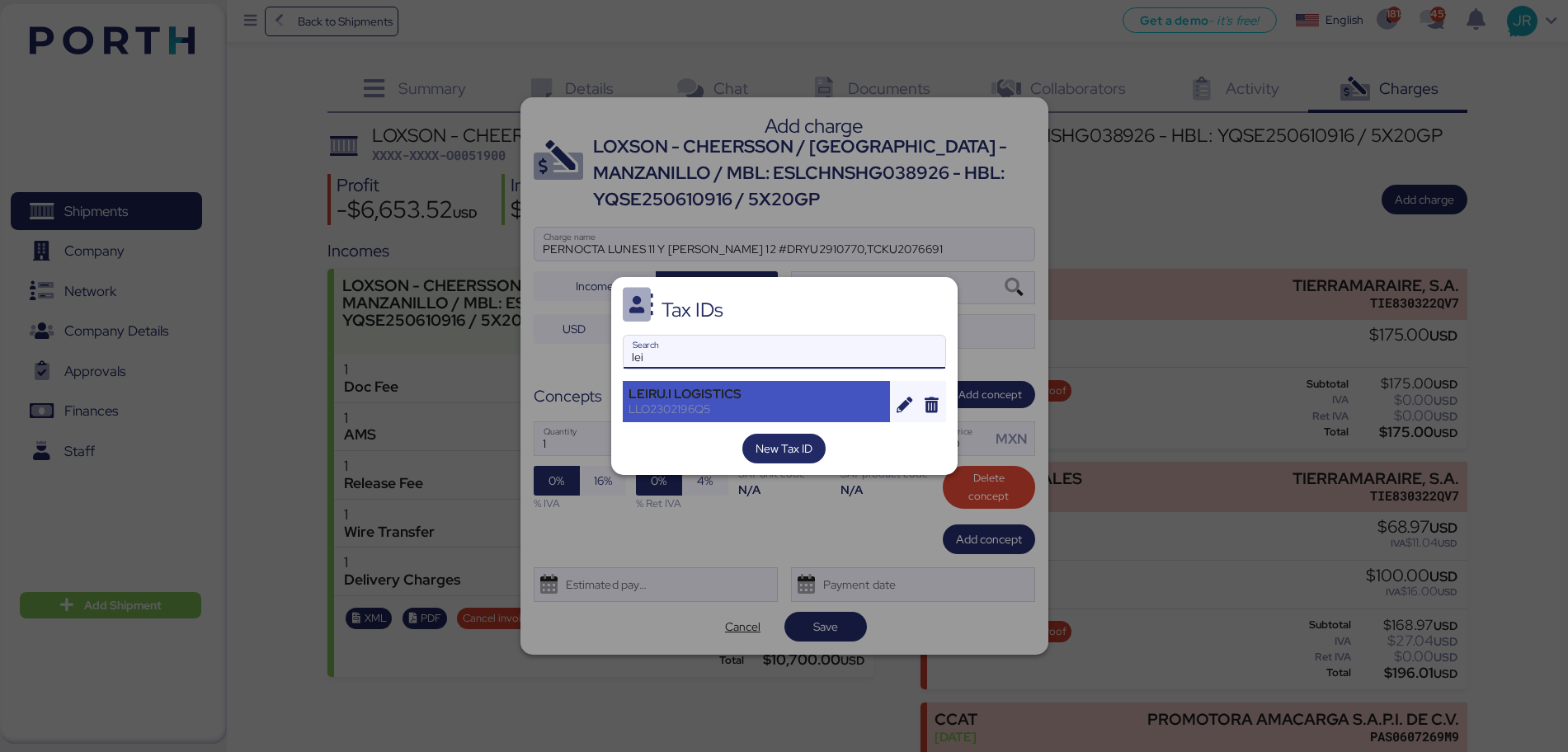
type input "lei"
click at [734, 387] on div "LEIRU.I LOGISTICS" at bounding box center [757, 394] width 256 height 14
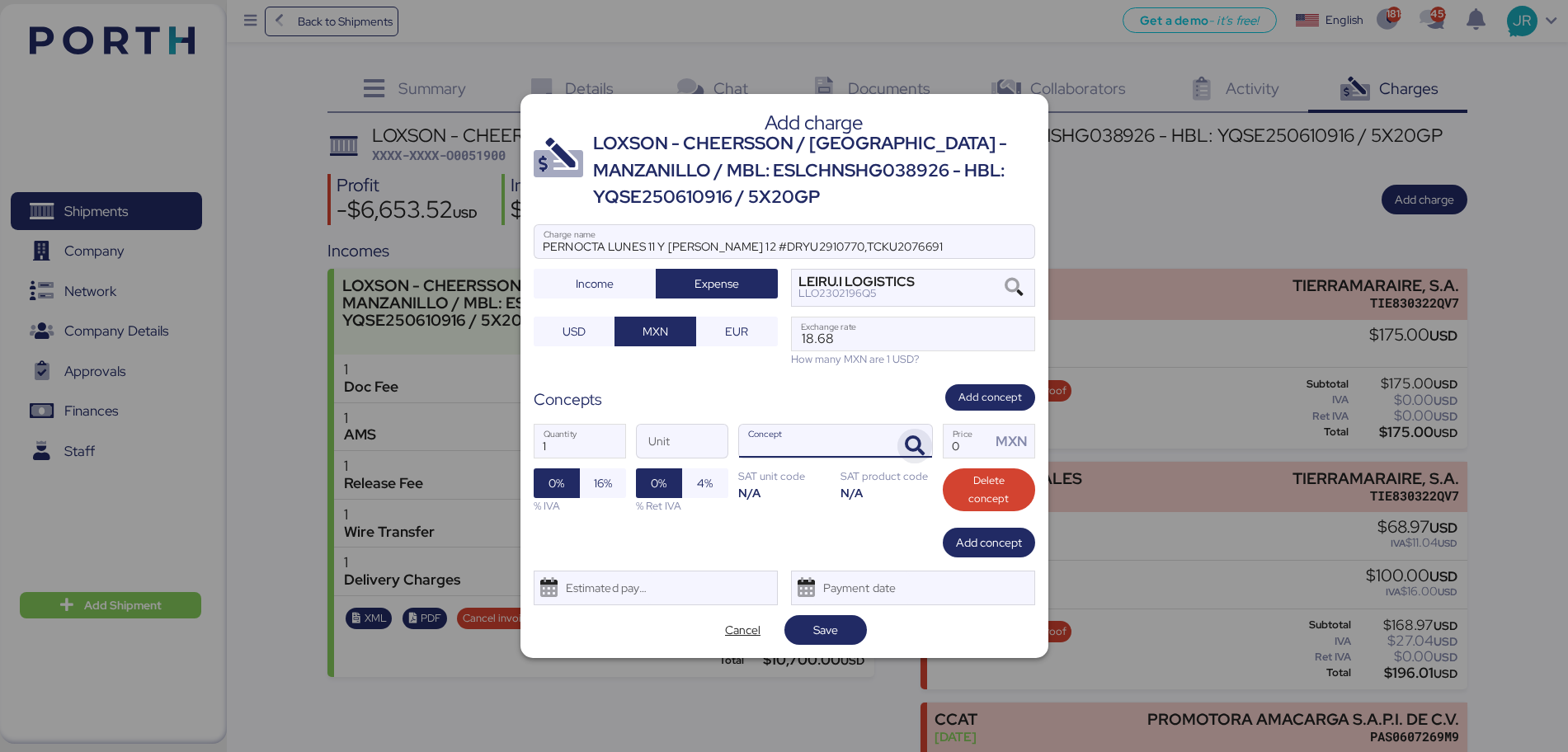
click at [923, 440] on icon "button" at bounding box center [915, 446] width 20 height 20
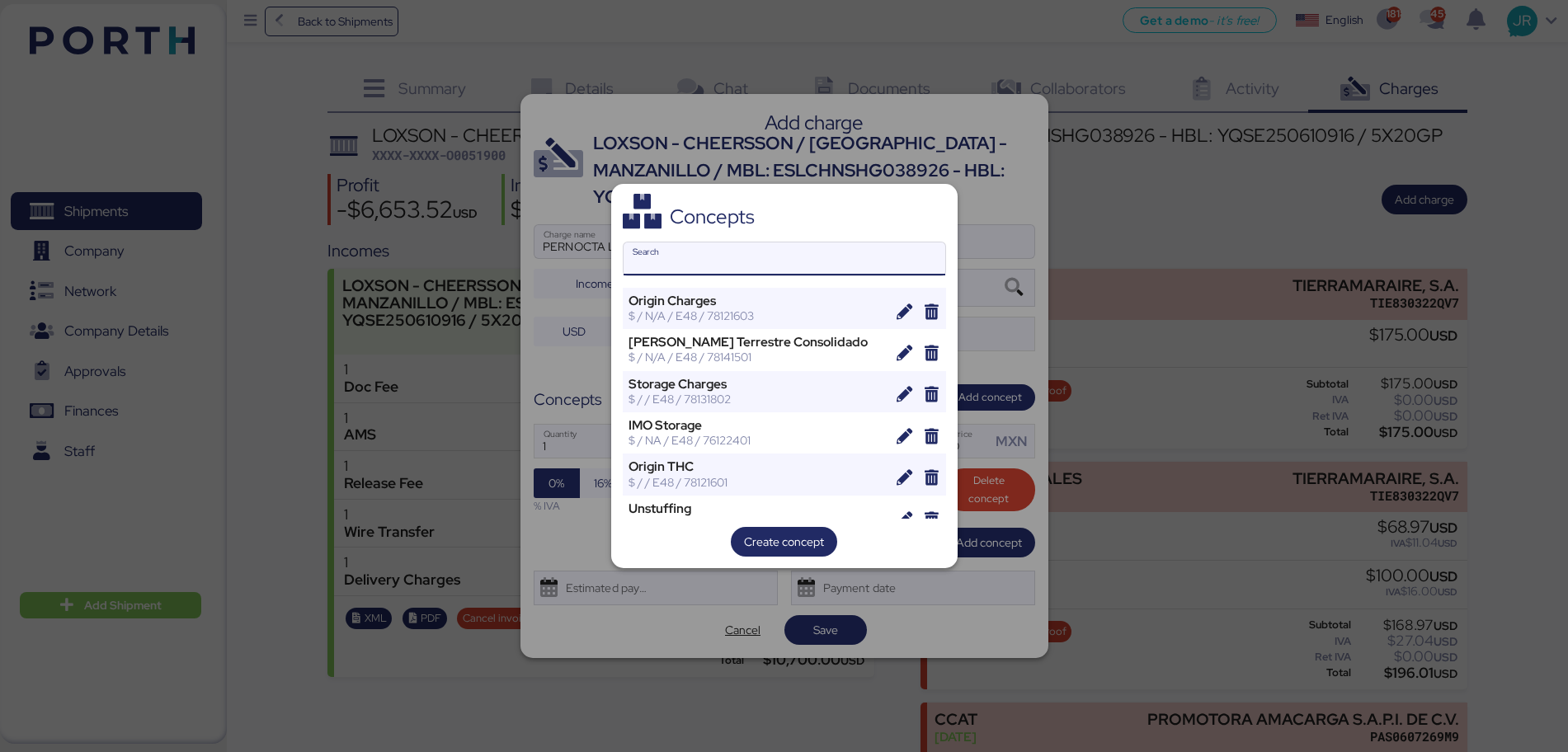
click at [701, 256] on input "Search" at bounding box center [784, 259] width 322 height 33
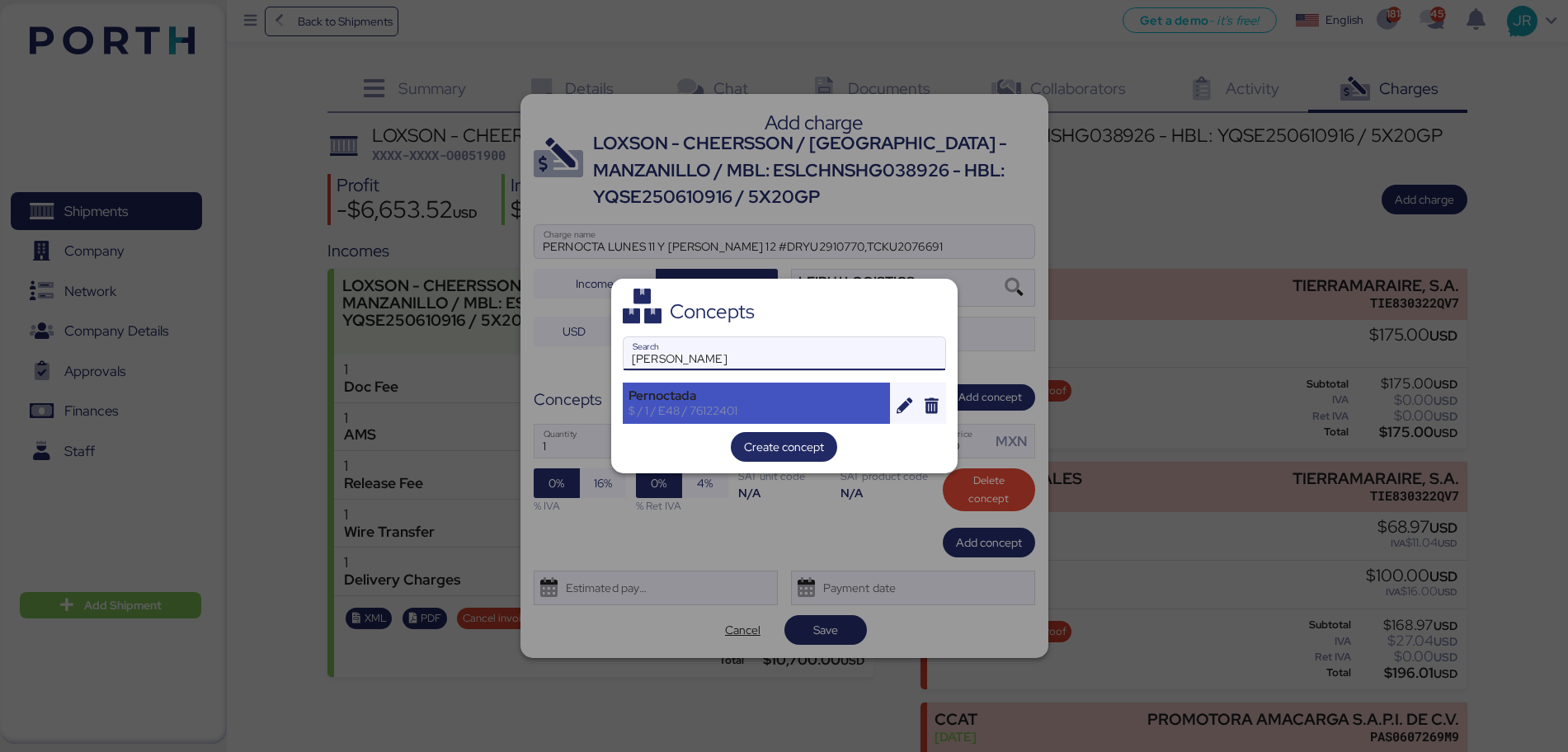
type input "[PERSON_NAME]"
click at [677, 393] on div "Pernoctada" at bounding box center [757, 396] width 256 height 14
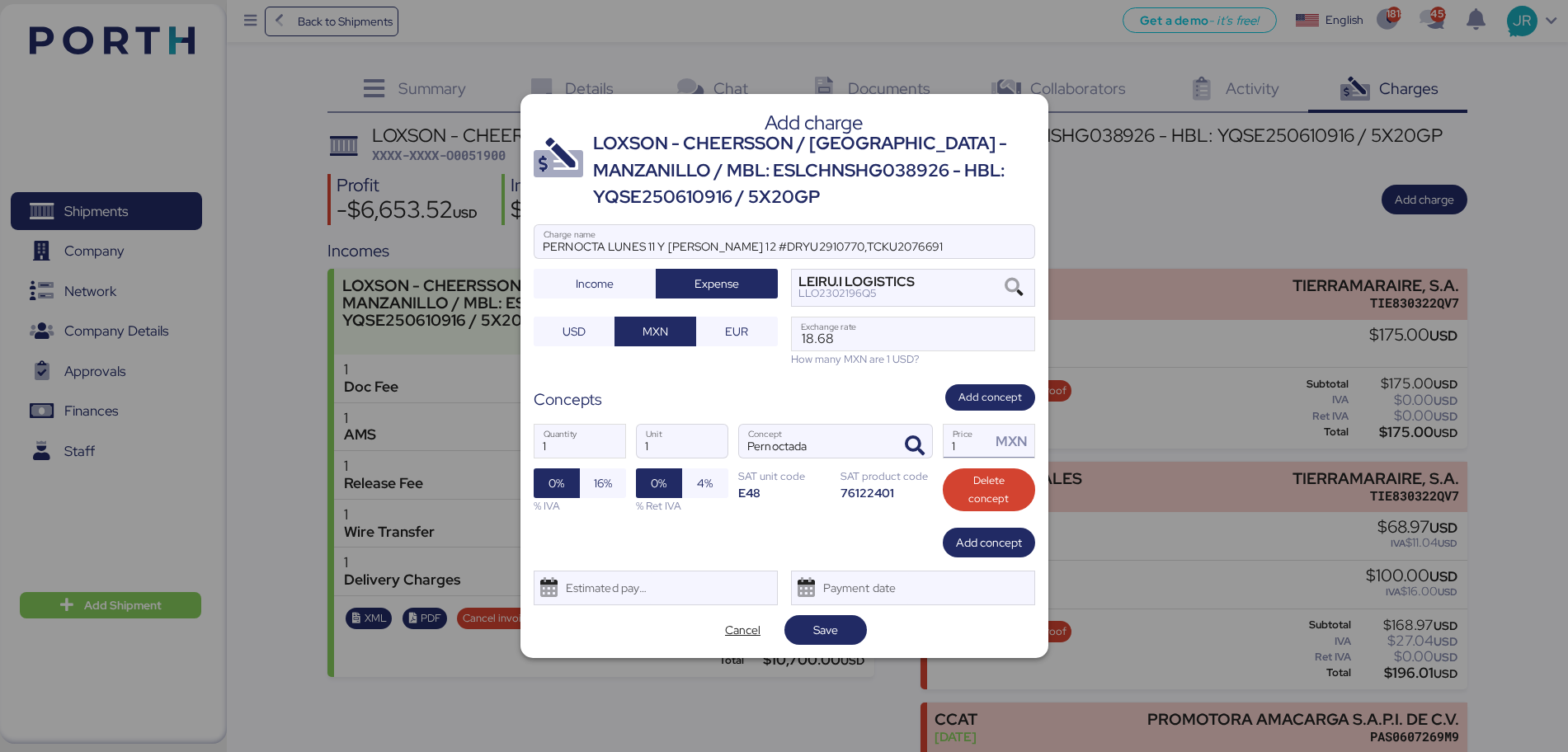
click at [963, 445] on input "1" at bounding box center [967, 441] width 48 height 33
type input "18000"
click at [613, 484] on span "16%" at bounding box center [603, 483] width 46 height 30
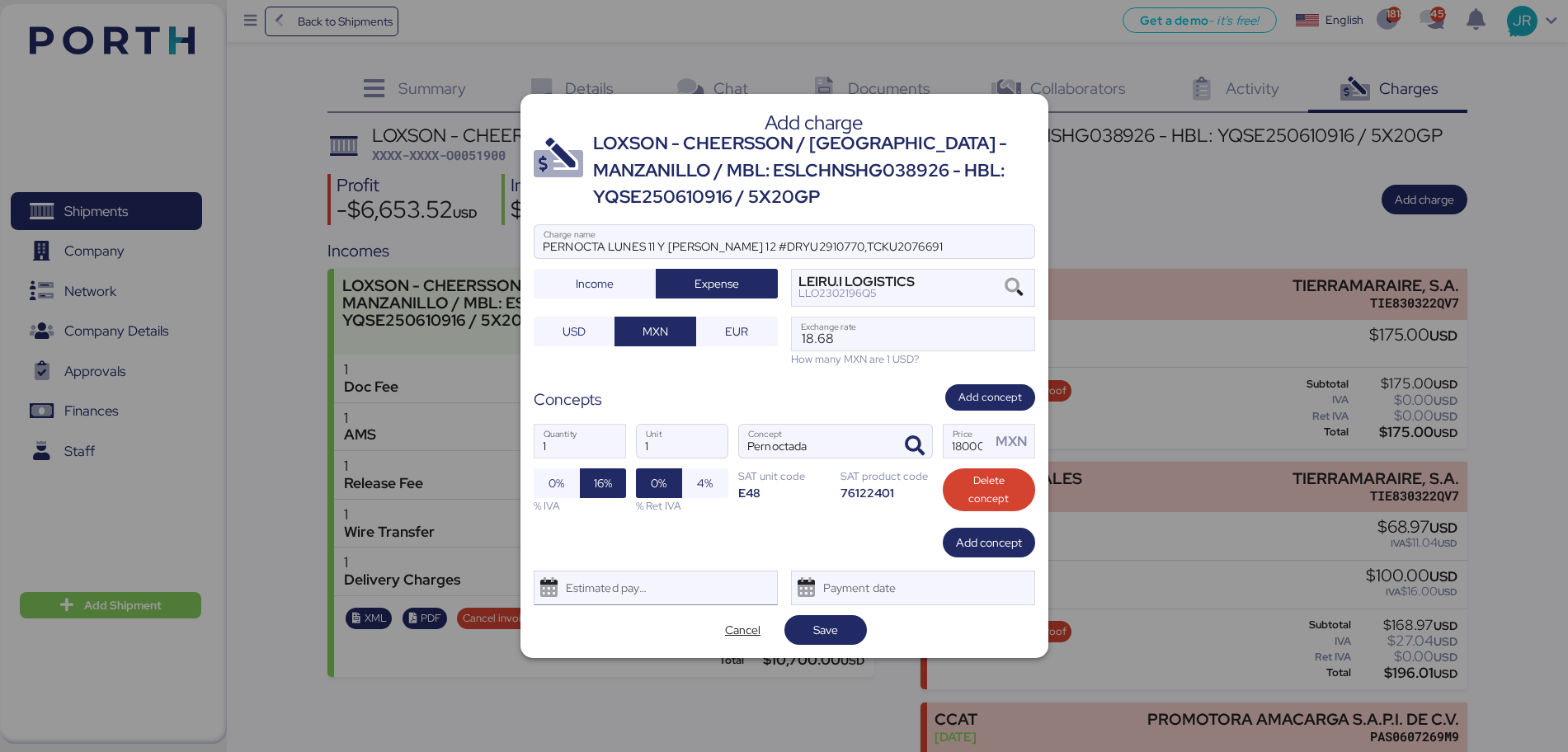
click at [612, 597] on div "Estimated payment date" at bounding box center [604, 588] width 98 height 33
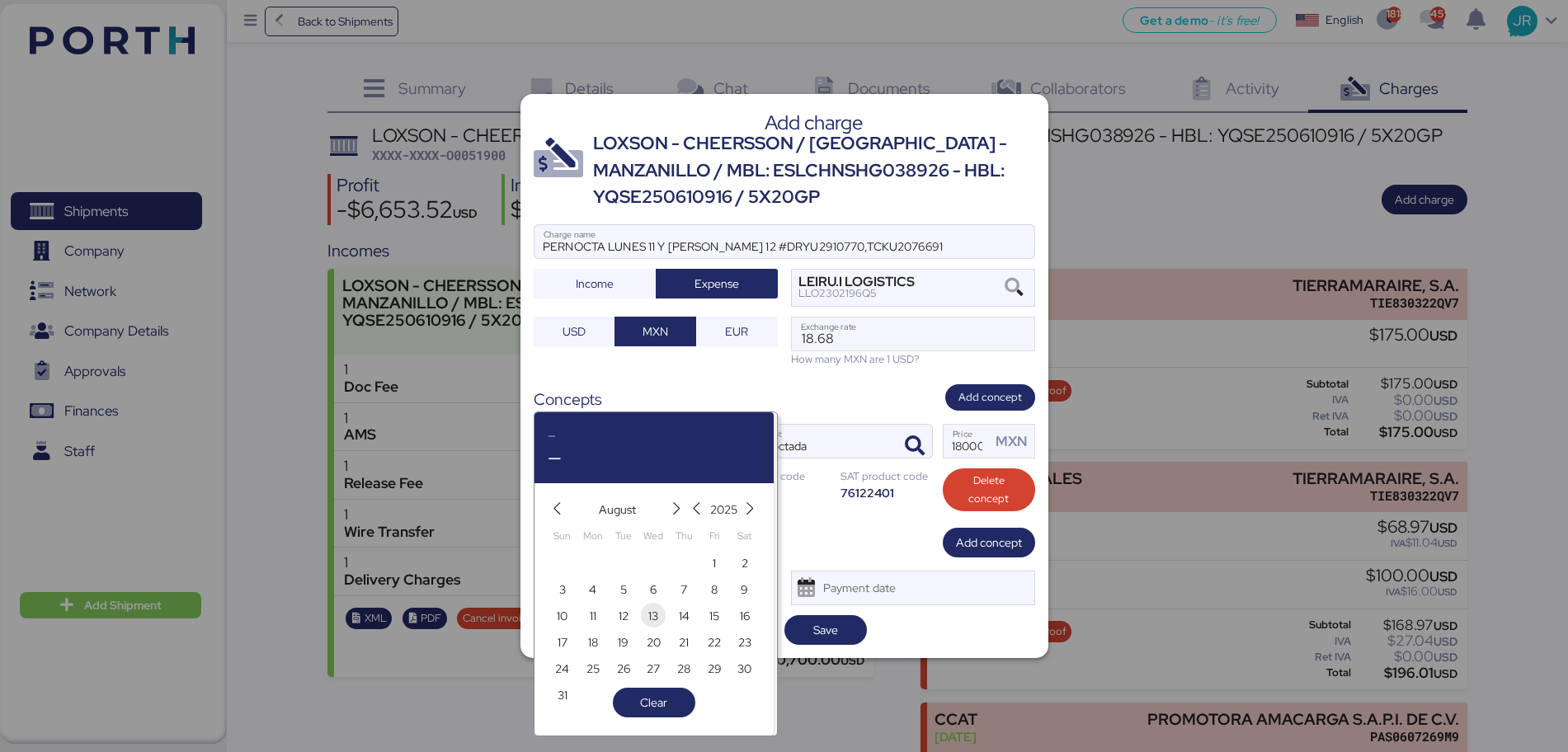
click at [658, 608] on span "13" at bounding box center [653, 616] width 10 height 20
type input "[DATE]"
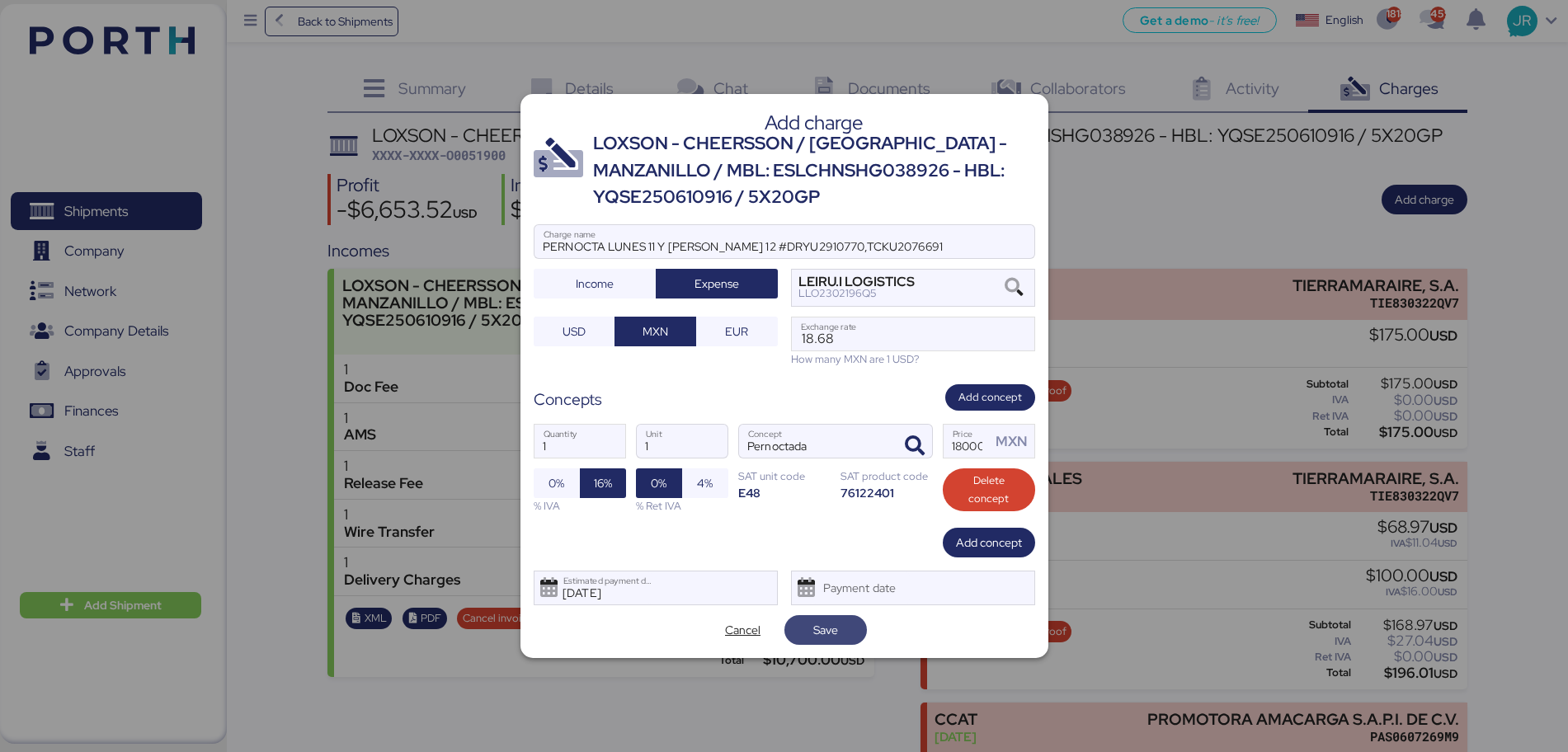
click at [830, 622] on span "Save" at bounding box center [825, 630] width 24 height 20
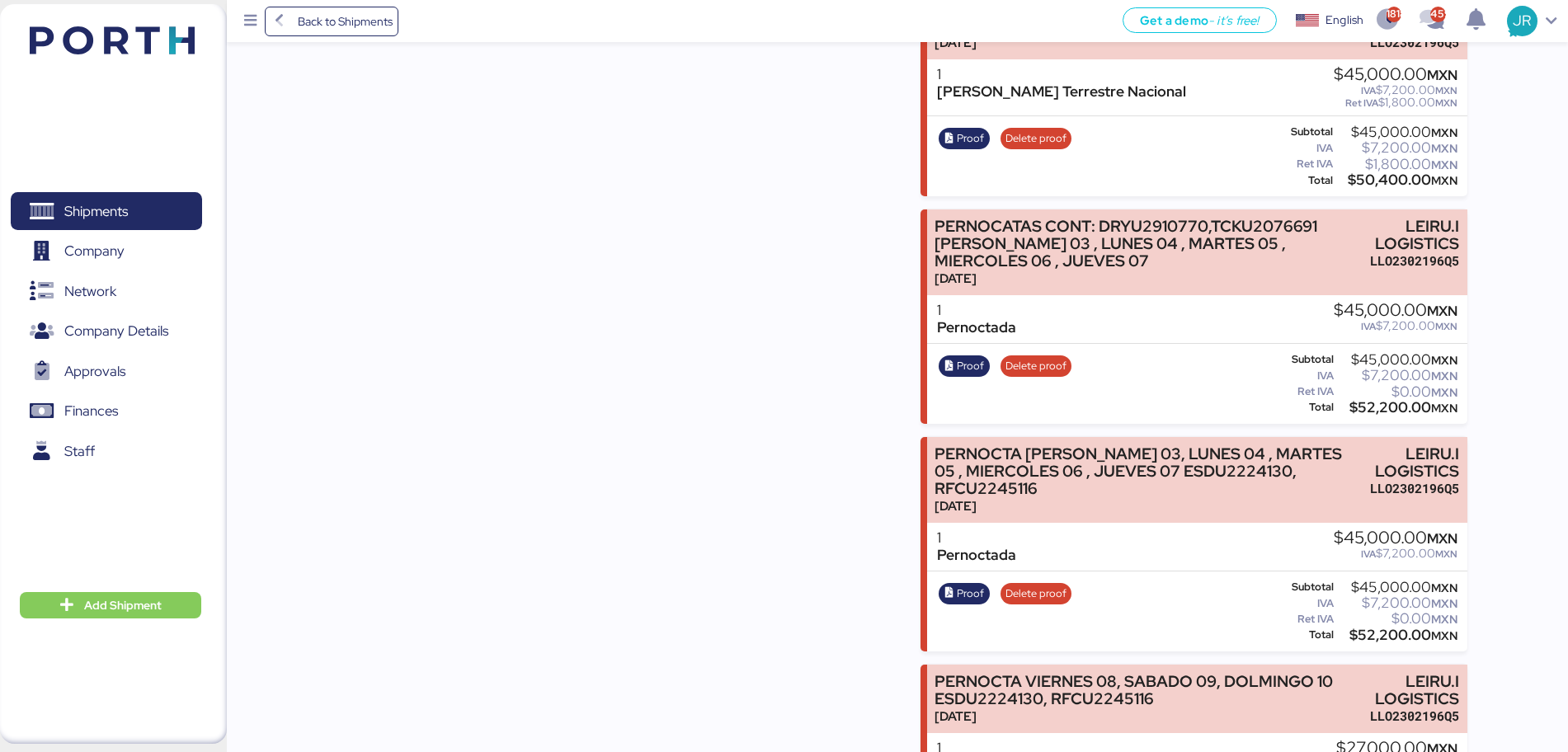
scroll to position [1832, 0]
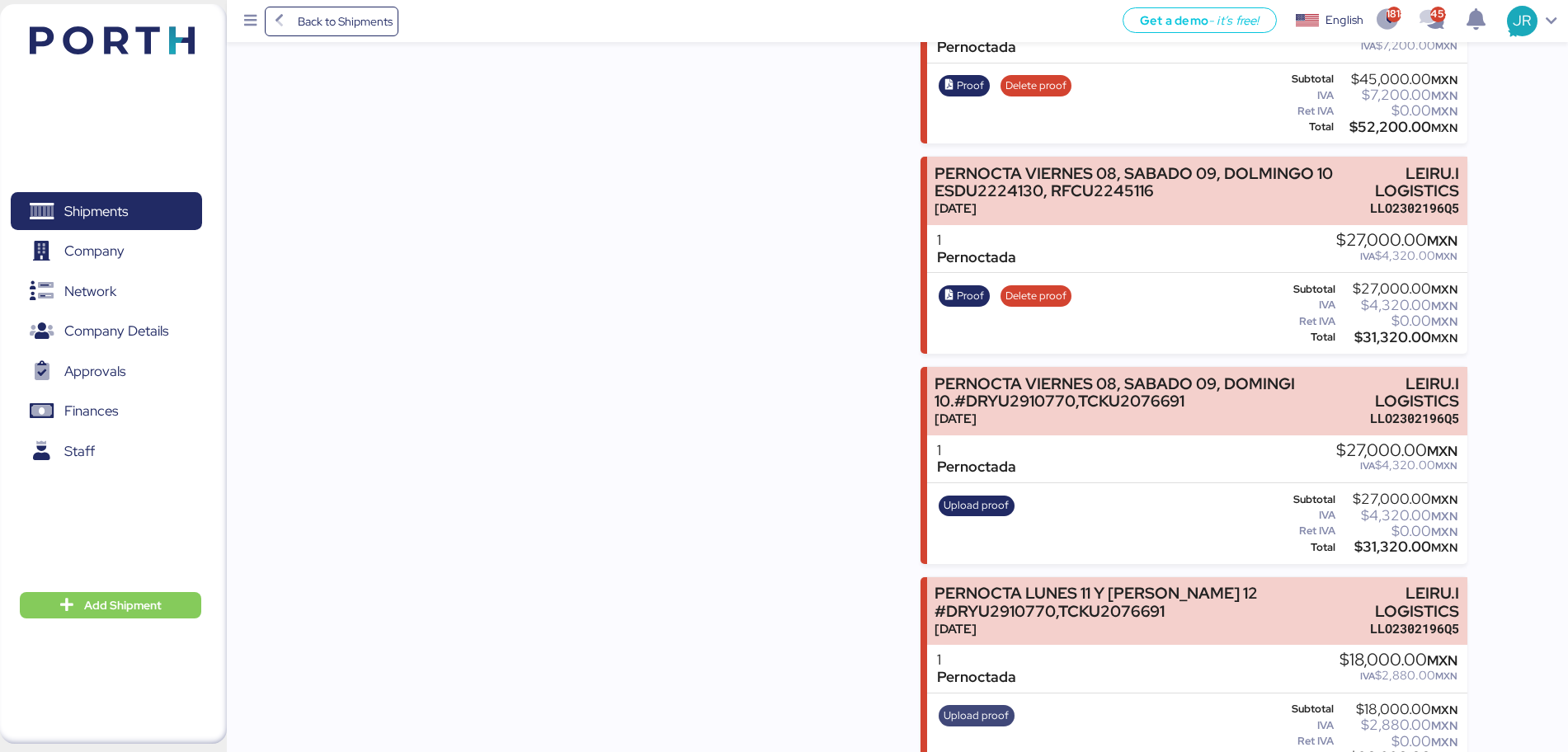
click at [977, 707] on span "Upload proof" at bounding box center [976, 716] width 65 height 18
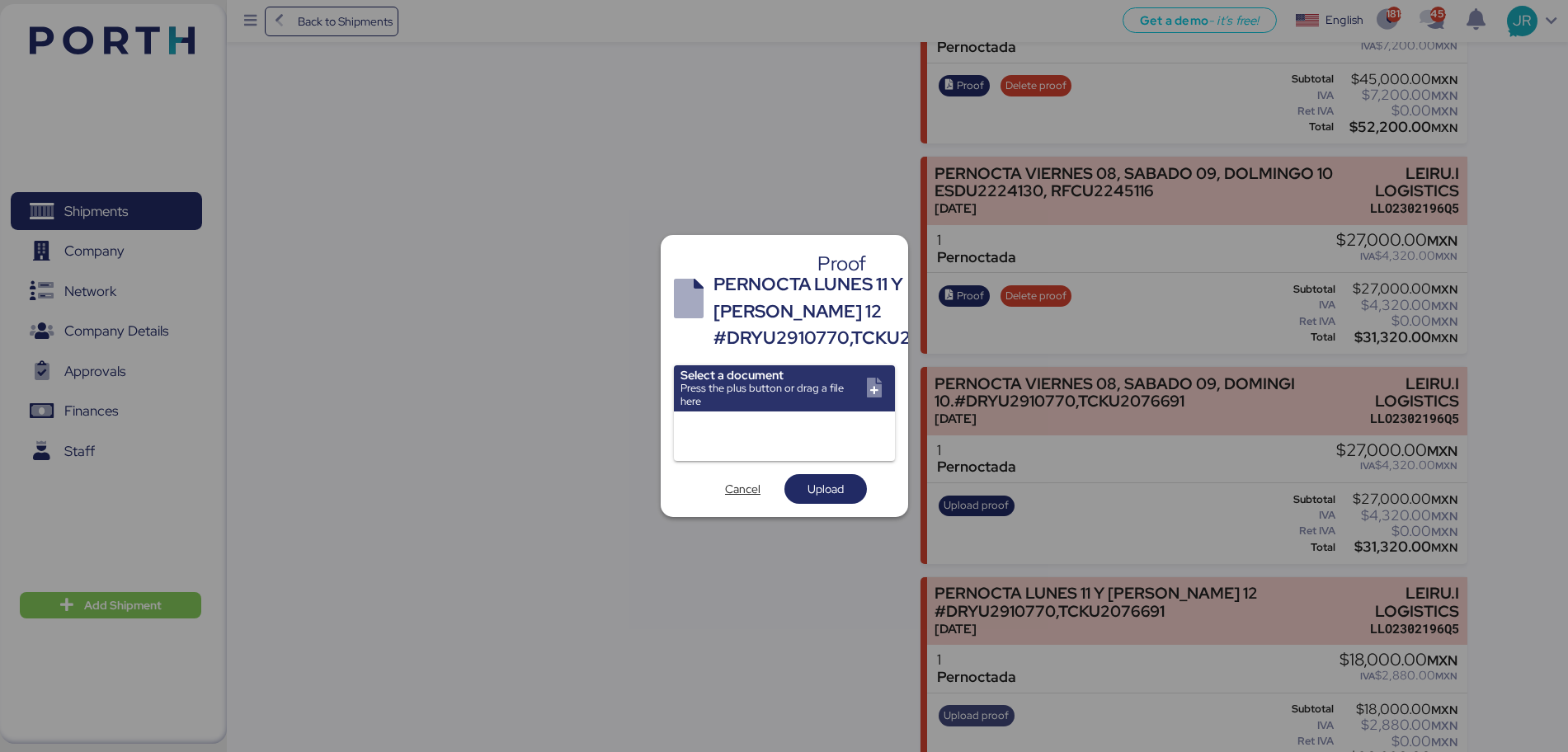
scroll to position [0, 0]
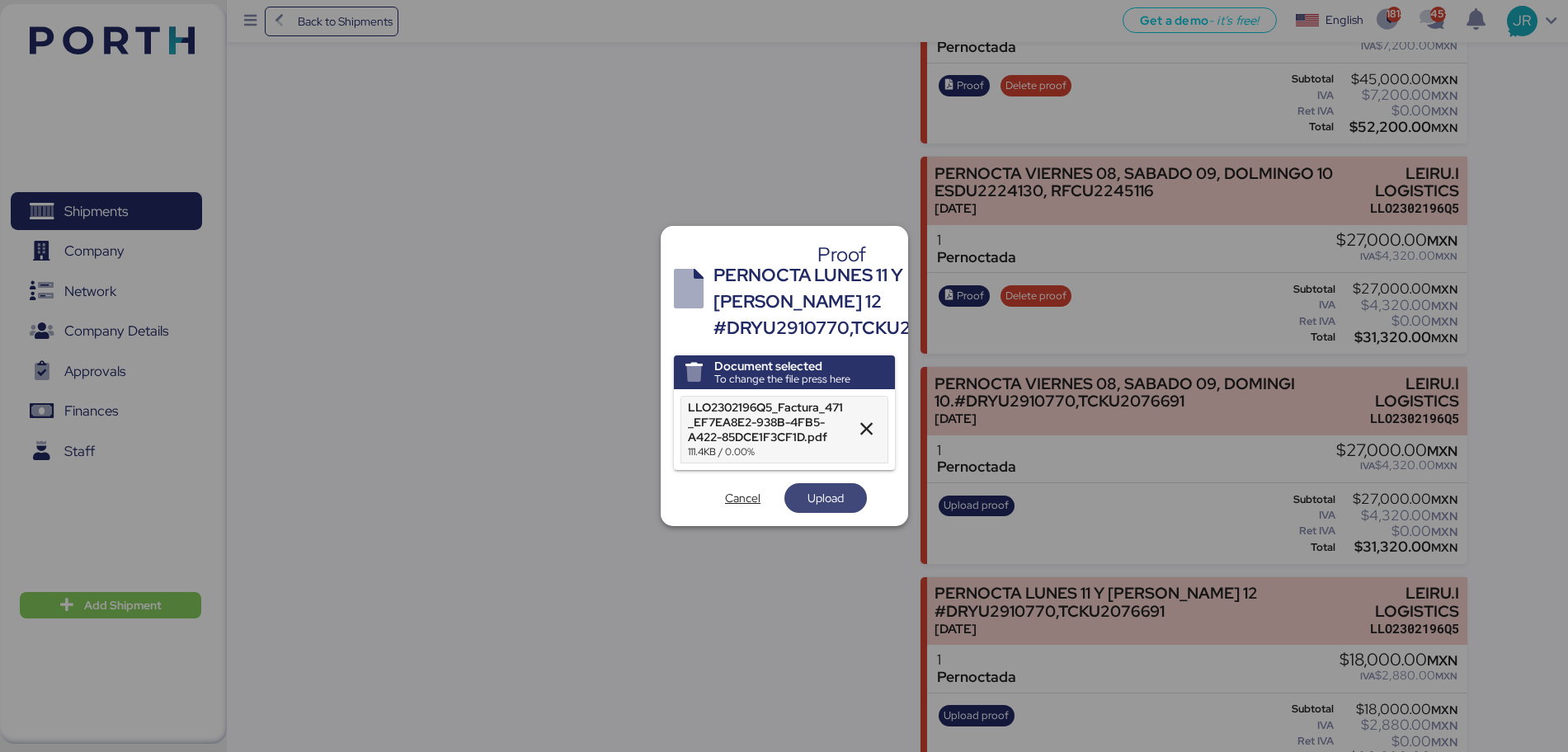
click at [828, 487] on span "Upload" at bounding box center [826, 497] width 56 height 23
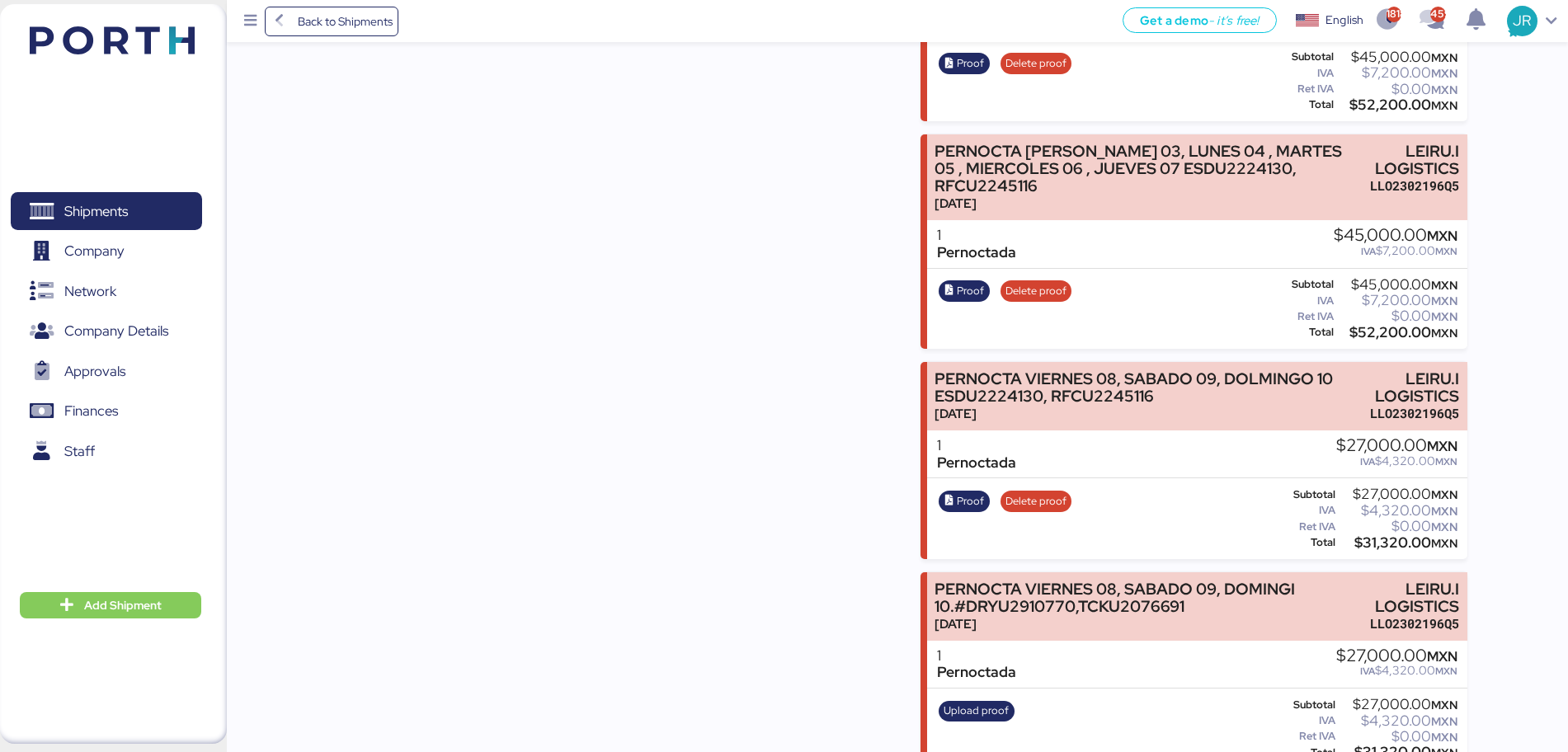
scroll to position [1832, 0]
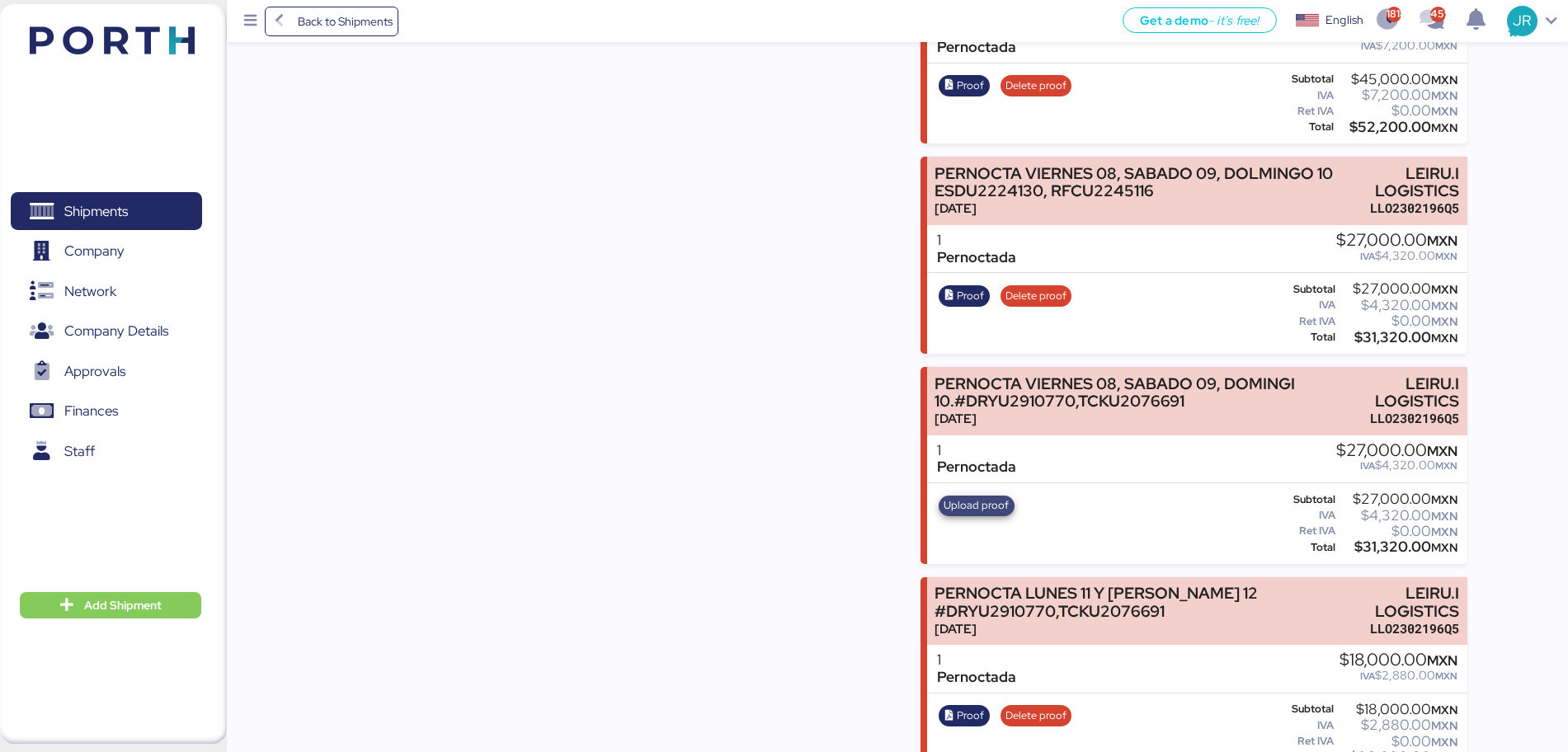
click at [991, 497] on span "Upload proof" at bounding box center [976, 506] width 65 height 18
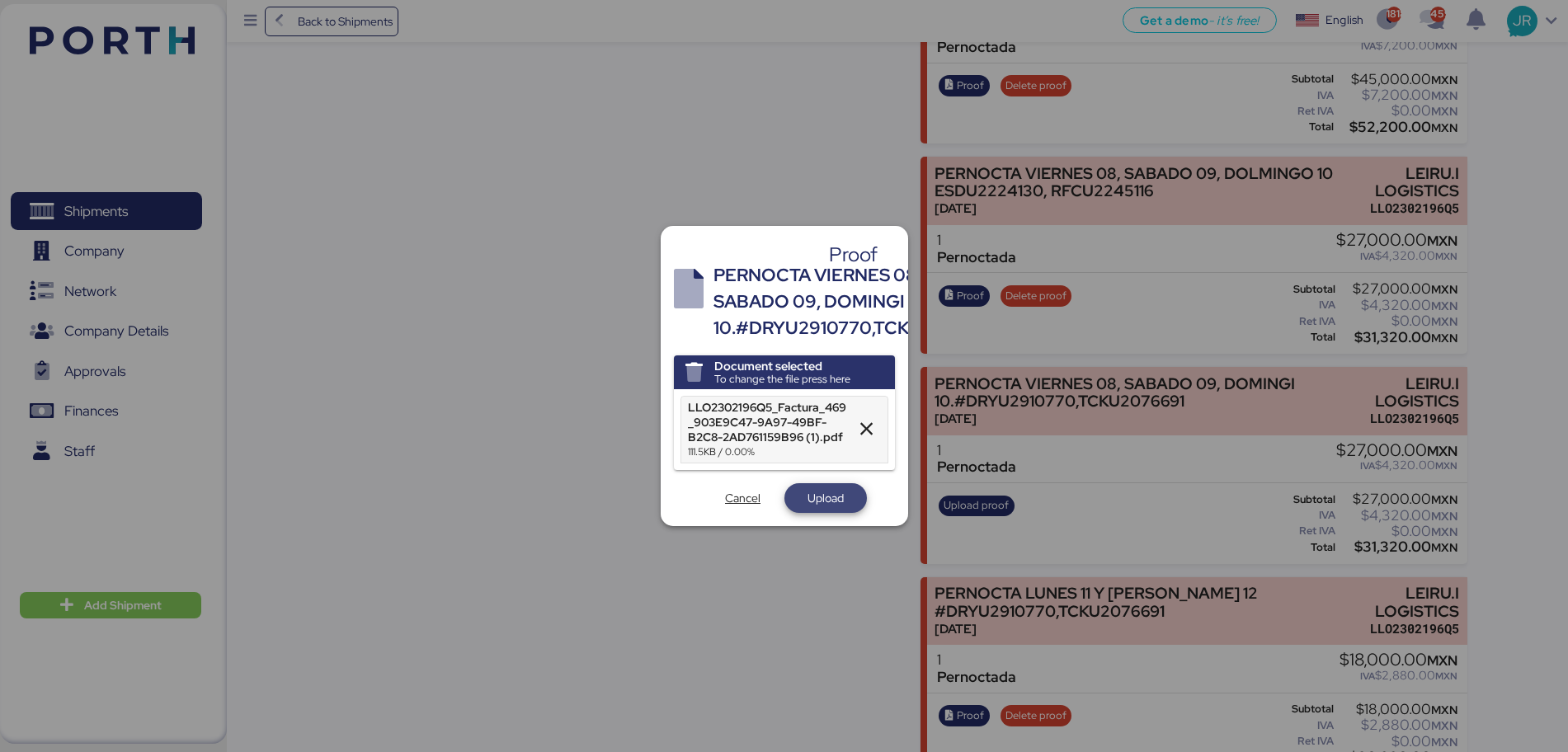
click at [820, 488] on span "Upload" at bounding box center [826, 498] width 36 height 20
